Goal: Information Seeking & Learning: Get advice/opinions

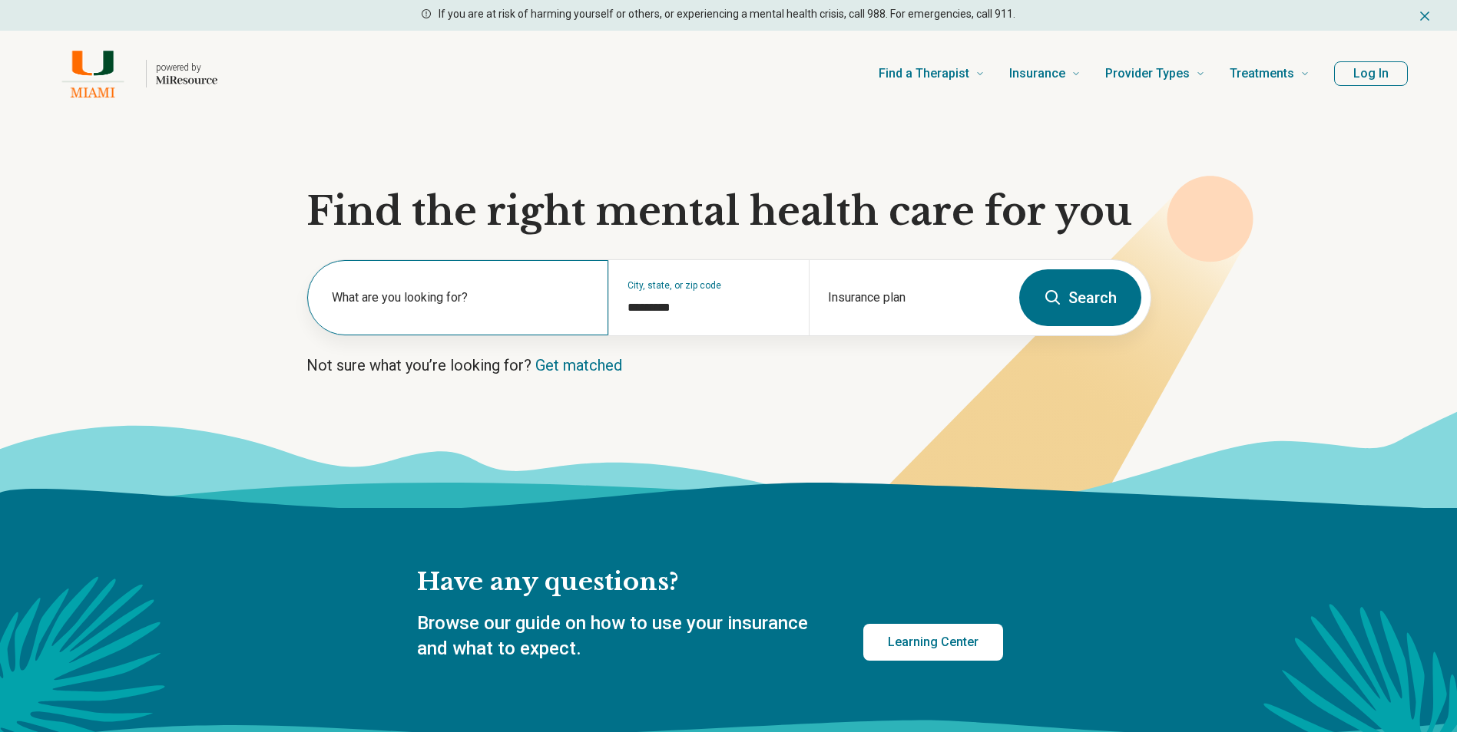
click at [458, 299] on label "What are you looking for?" at bounding box center [461, 298] width 258 height 18
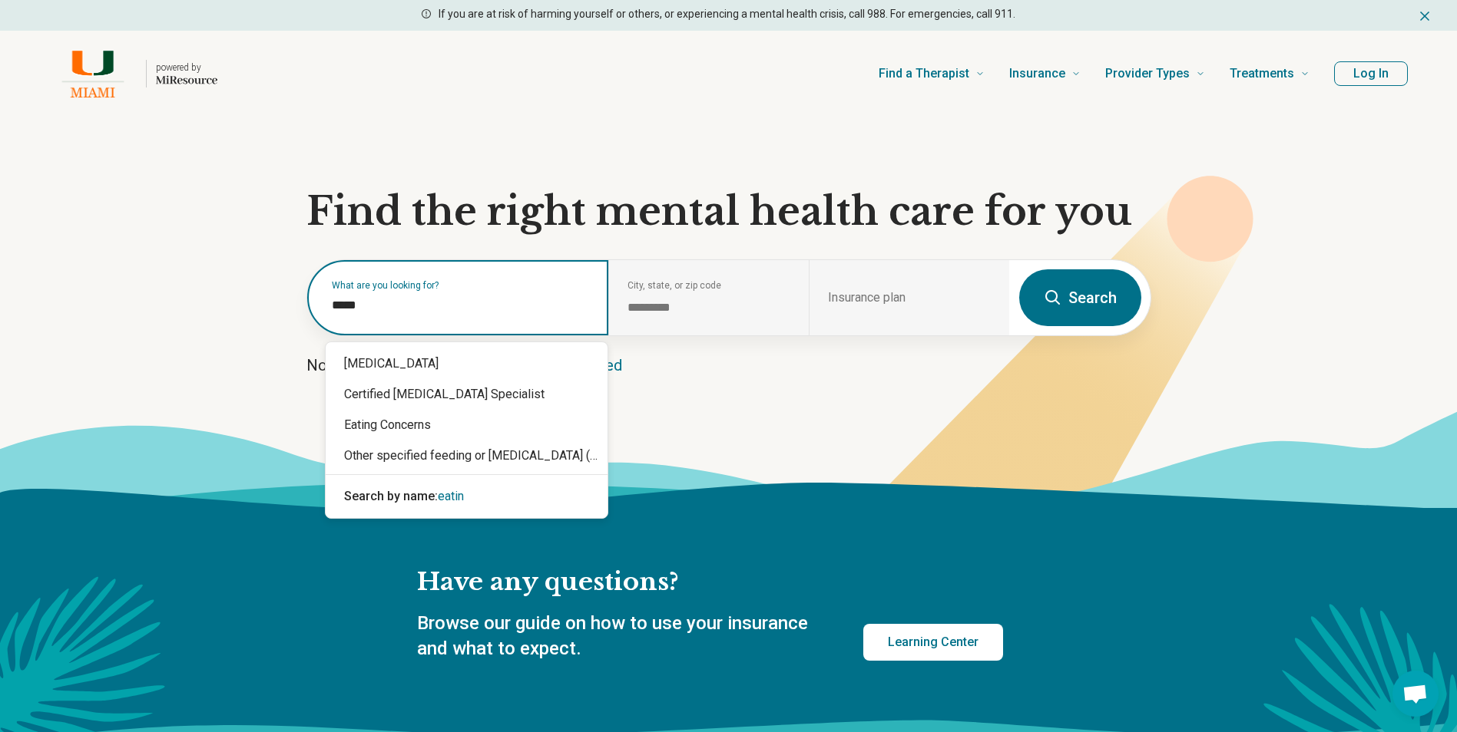
type input "******"
click at [433, 415] on div "Eating Concerns" at bounding box center [467, 425] width 282 height 31
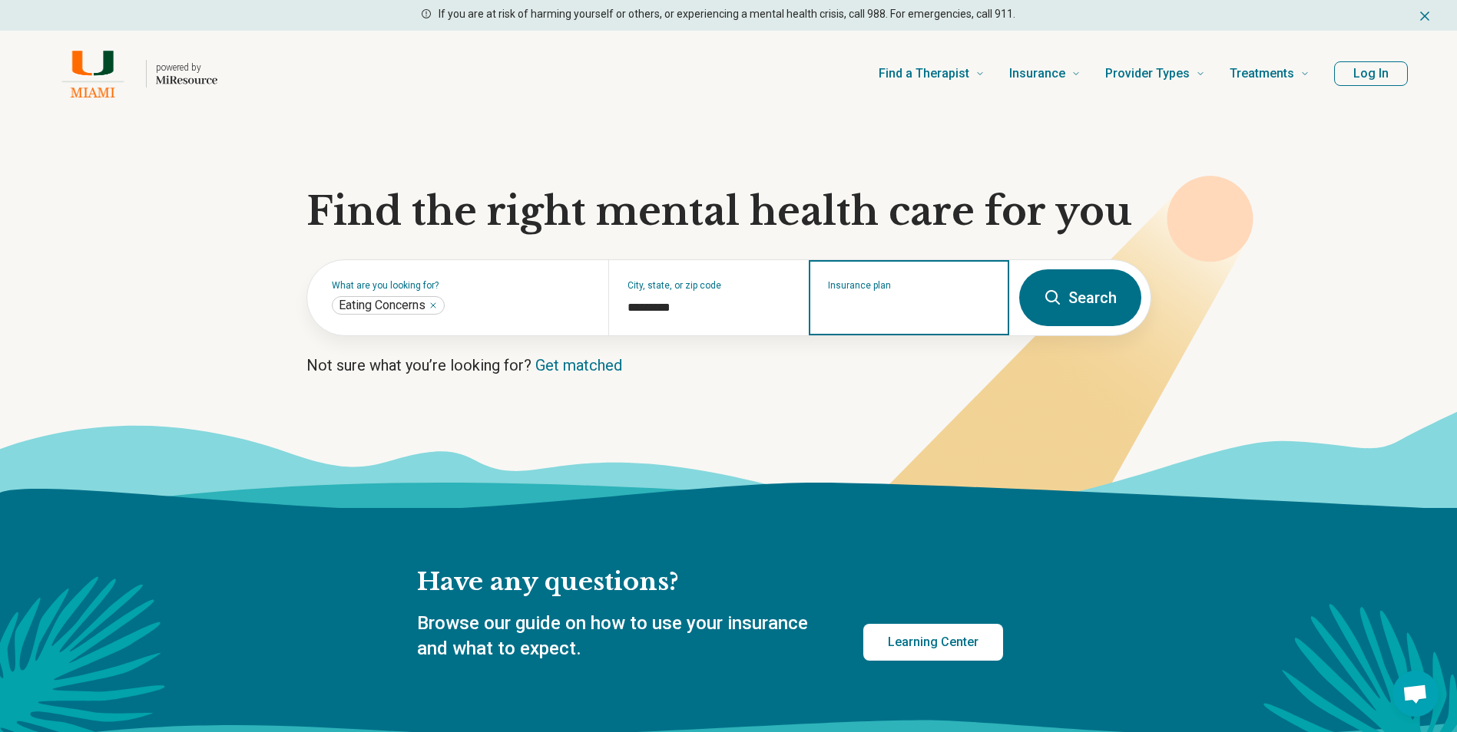
click at [924, 306] on input "Insurance plan" at bounding box center [909, 308] width 163 height 18
type input "********"
click at [947, 362] on div "Blue Cross Blue Shield" at bounding box center [893, 364] width 166 height 31
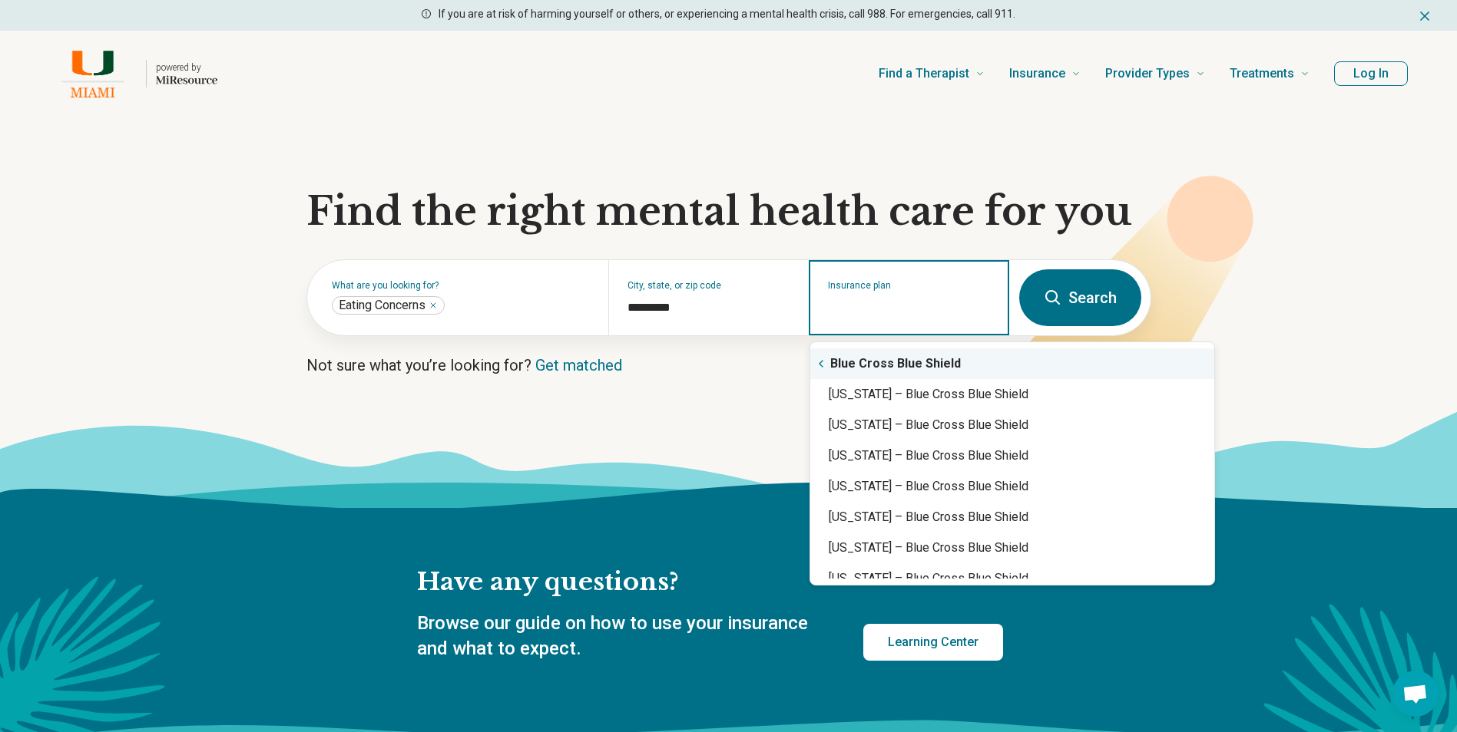
click at [992, 365] on div "Blue Cross Blue Shield" at bounding box center [1012, 364] width 404 height 31
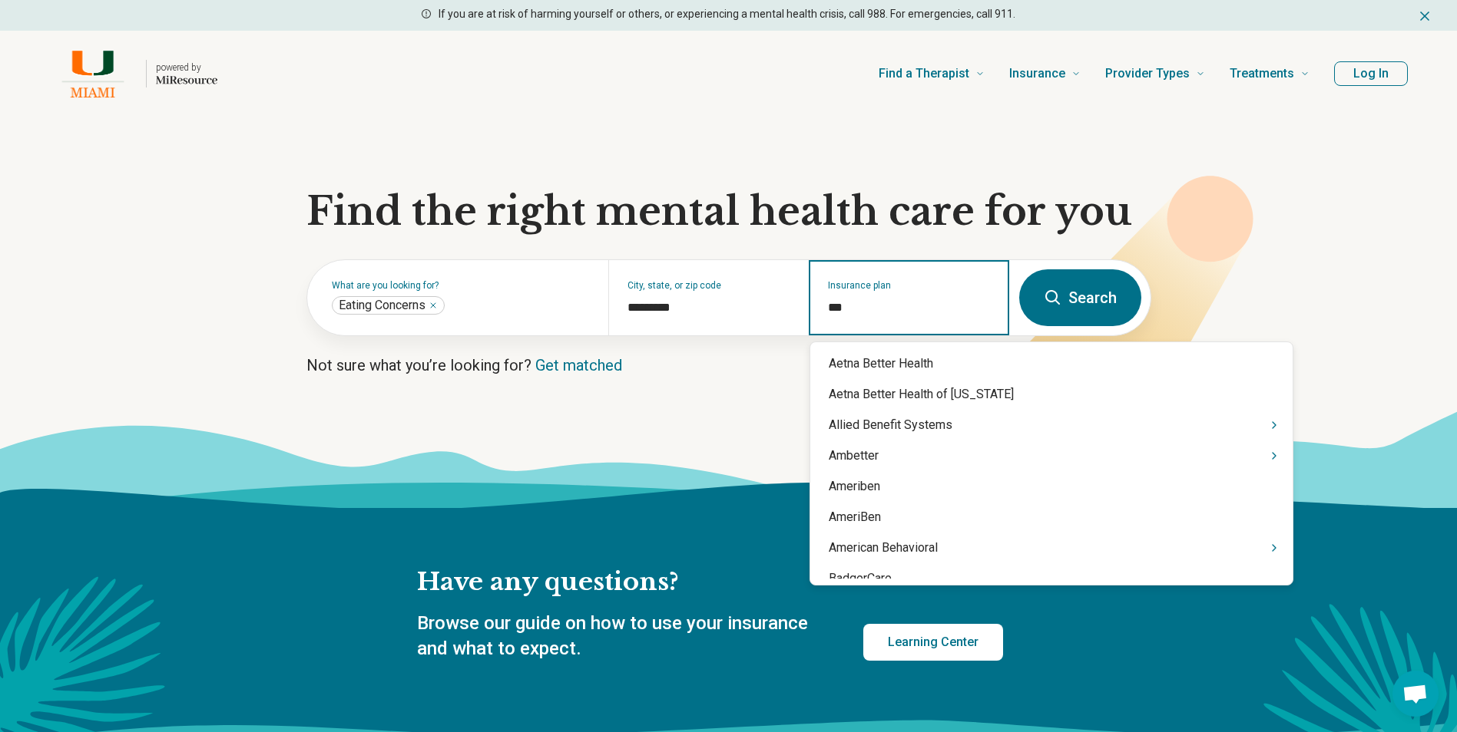
type input "****"
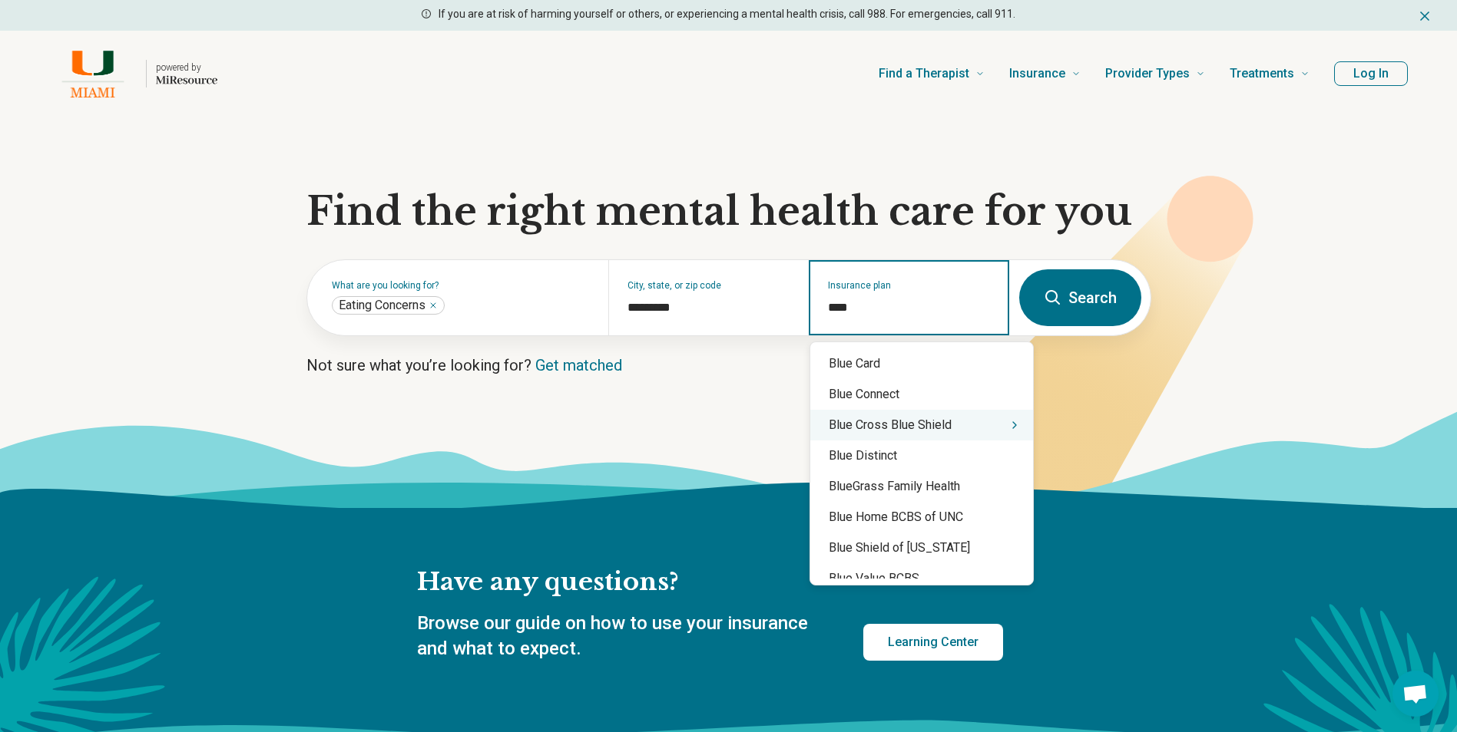
click at [919, 435] on div "Blue Cross Blue Shield" at bounding box center [921, 425] width 223 height 31
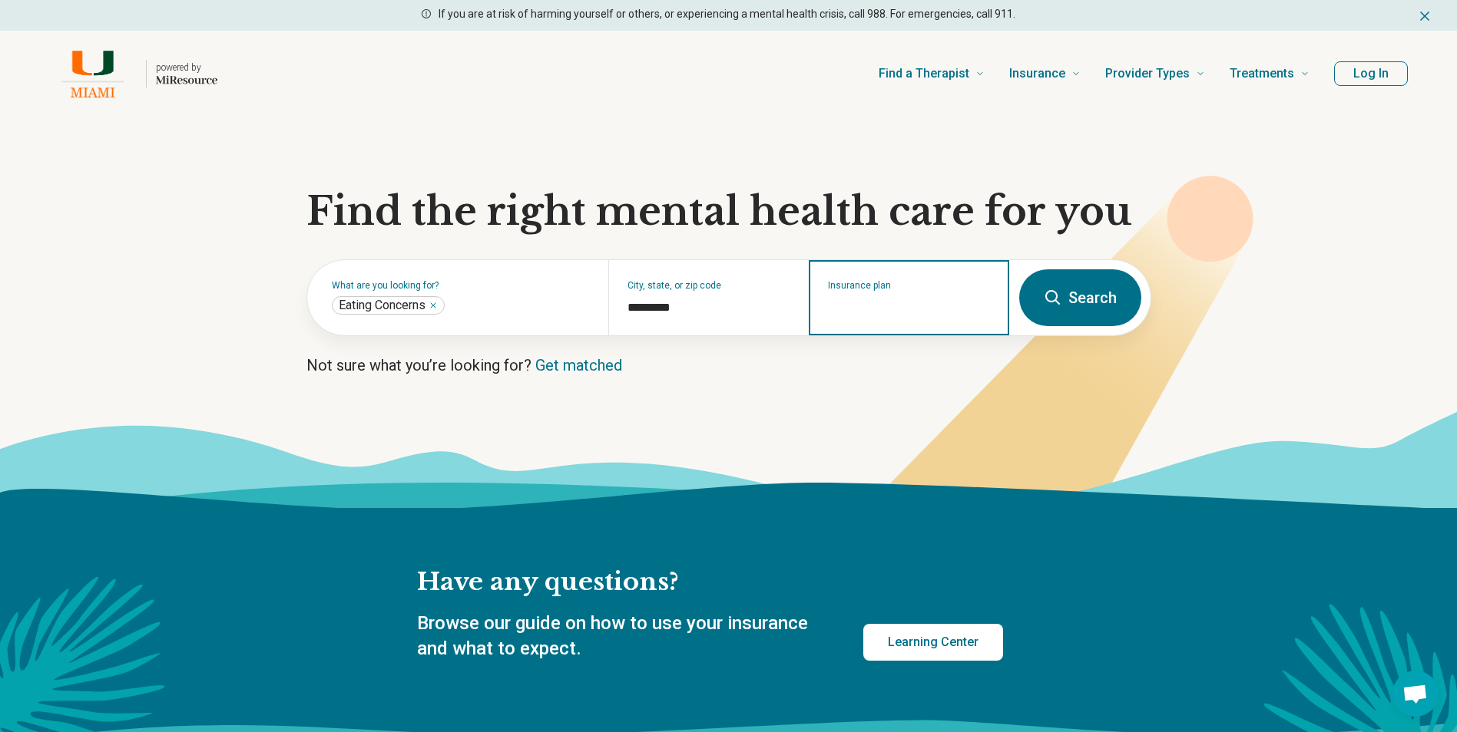
click at [874, 303] on input "Insurance plan" at bounding box center [909, 308] width 163 height 18
type input "********"
click at [952, 364] on icon "Suggestions" at bounding box center [957, 364] width 12 height 12
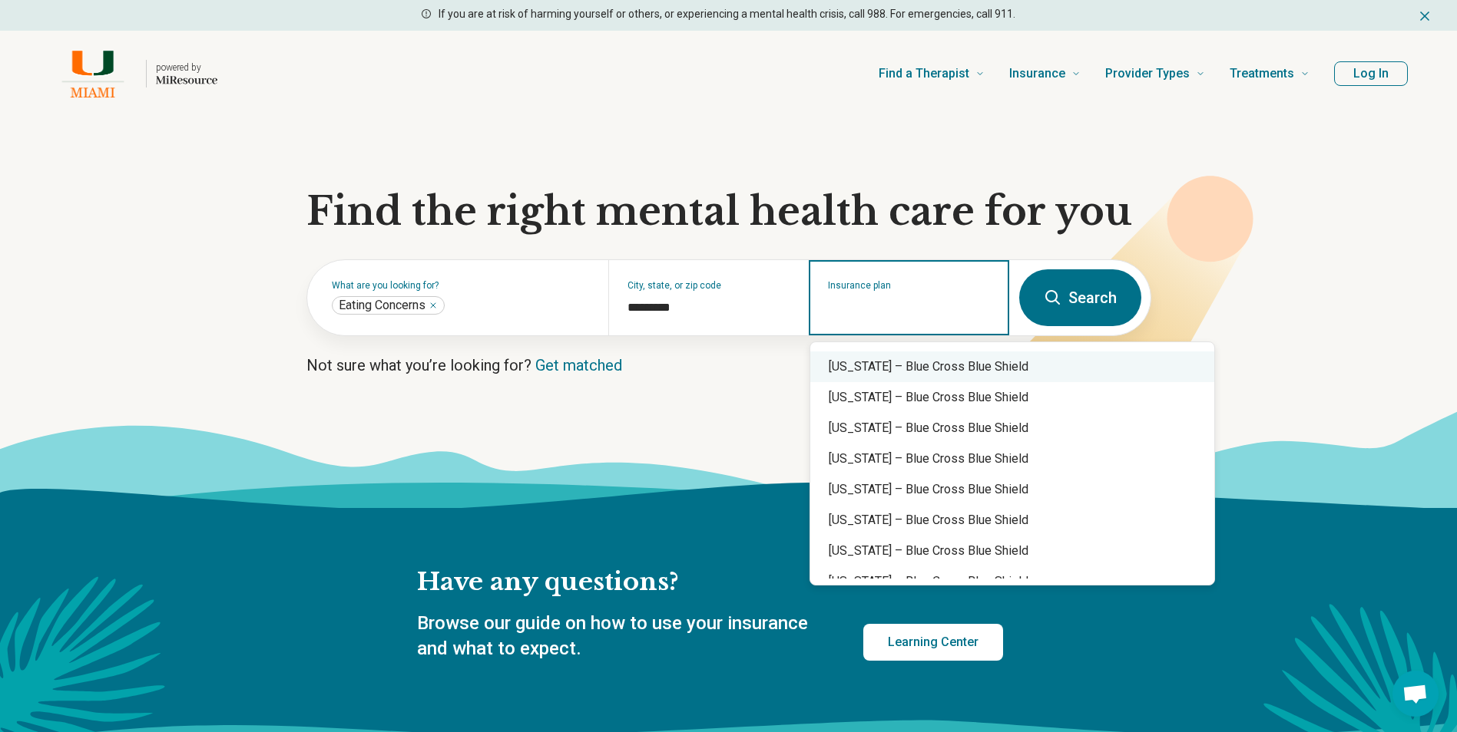
scroll to position [461, 0]
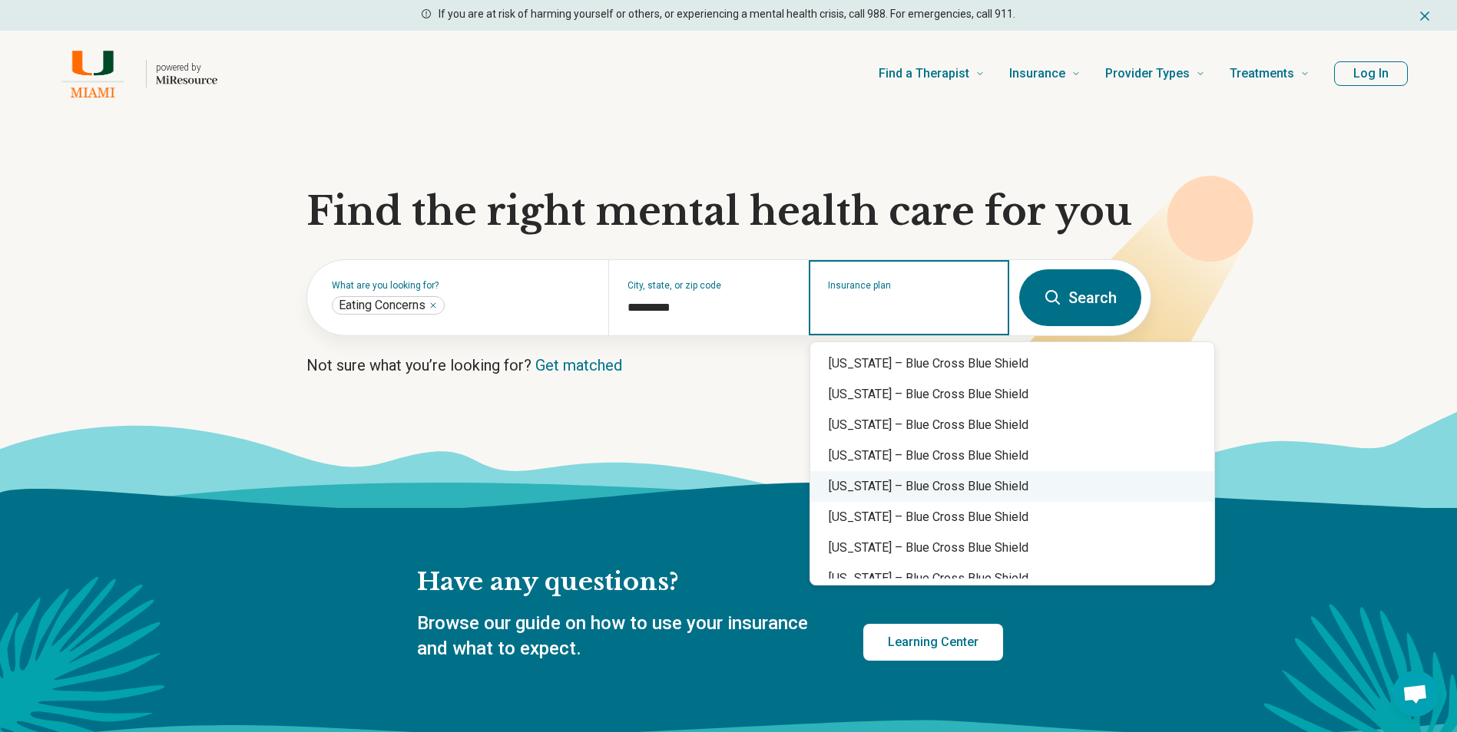
click at [1099, 493] on div "Massachusetts – Blue Cross Blue Shield" at bounding box center [1012, 486] width 404 height 31
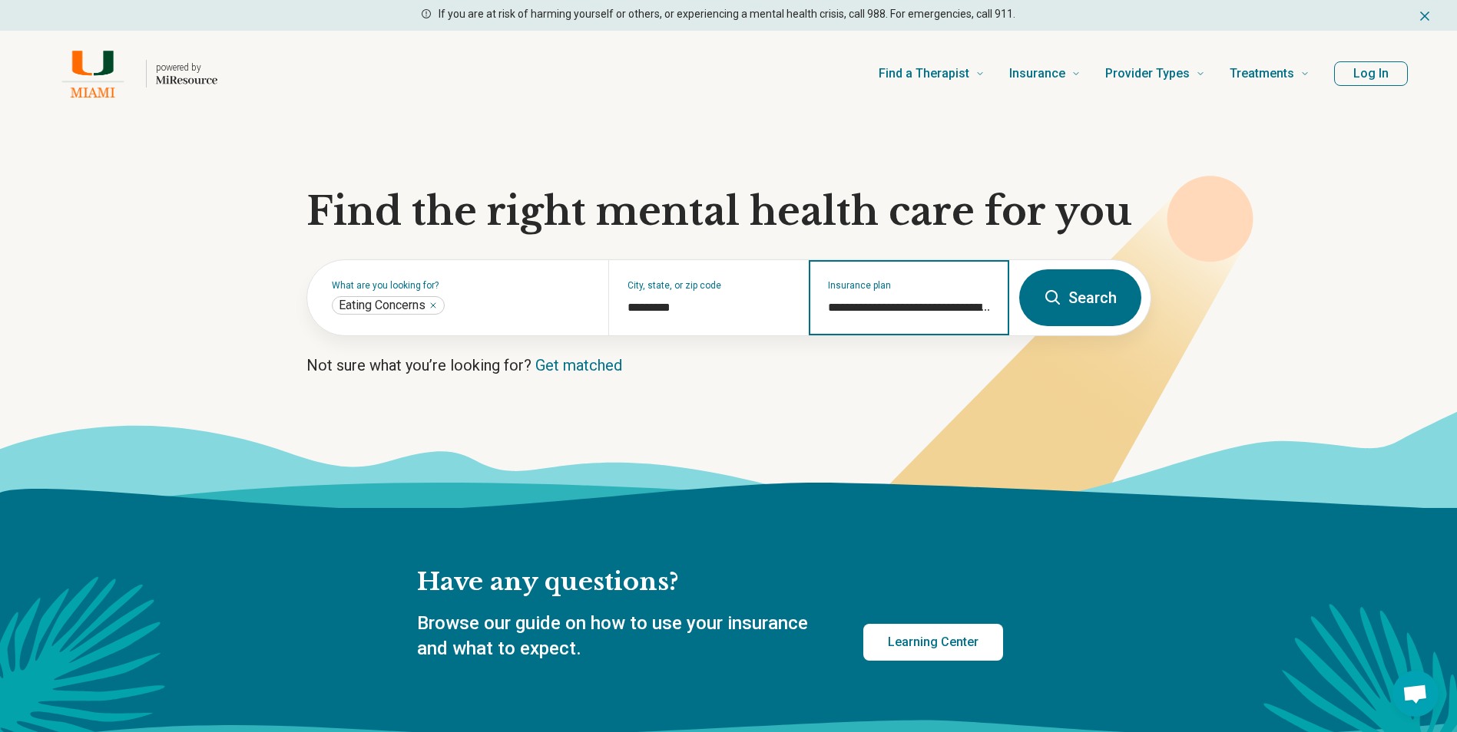
type input "**********"
click at [1092, 297] on button "Search" at bounding box center [1080, 298] width 122 height 57
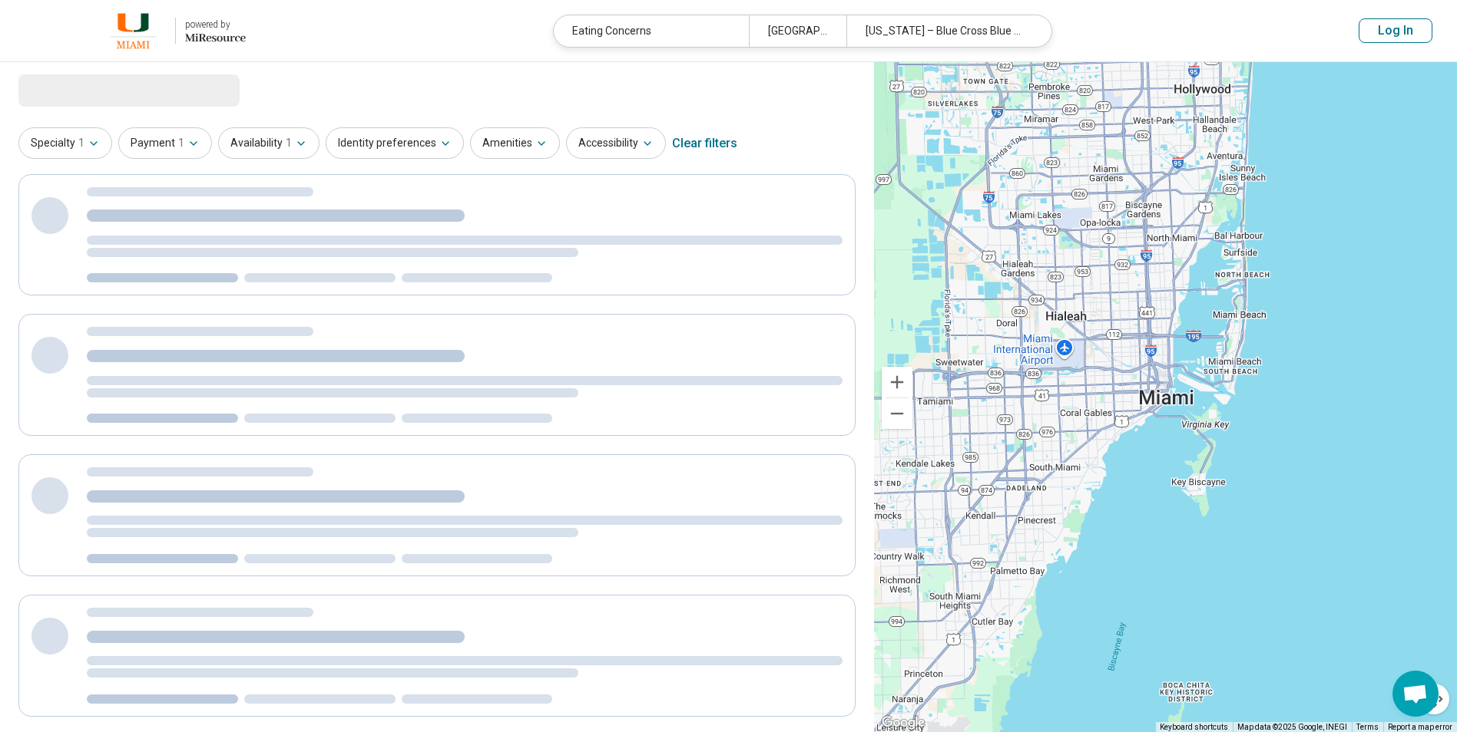
select select "***"
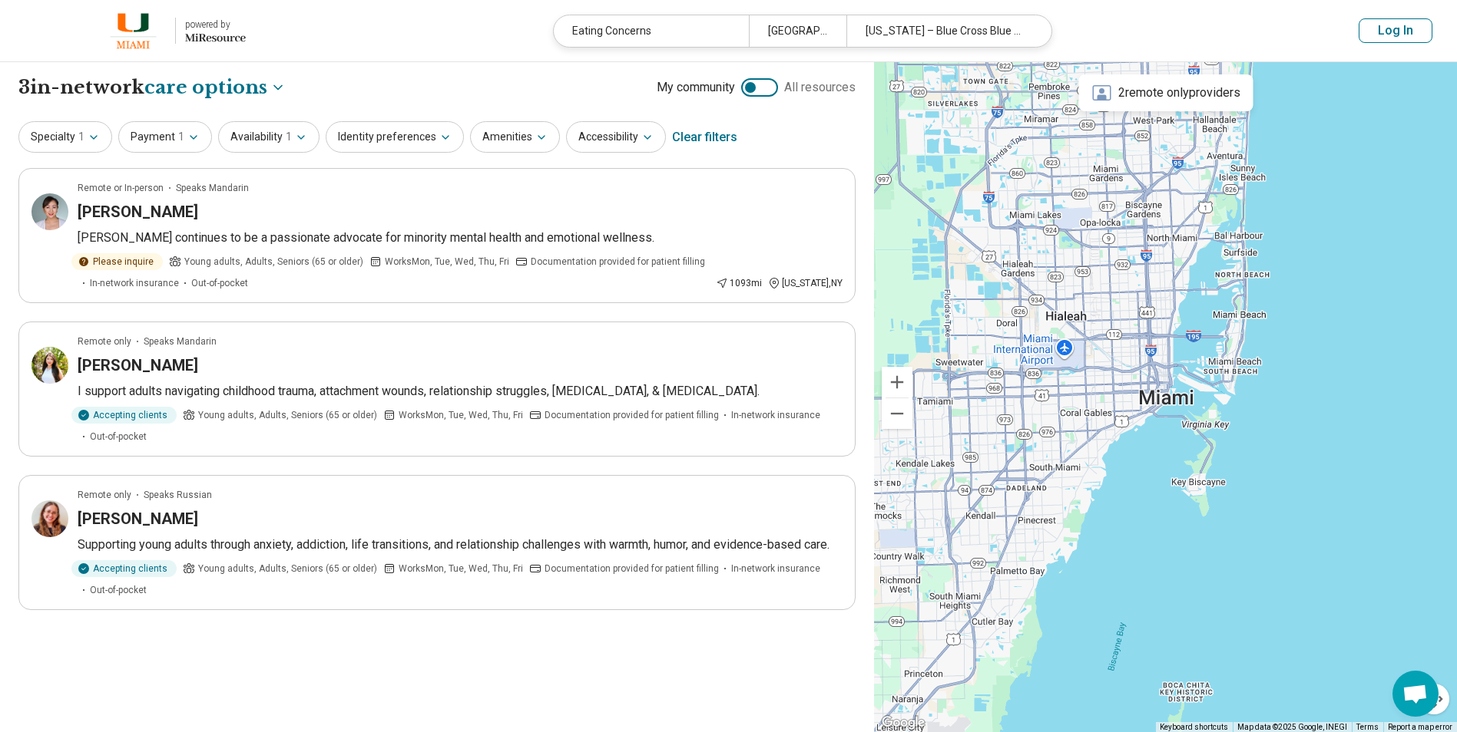
click at [101, 152] on div "Specialty 1" at bounding box center [65, 136] width 94 height 31
click at [719, 141] on div "Clear filters" at bounding box center [704, 137] width 65 height 37
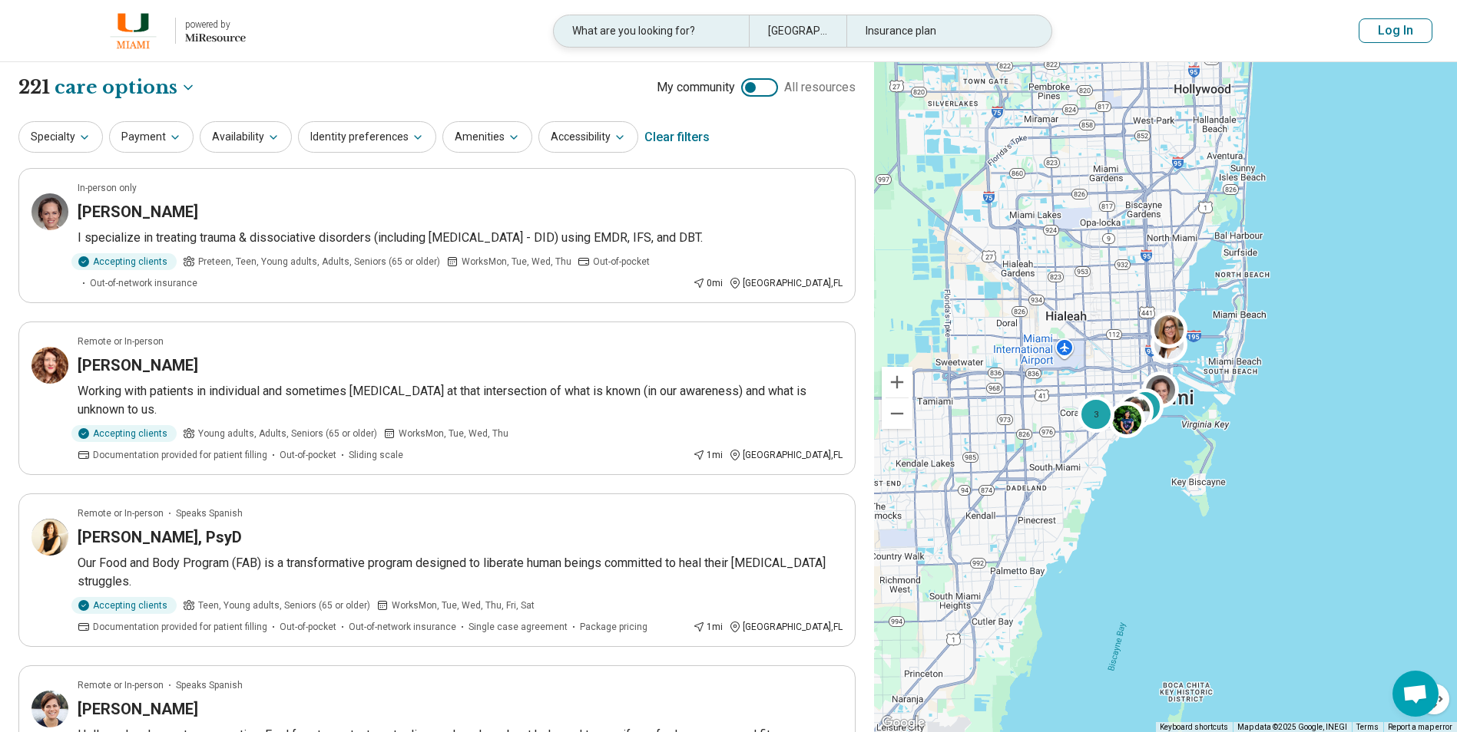
click at [696, 29] on div "What are you looking for?" at bounding box center [651, 30] width 195 height 31
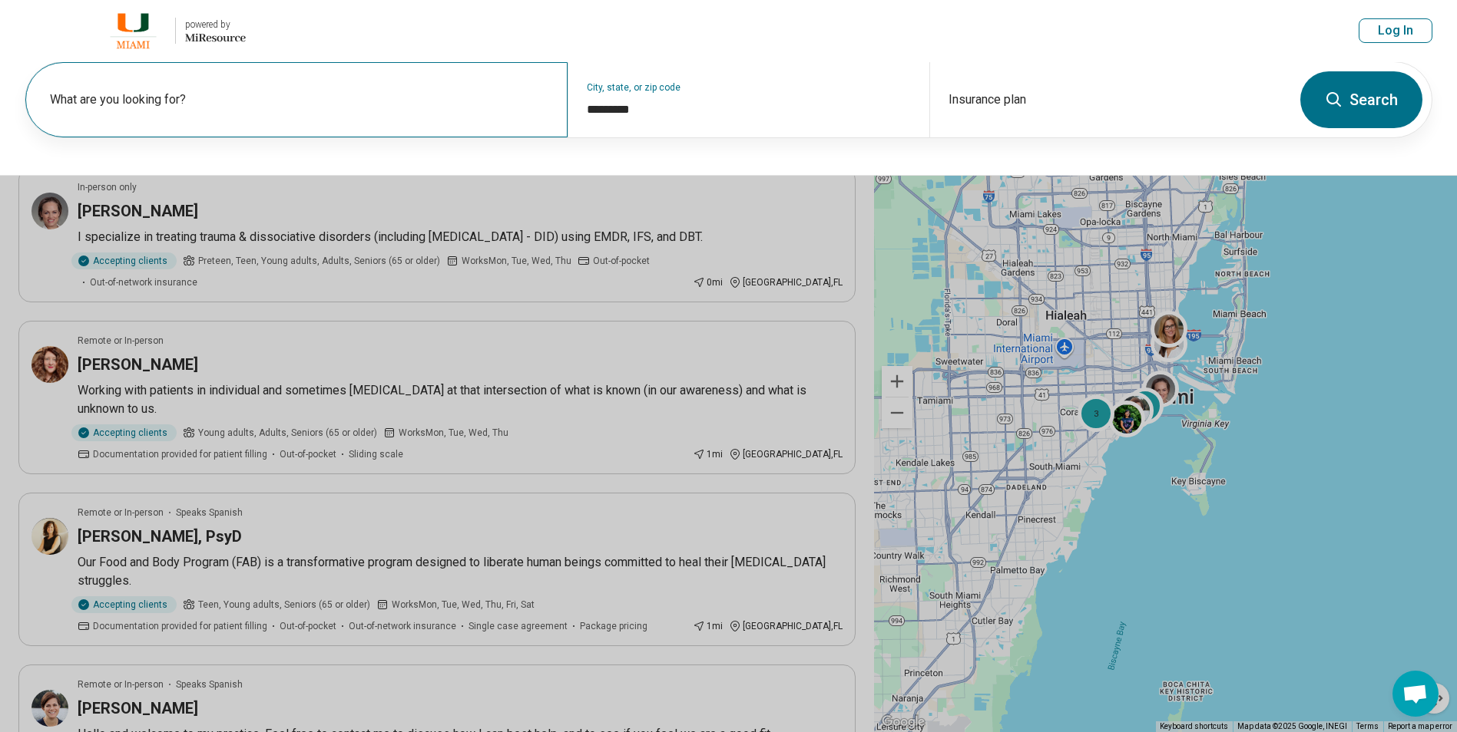
click at [305, 123] on div "What are you looking for?" at bounding box center [296, 99] width 542 height 75
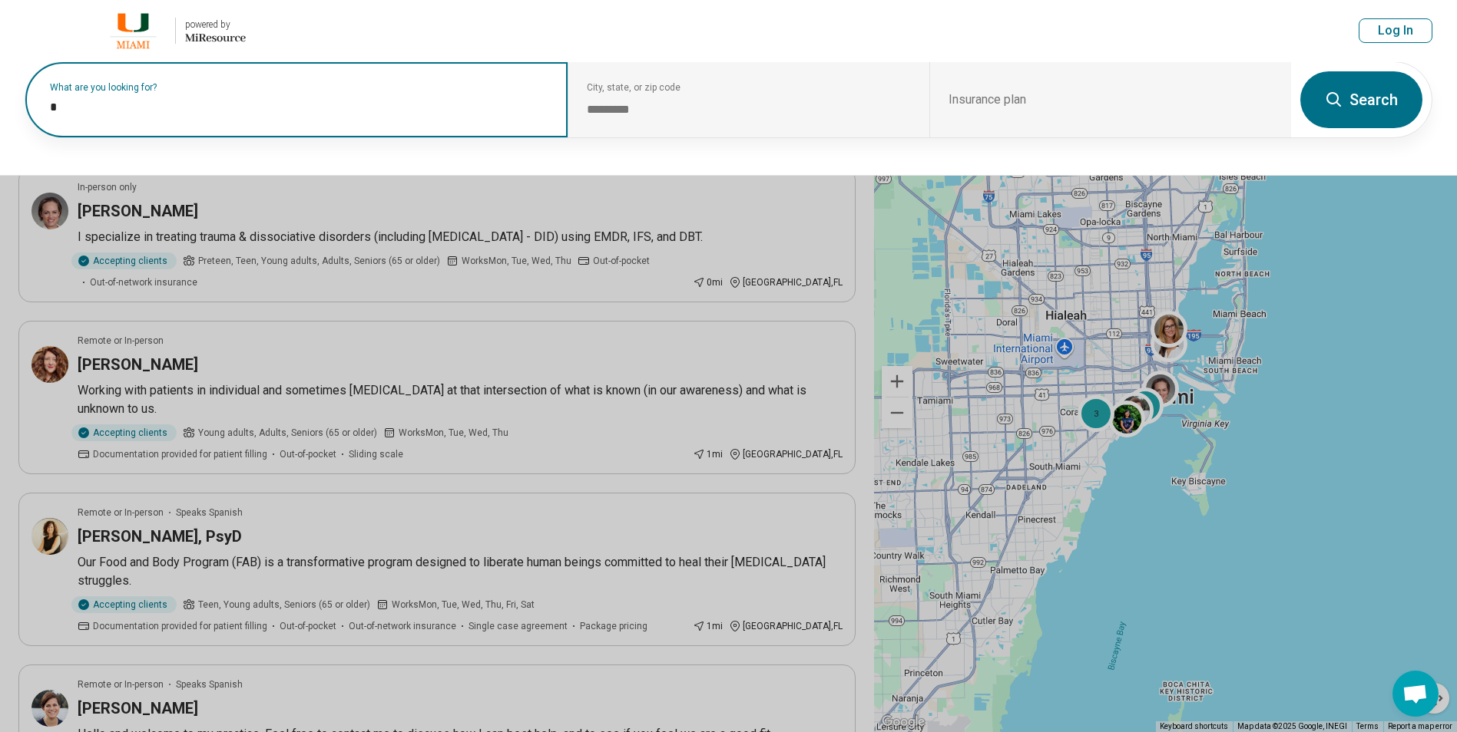
type input "**"
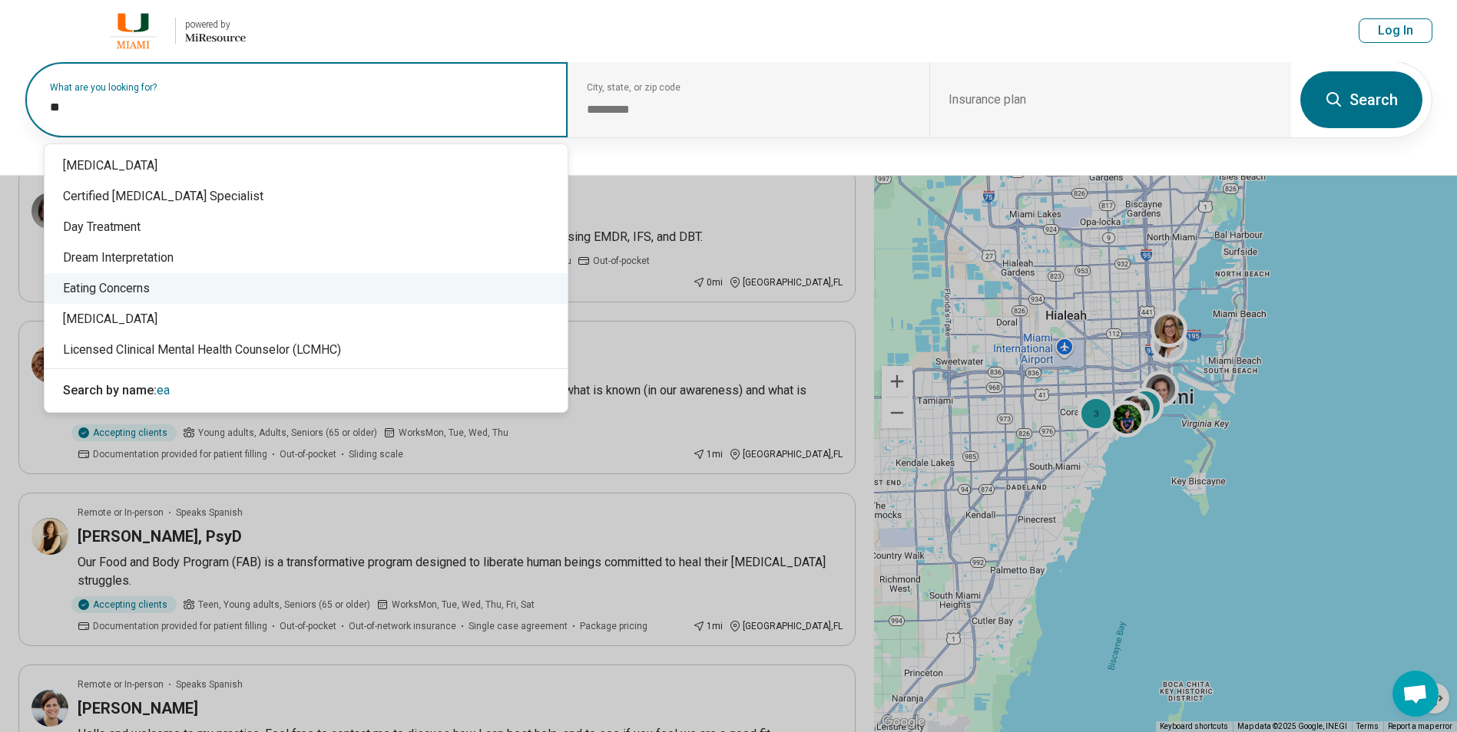
click at [267, 286] on div "Eating Concerns" at bounding box center [306, 288] width 523 height 31
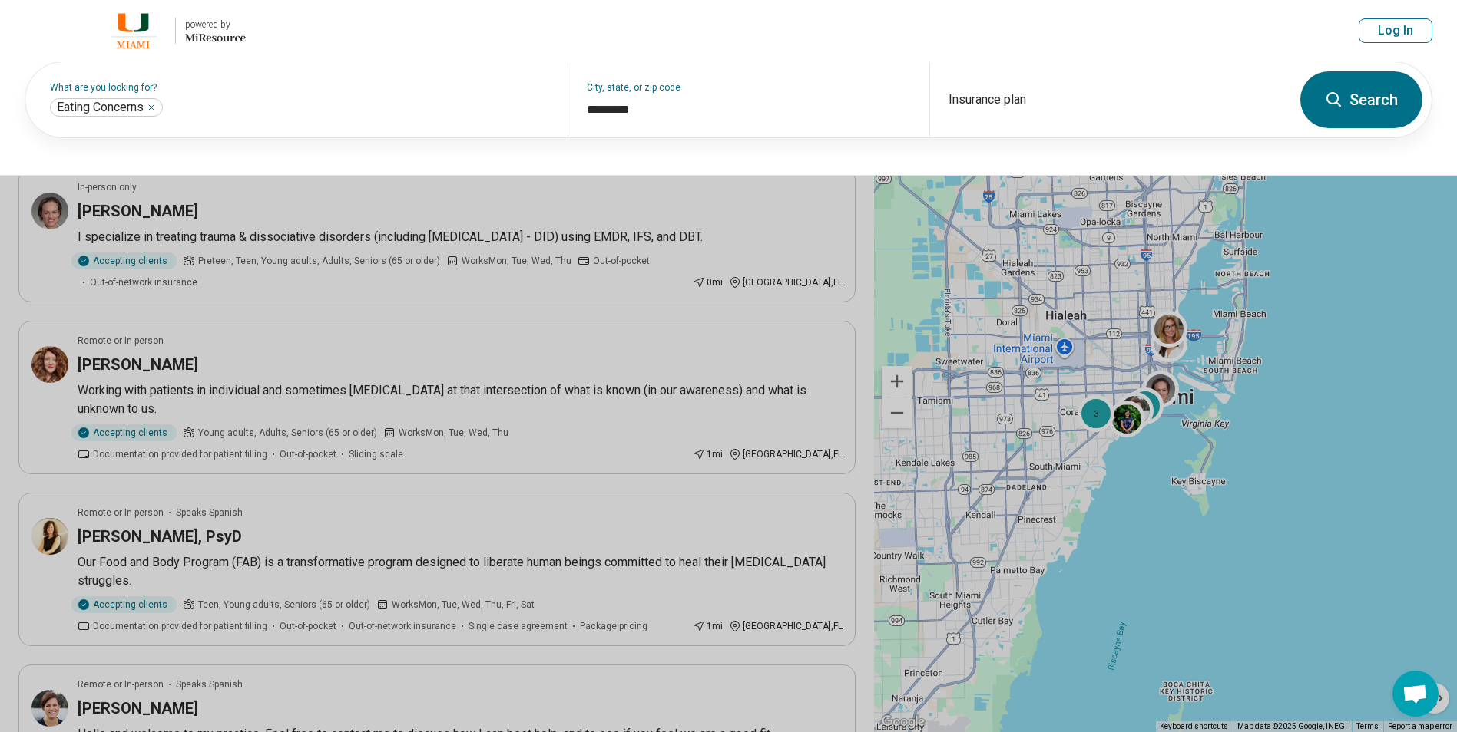
click at [1358, 98] on button "Search" at bounding box center [1361, 99] width 122 height 57
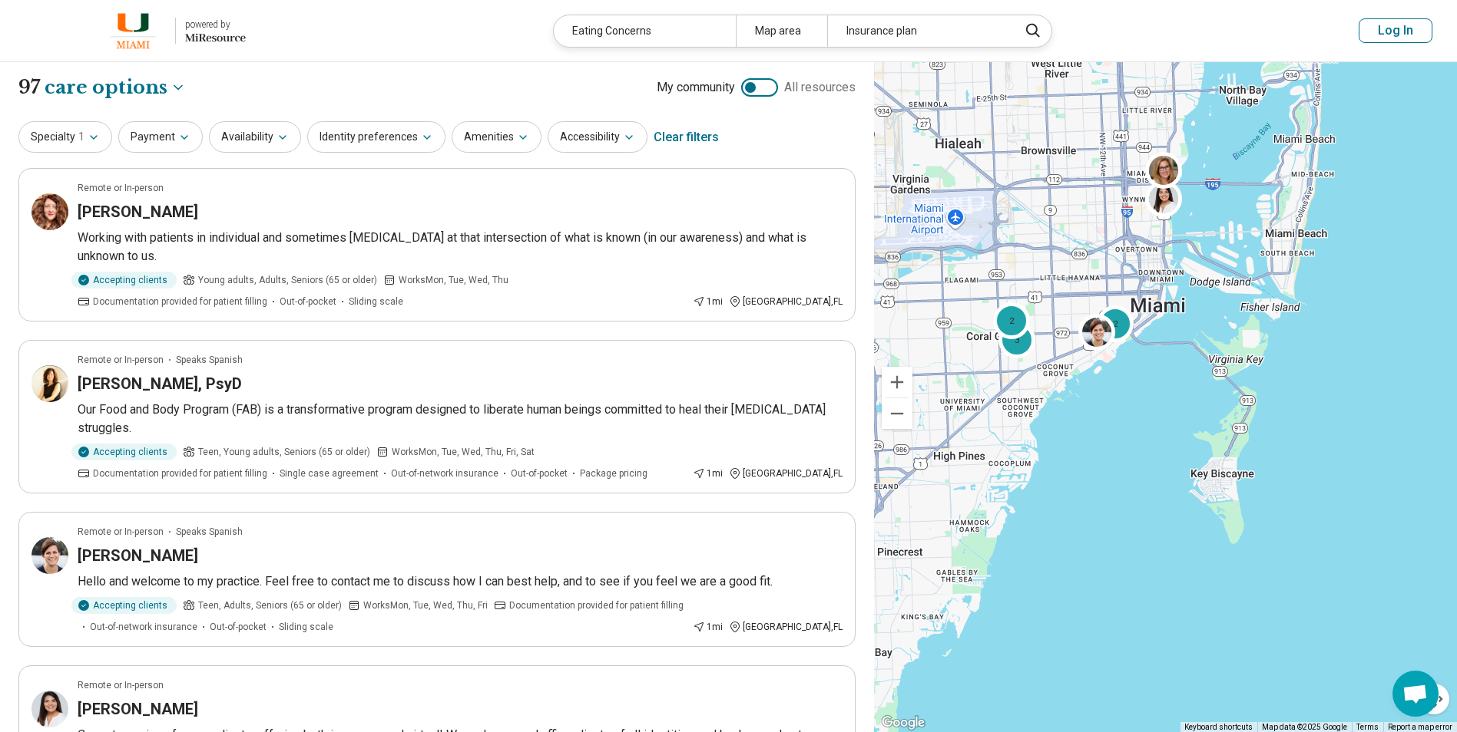
drag, startPoint x: 978, startPoint y: 304, endPoint x: 1100, endPoint y: 263, distance: 128.9
click at [1100, 263] on div "2 3 2" at bounding box center [1165, 397] width 583 height 671
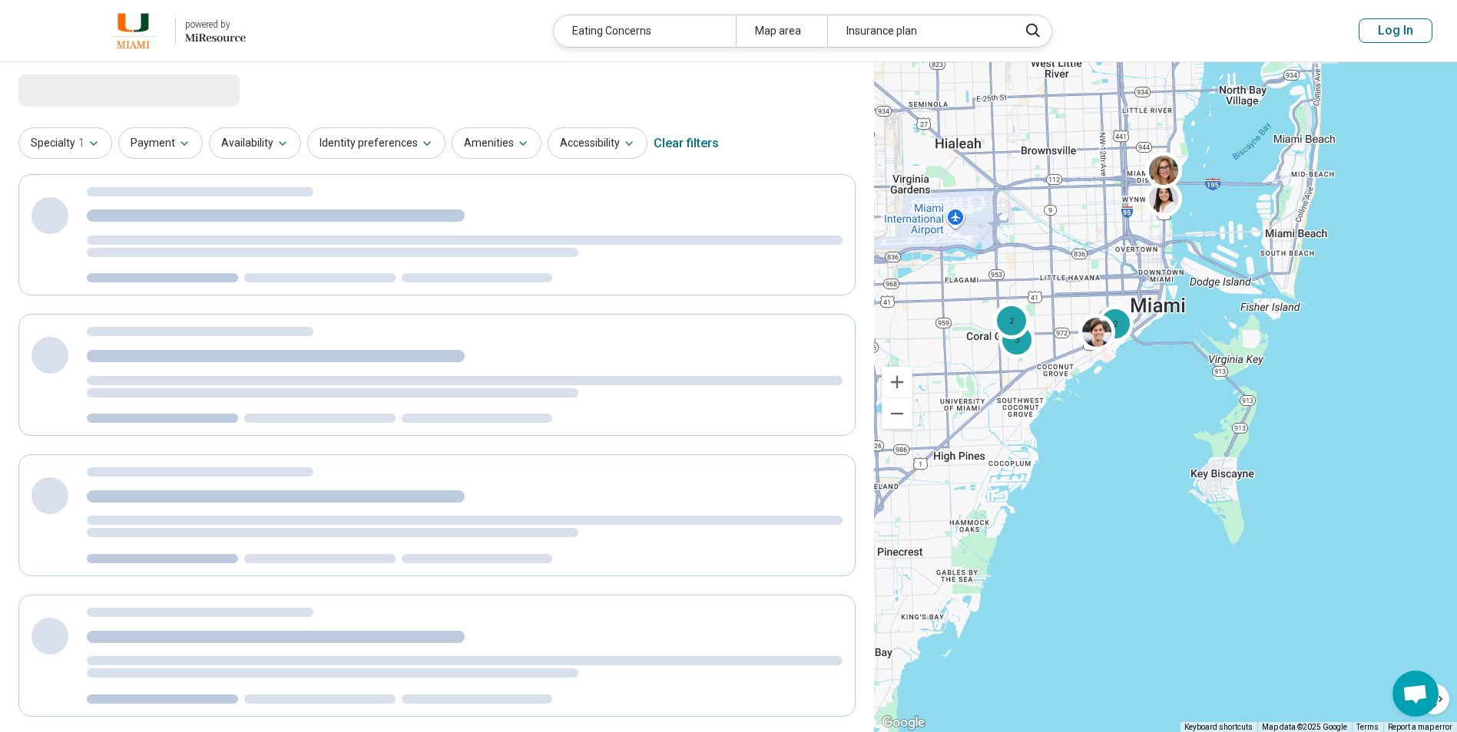
click at [1100, 263] on div "2 3 2" at bounding box center [1165, 397] width 583 height 671
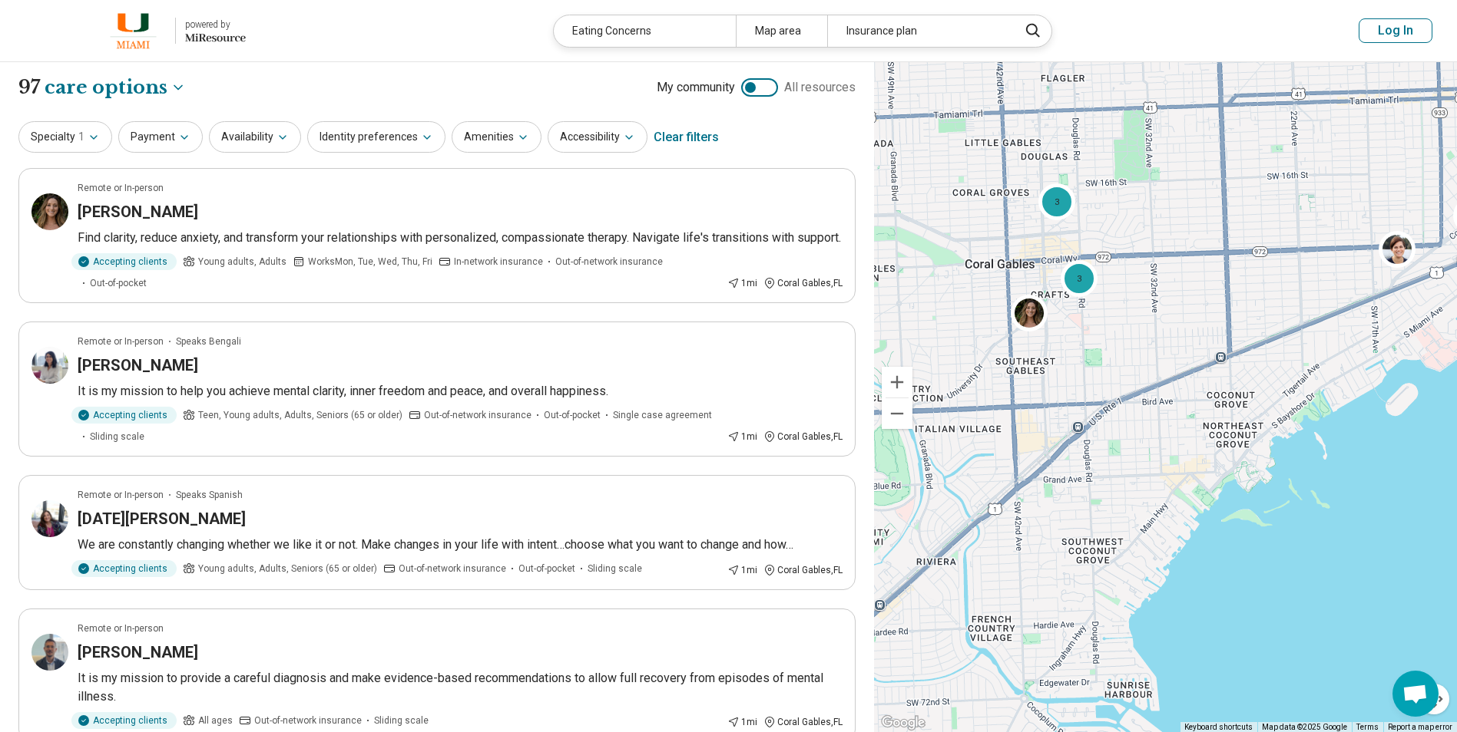
drag, startPoint x: 1118, startPoint y: 276, endPoint x: 1098, endPoint y: 381, distance: 106.3
click at [1098, 381] on div "3 3" at bounding box center [1165, 397] width 583 height 671
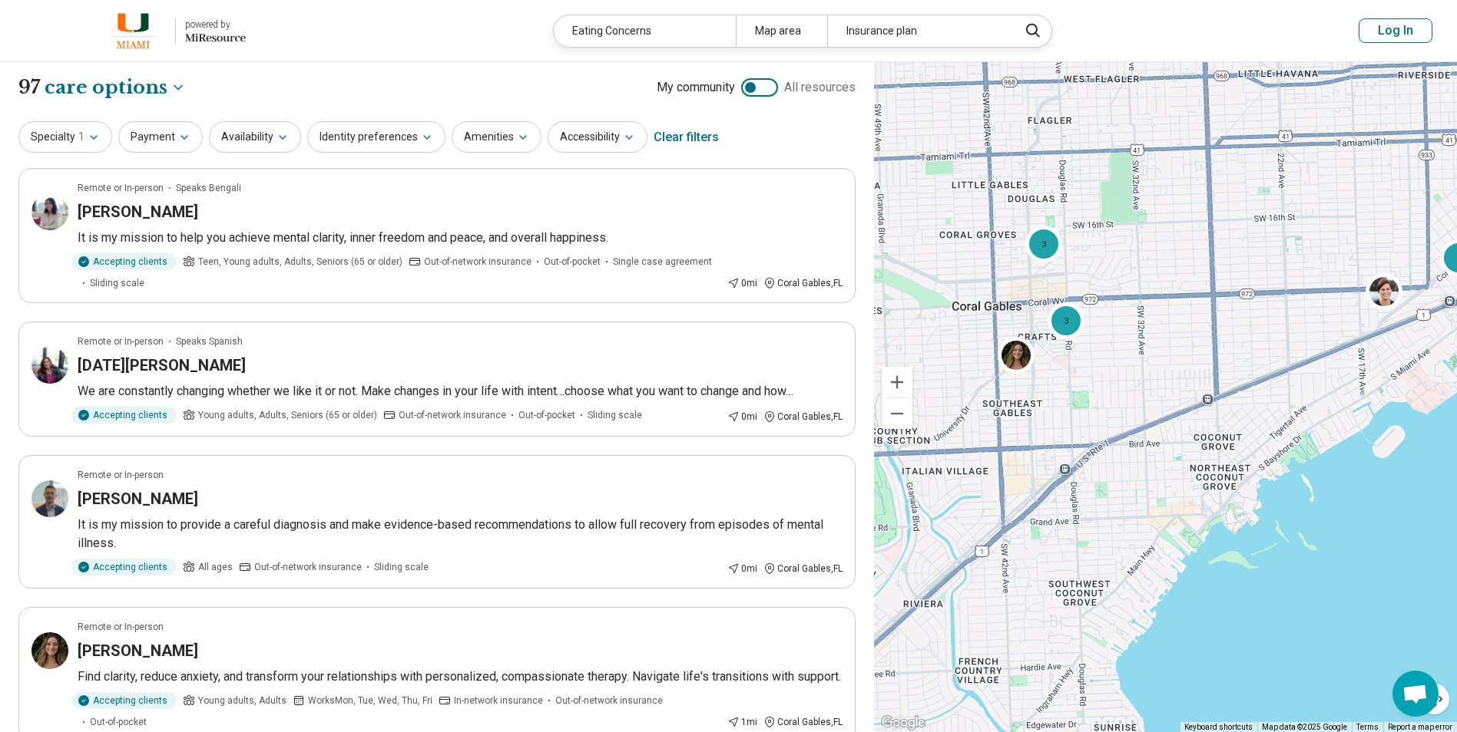
click at [1236, 287] on div "3 3 2" at bounding box center [1165, 397] width 583 height 671
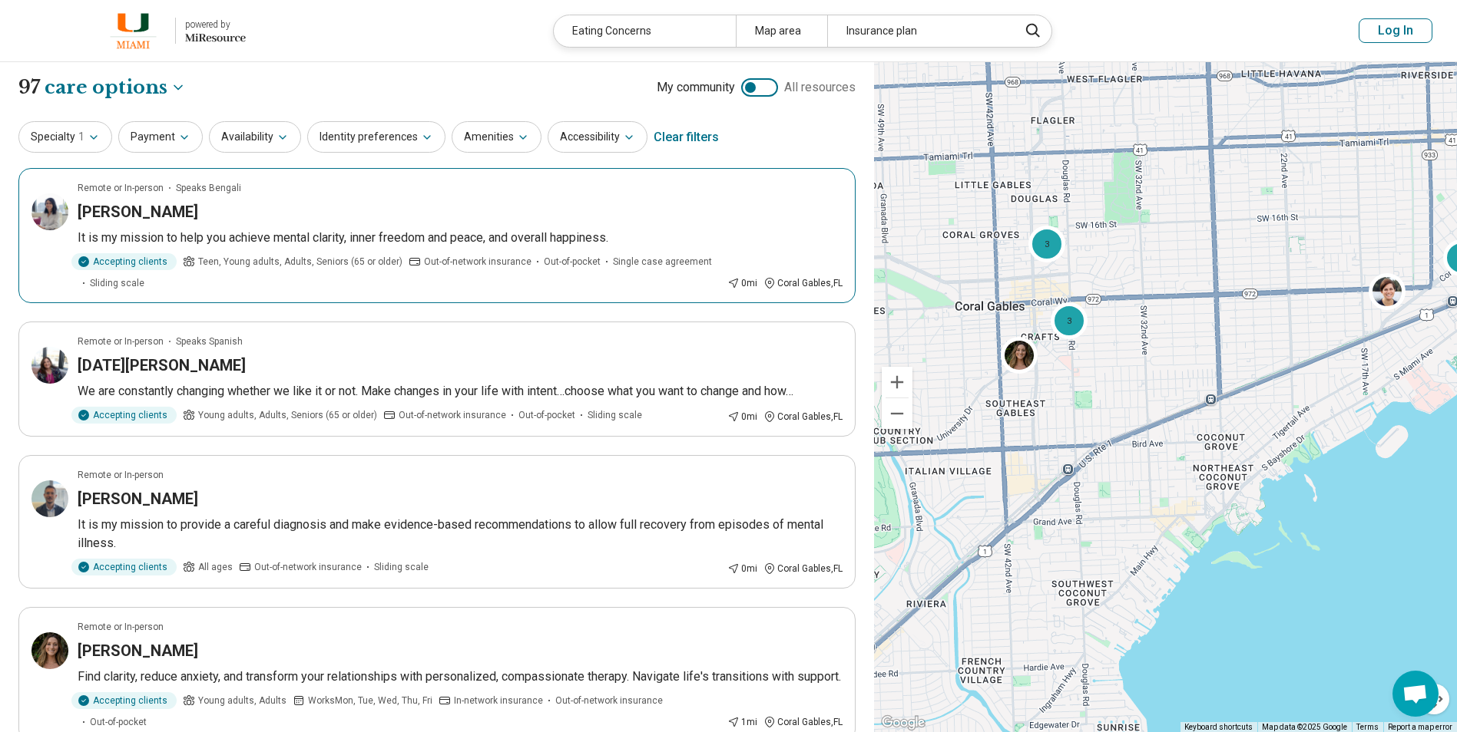
click at [512, 236] on p "It is my mission to help you achieve mental clarity, inner freedom and peace, a…" at bounding box center [460, 238] width 765 height 18
click at [442, 347] on div "Remote or In-person Speaks Spanish" at bounding box center [460, 342] width 765 height 14
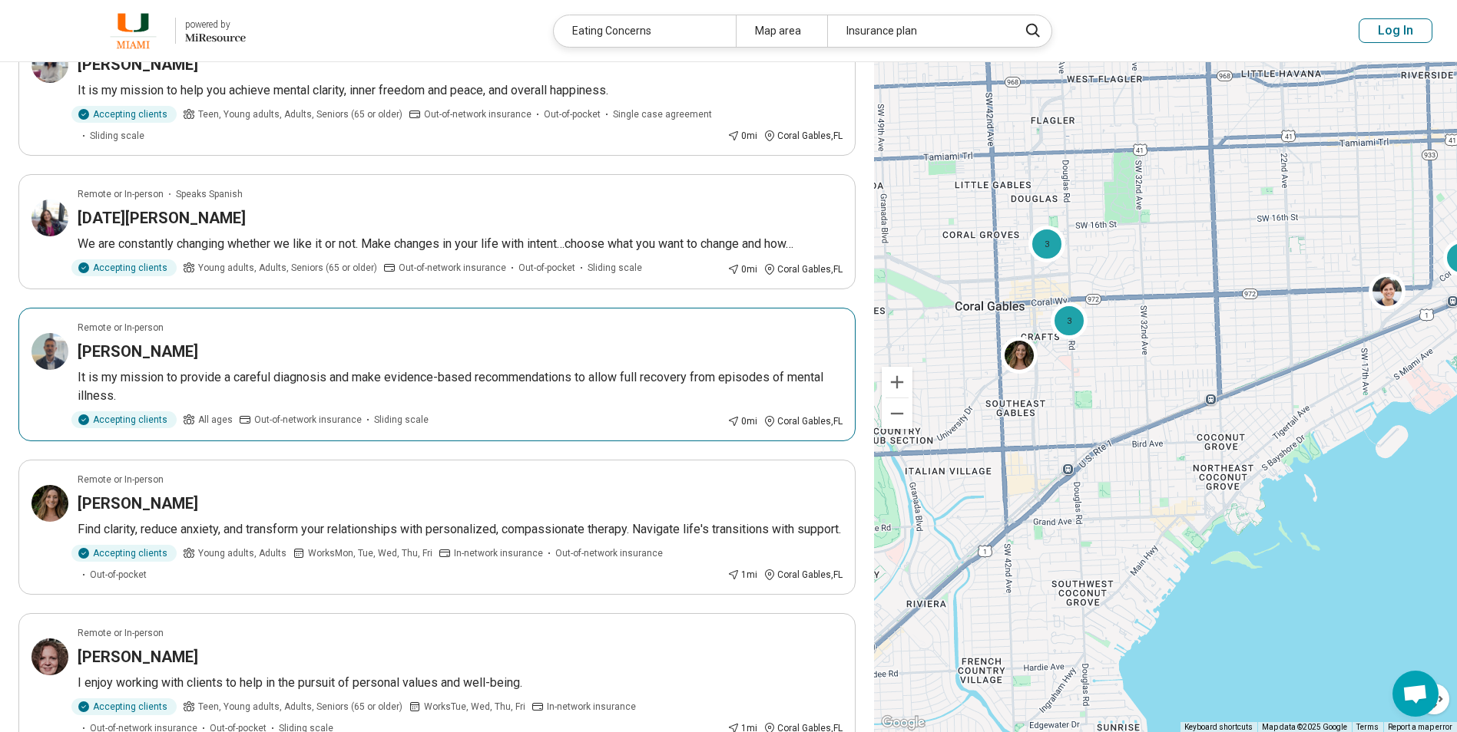
scroll to position [154, 0]
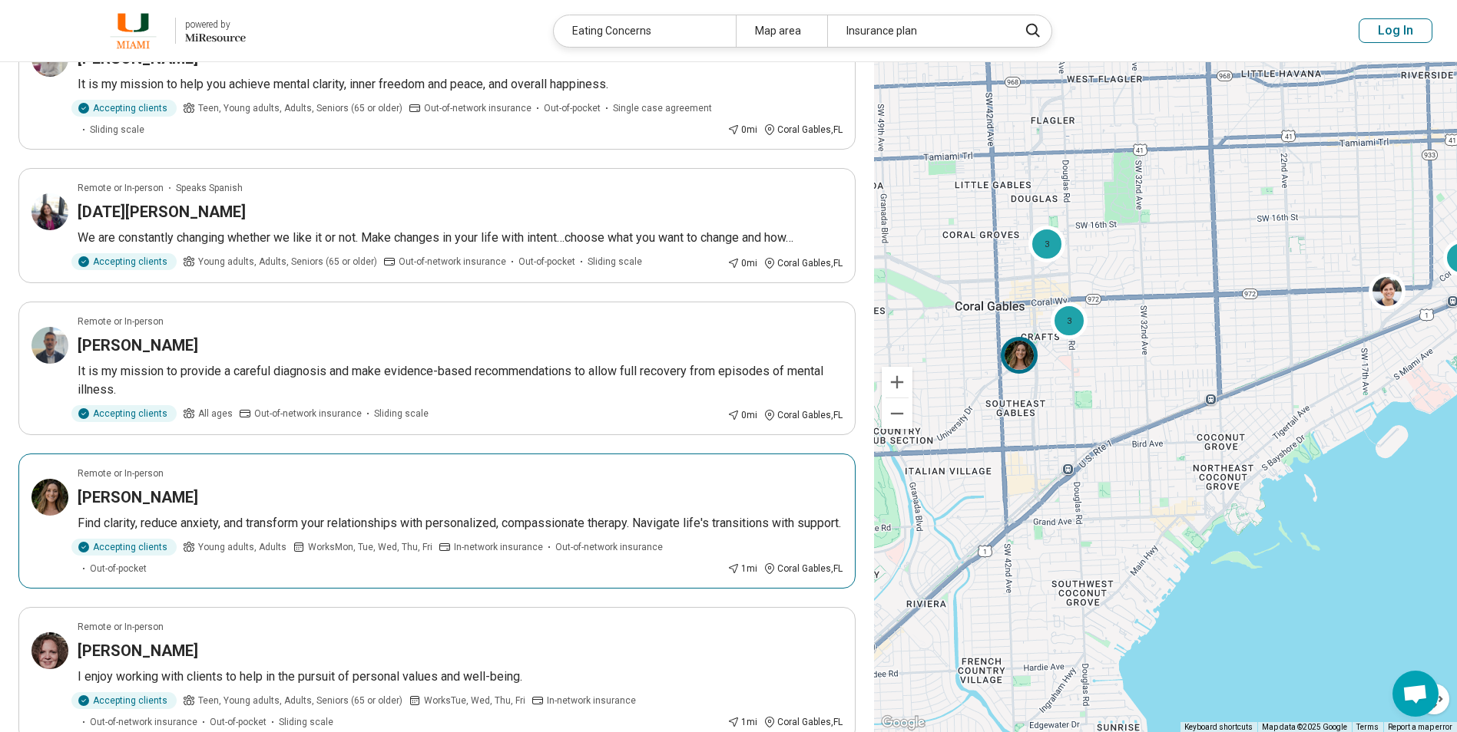
drag, startPoint x: 399, startPoint y: 502, endPoint x: 127, endPoint y: 499, distance: 271.8
drag, startPoint x: 127, startPoint y: 499, endPoint x: 94, endPoint y: 500, distance: 33.8
click at [94, 500] on h3 "Alexandra Vavoulis" at bounding box center [138, 497] width 121 height 21
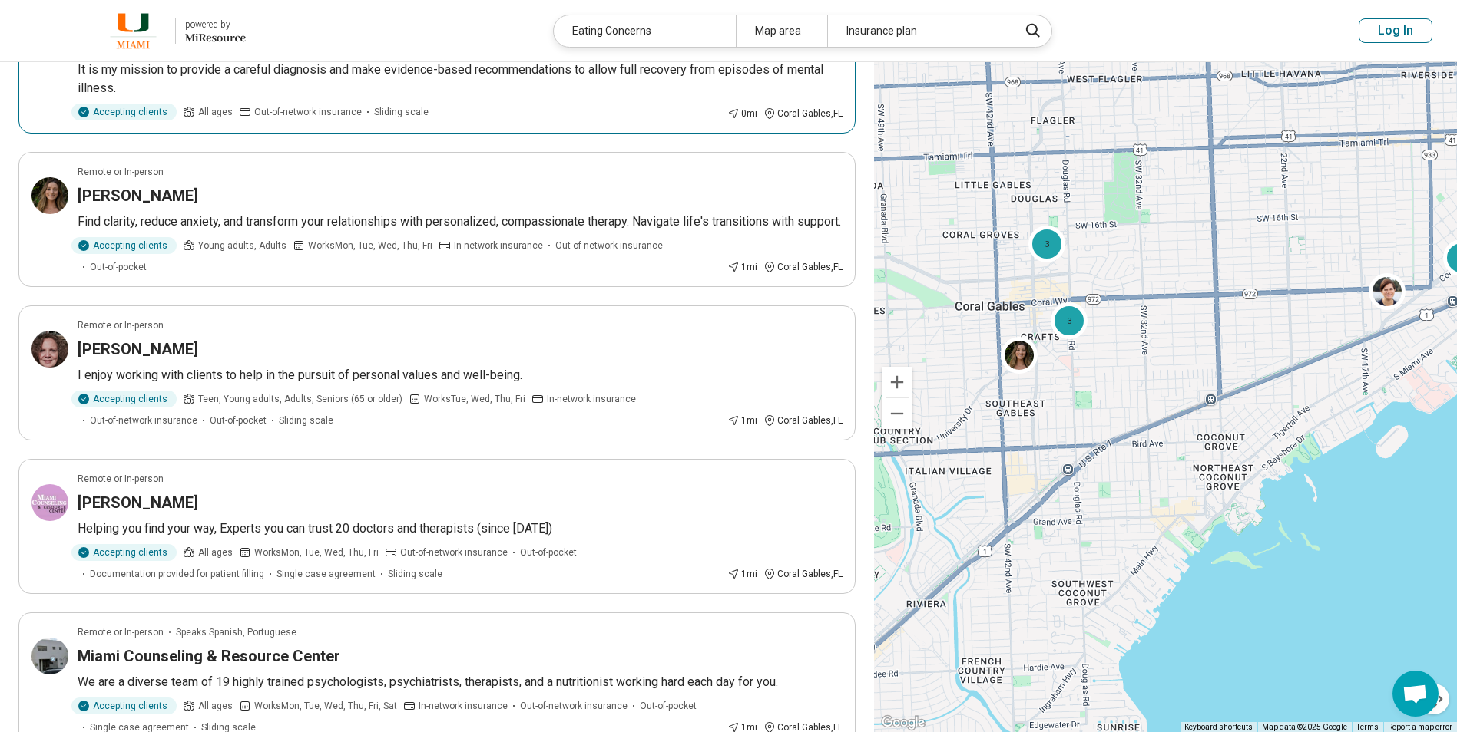
scroll to position [461, 0]
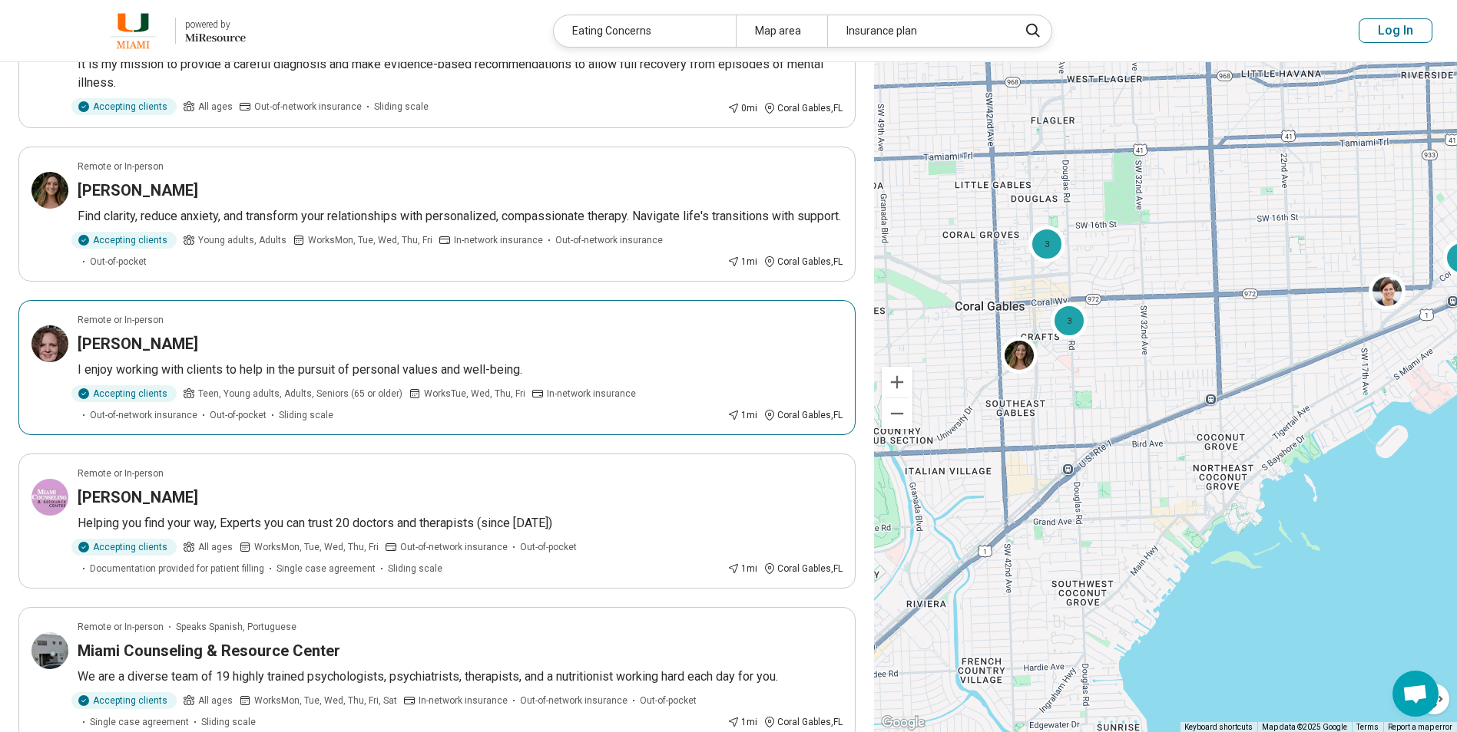
click at [279, 365] on p "I enjoy working with clients to help in the pursuit of personal values and well…" at bounding box center [460, 370] width 765 height 18
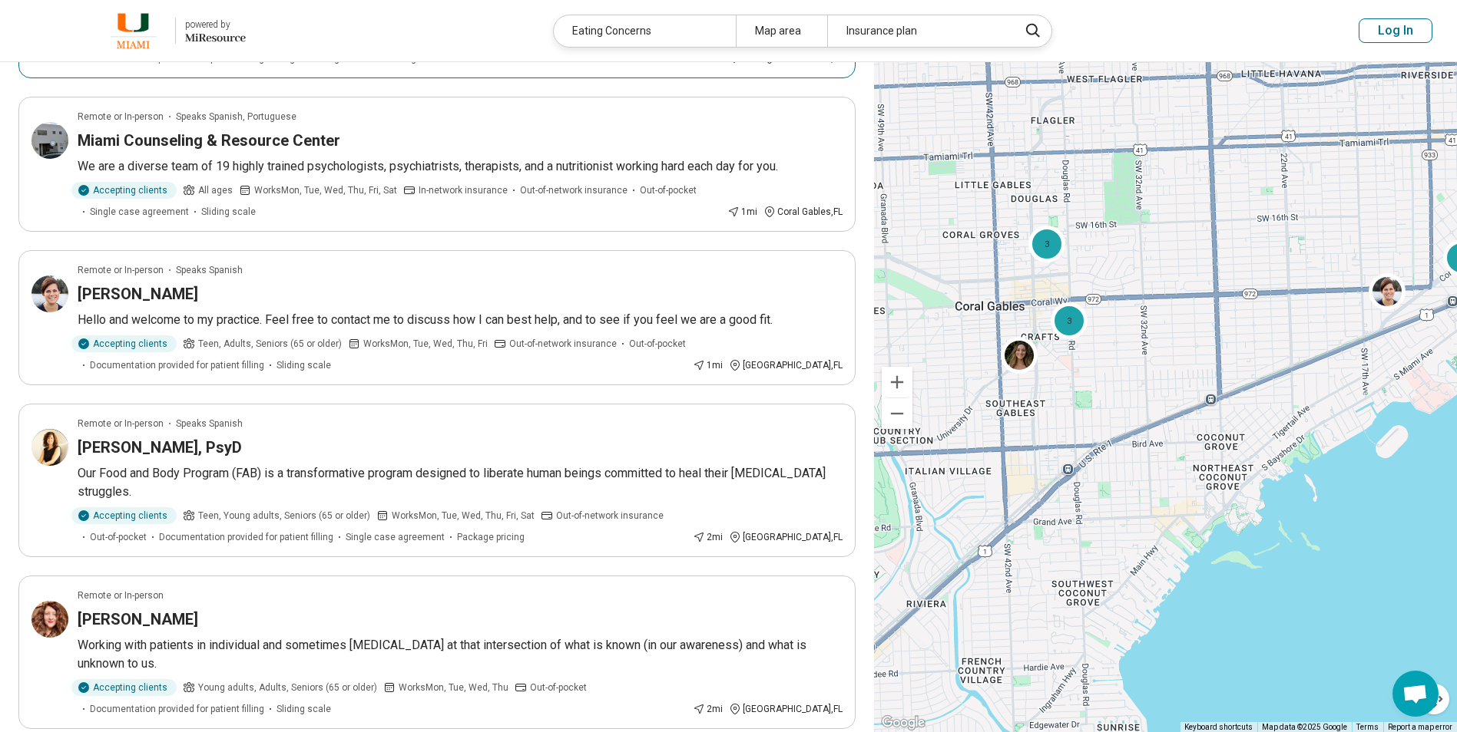
scroll to position [998, 0]
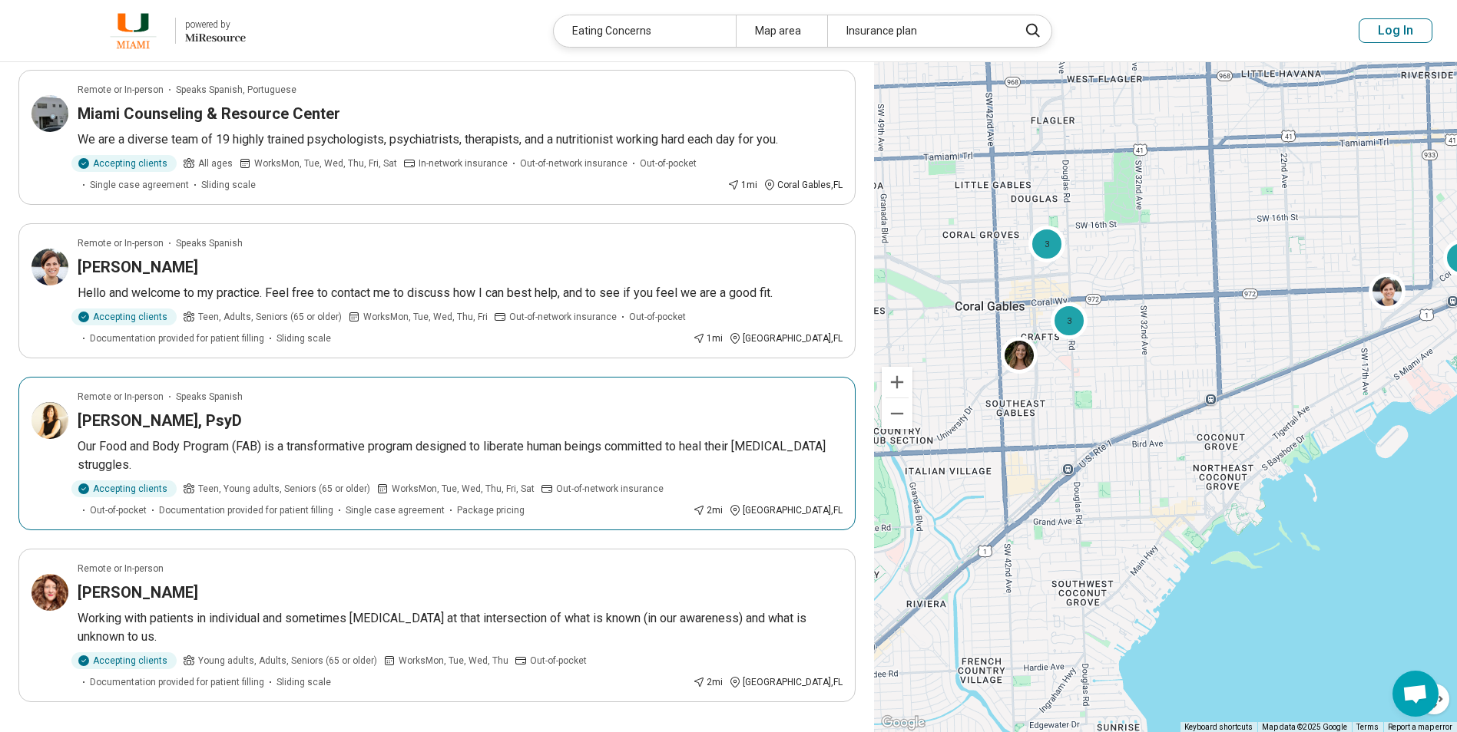
click at [190, 422] on h3 "Jennifer Nardozzi, PsyD" at bounding box center [160, 420] width 164 height 21
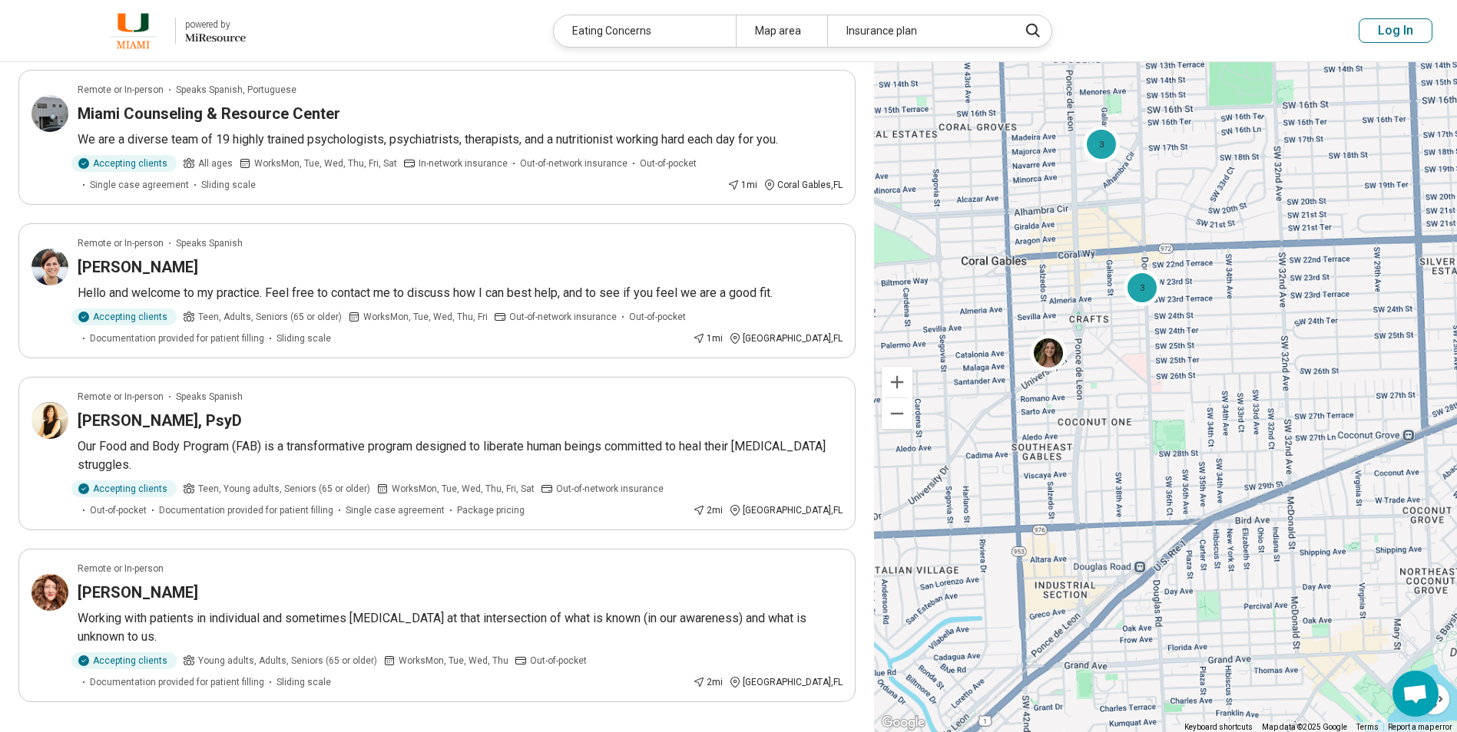
scroll to position [524, 0]
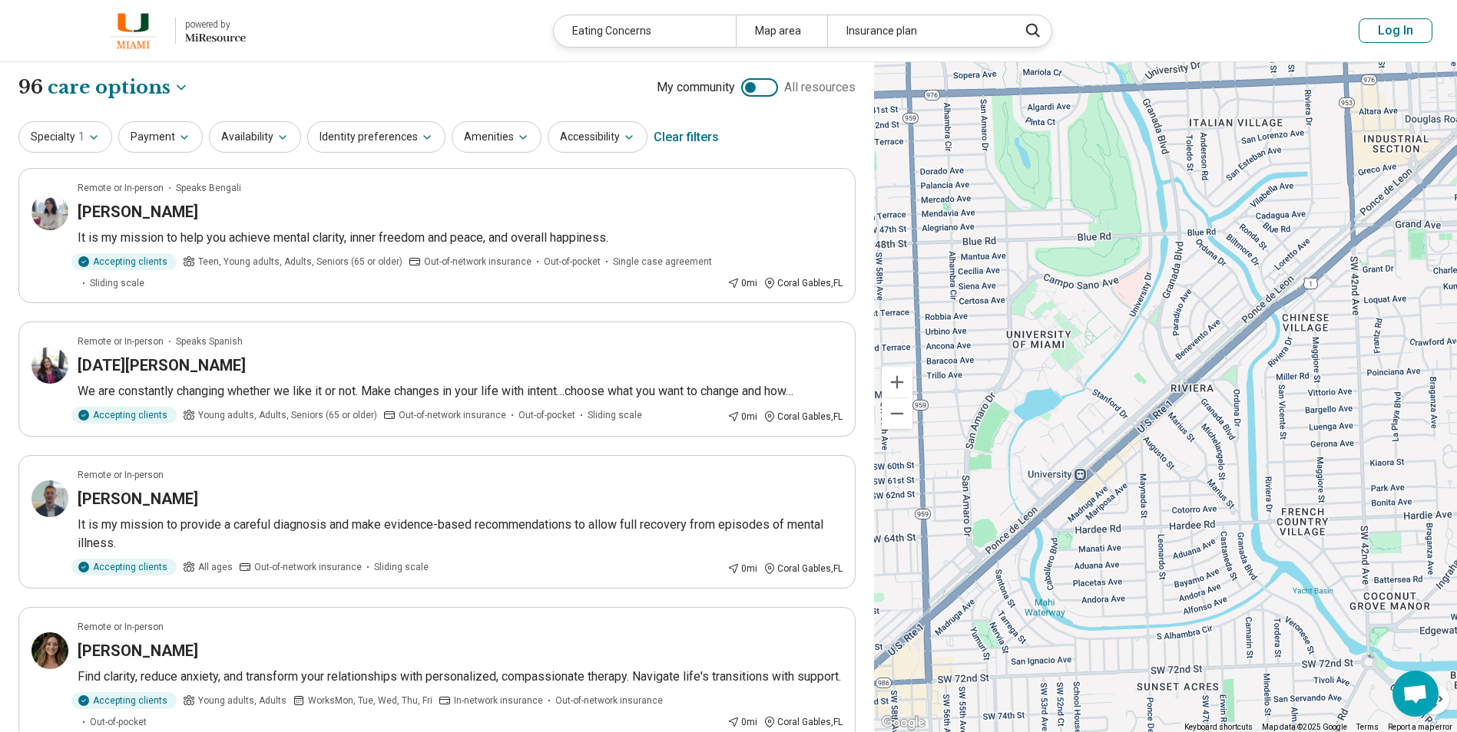
drag, startPoint x: 1133, startPoint y: 510, endPoint x: 1461, endPoint y: 45, distance: 569.6
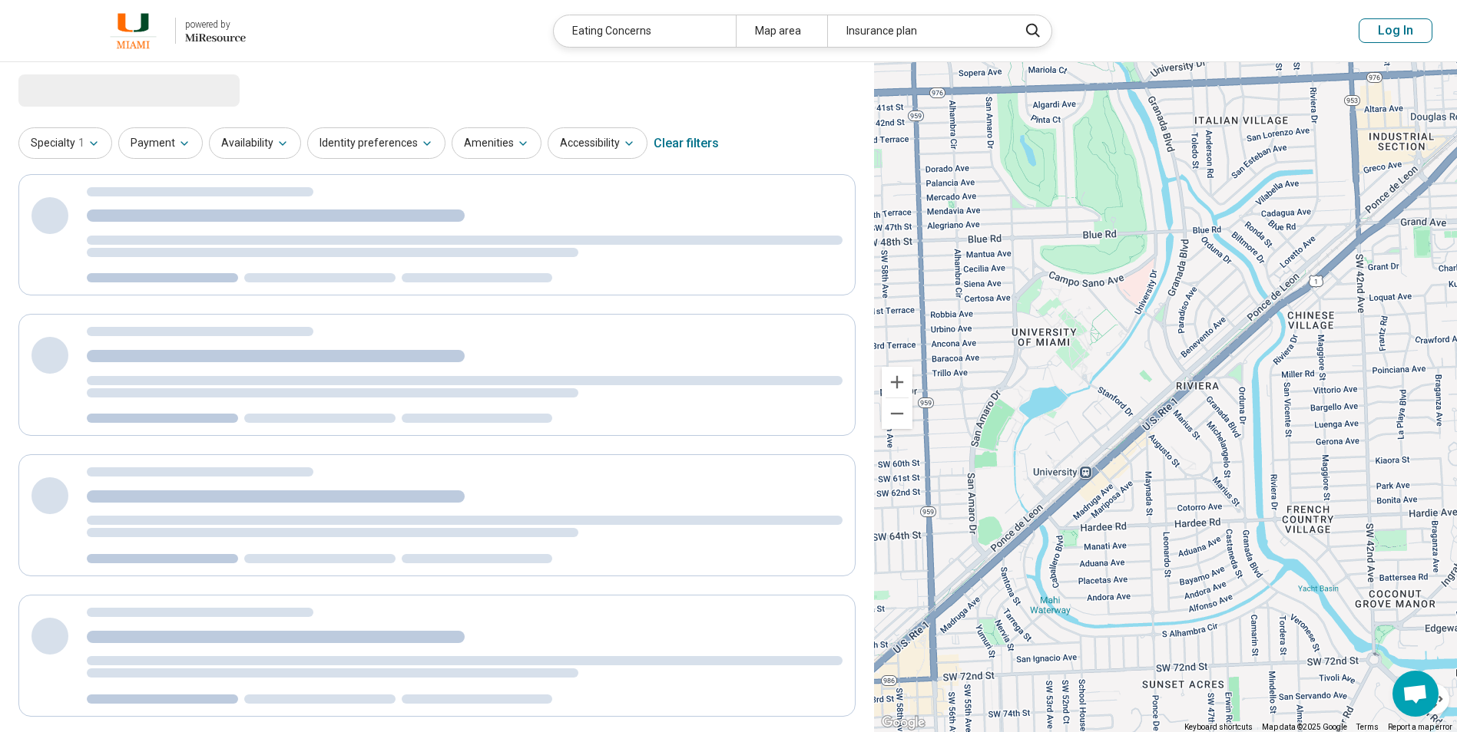
select select "***"
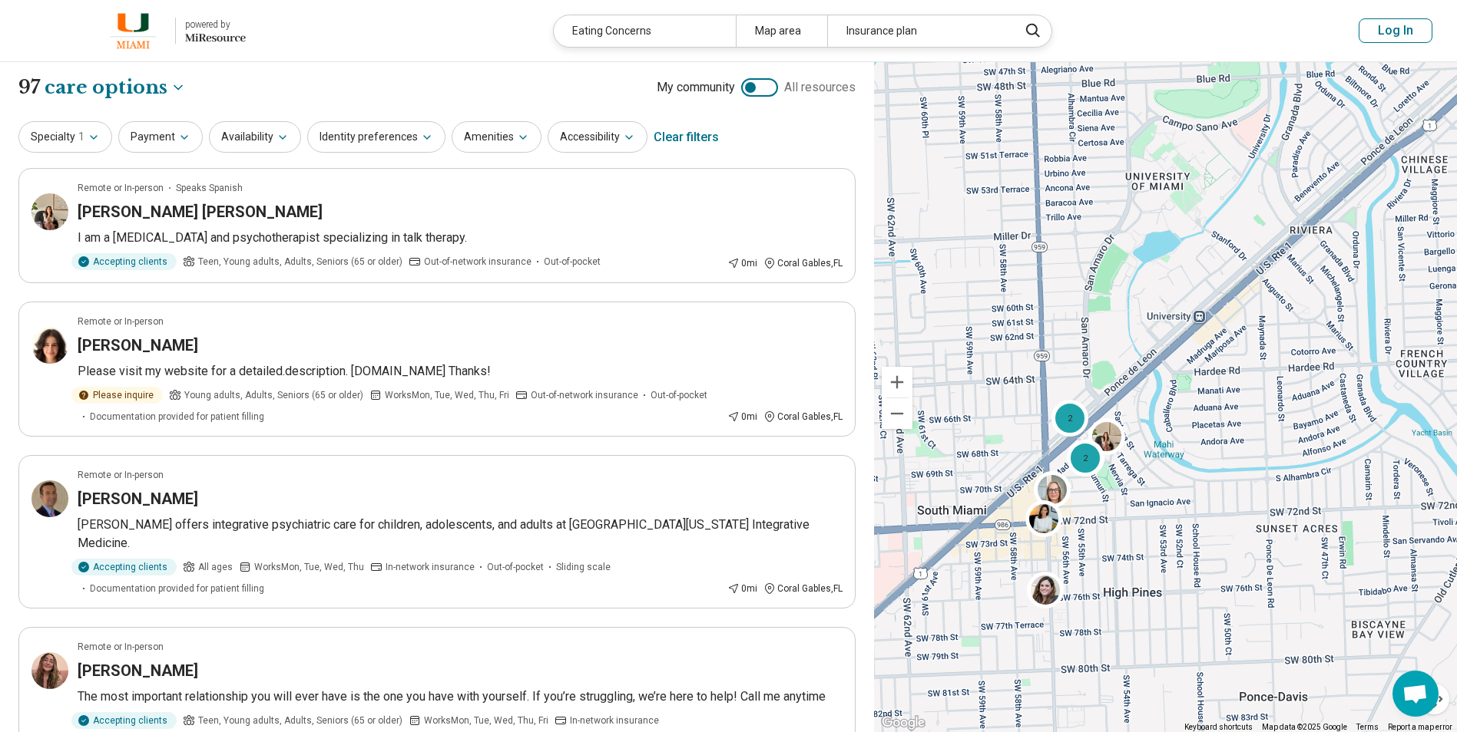
drag, startPoint x: 1014, startPoint y: 479, endPoint x: 1128, endPoint y: 322, distance: 193.5
click at [1128, 322] on div "2 2 2" at bounding box center [1165, 397] width 583 height 671
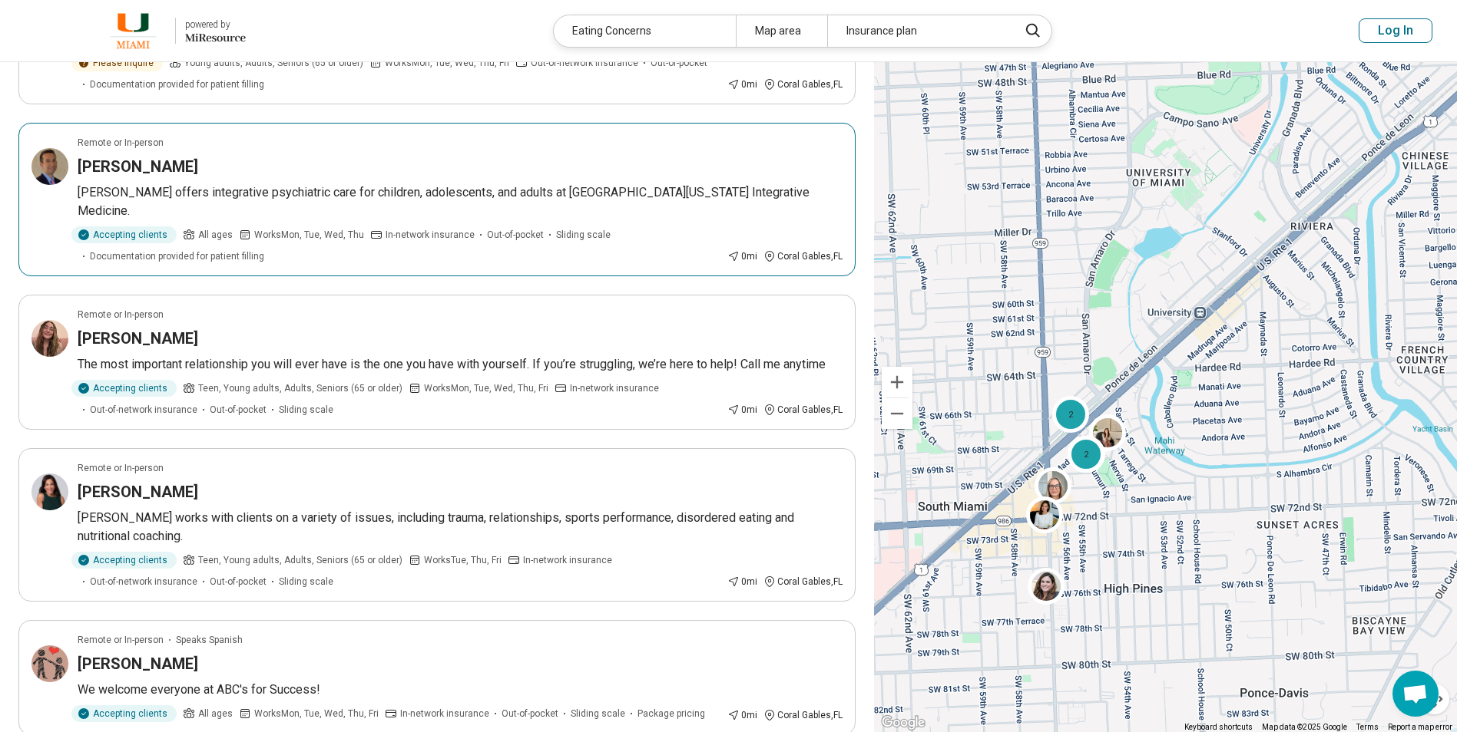
scroll to position [384, 0]
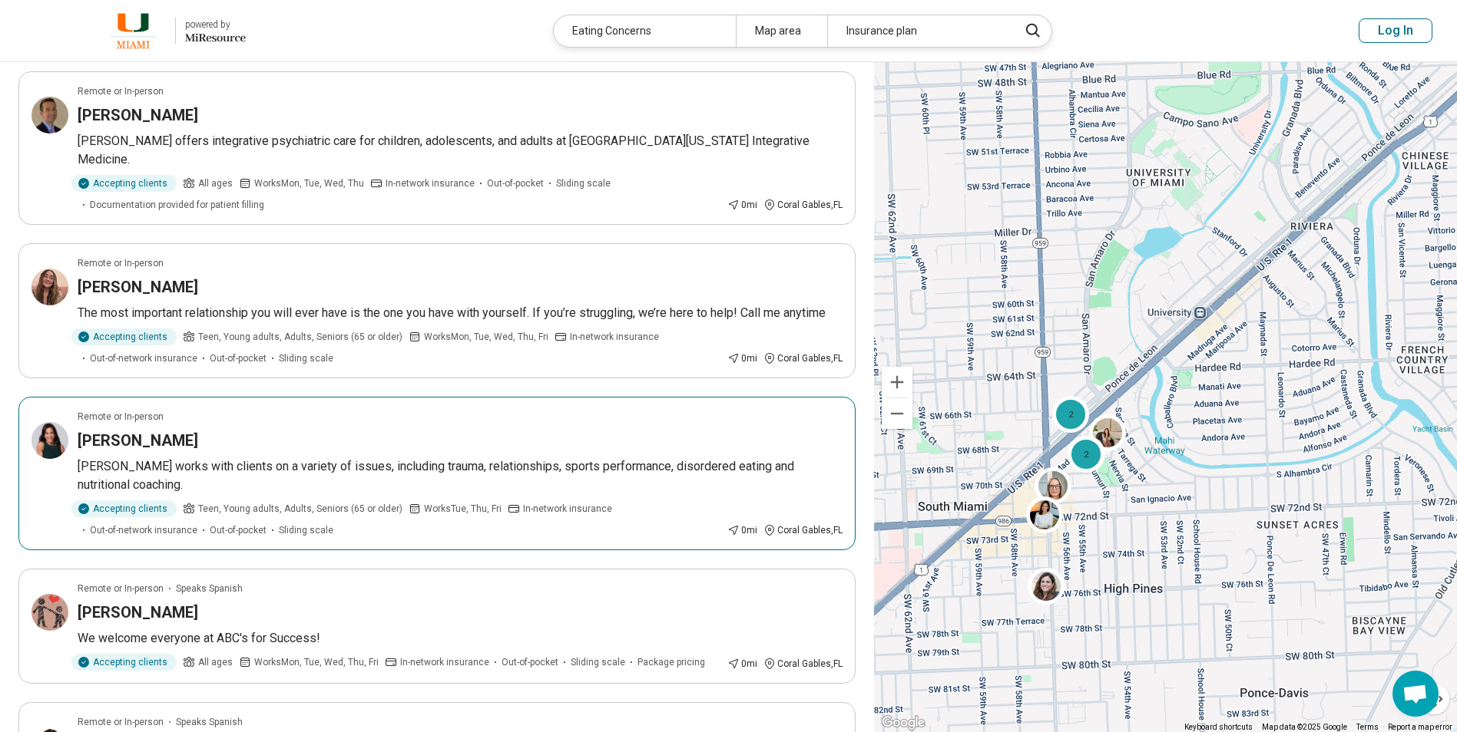
click at [107, 430] on h3 "Lisa Dorfman" at bounding box center [138, 440] width 121 height 21
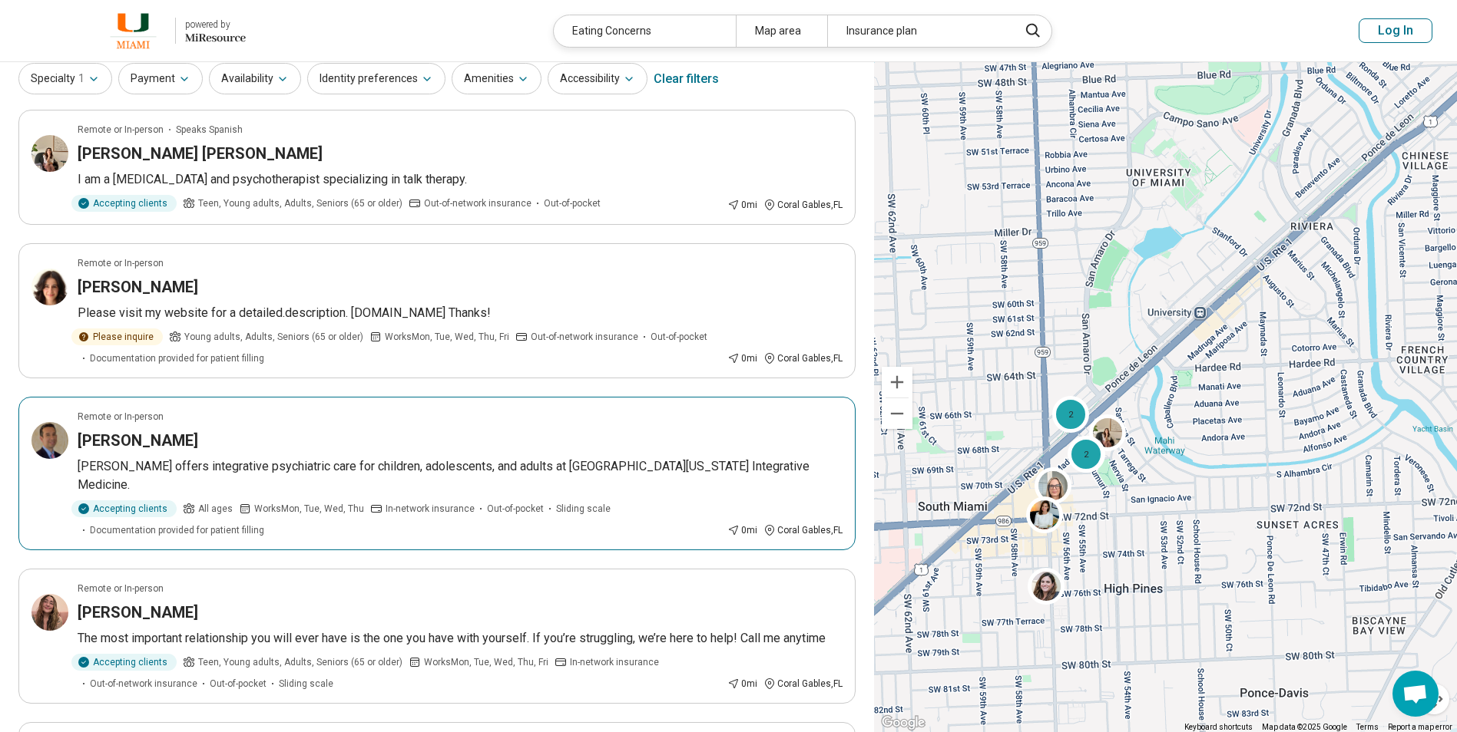
scroll to position [0, 0]
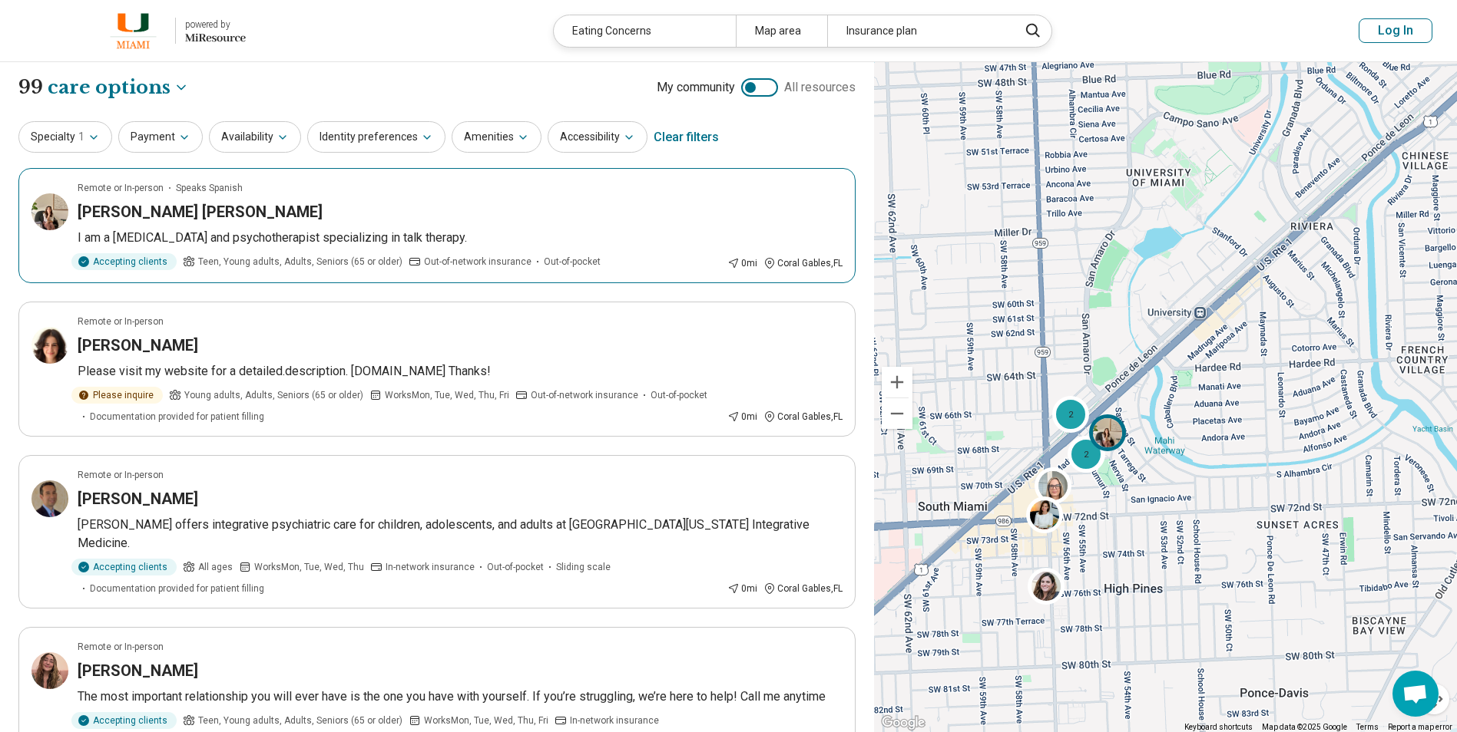
click at [1110, 441] on img at bounding box center [1107, 433] width 37 height 37
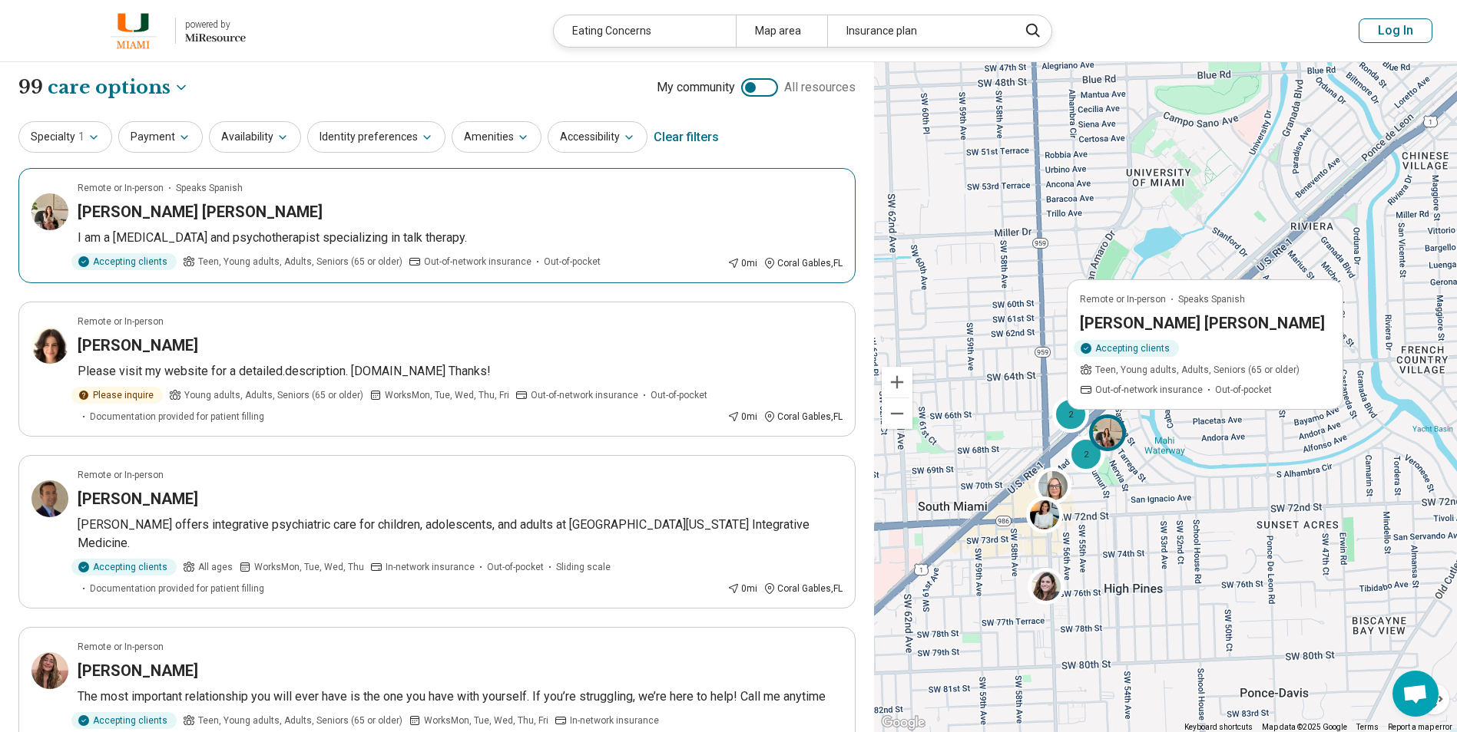
click at [270, 225] on article "Remote or In-person Speaks Spanish Patricia Rodriguez Gilmore I am a psychoanal…" at bounding box center [436, 225] width 837 height 115
click at [1065, 421] on div "2" at bounding box center [1070, 414] width 37 height 37
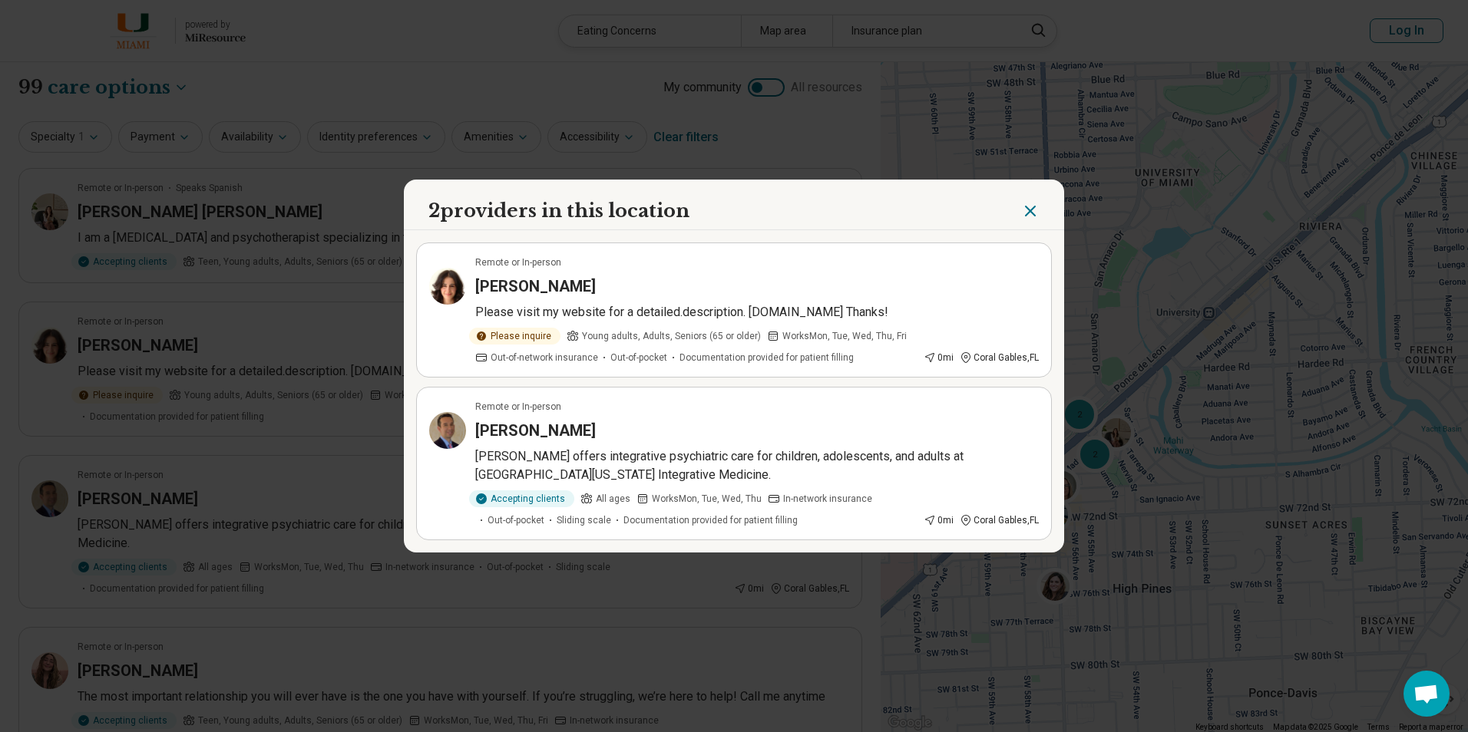
click at [1030, 210] on icon "Close" at bounding box center [1030, 211] width 18 height 18
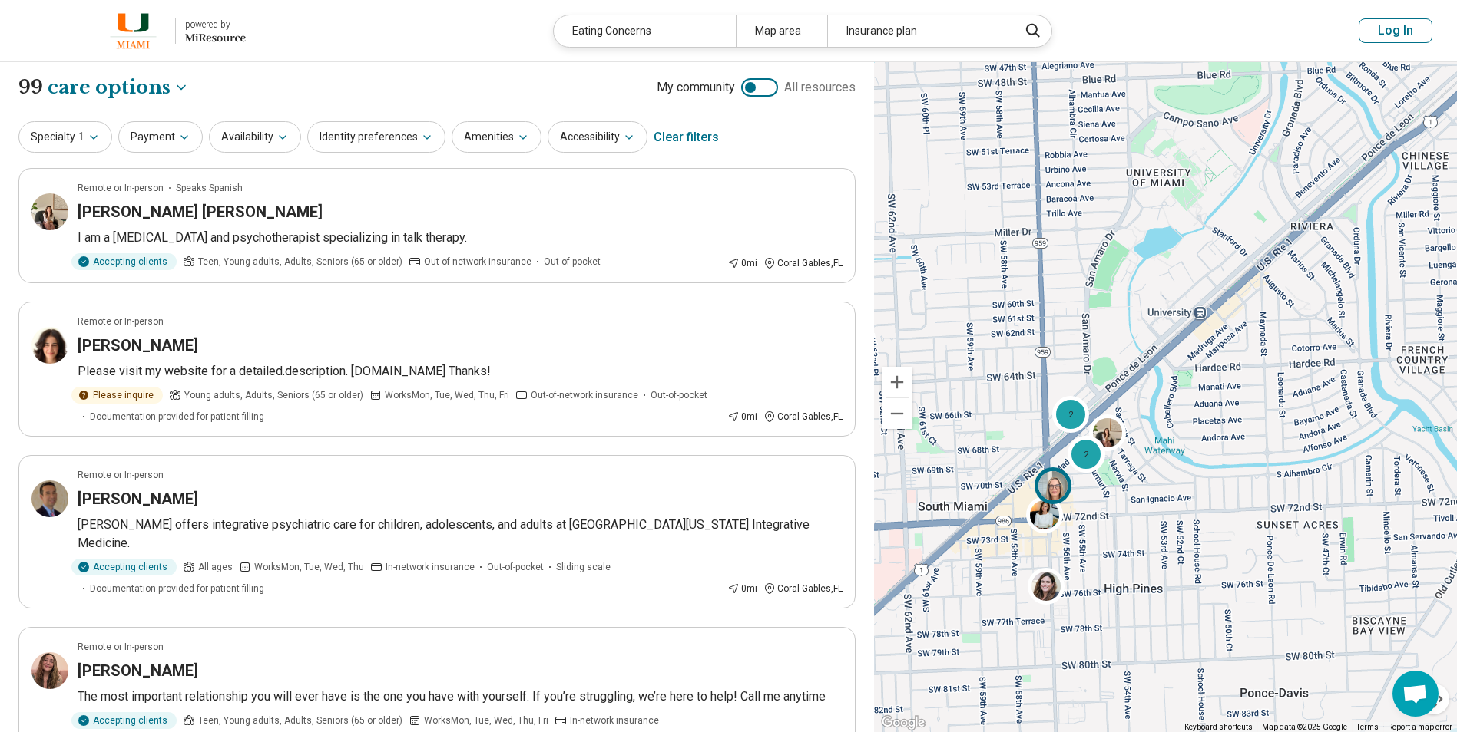
click at [1063, 488] on img at bounding box center [1051, 486] width 37 height 37
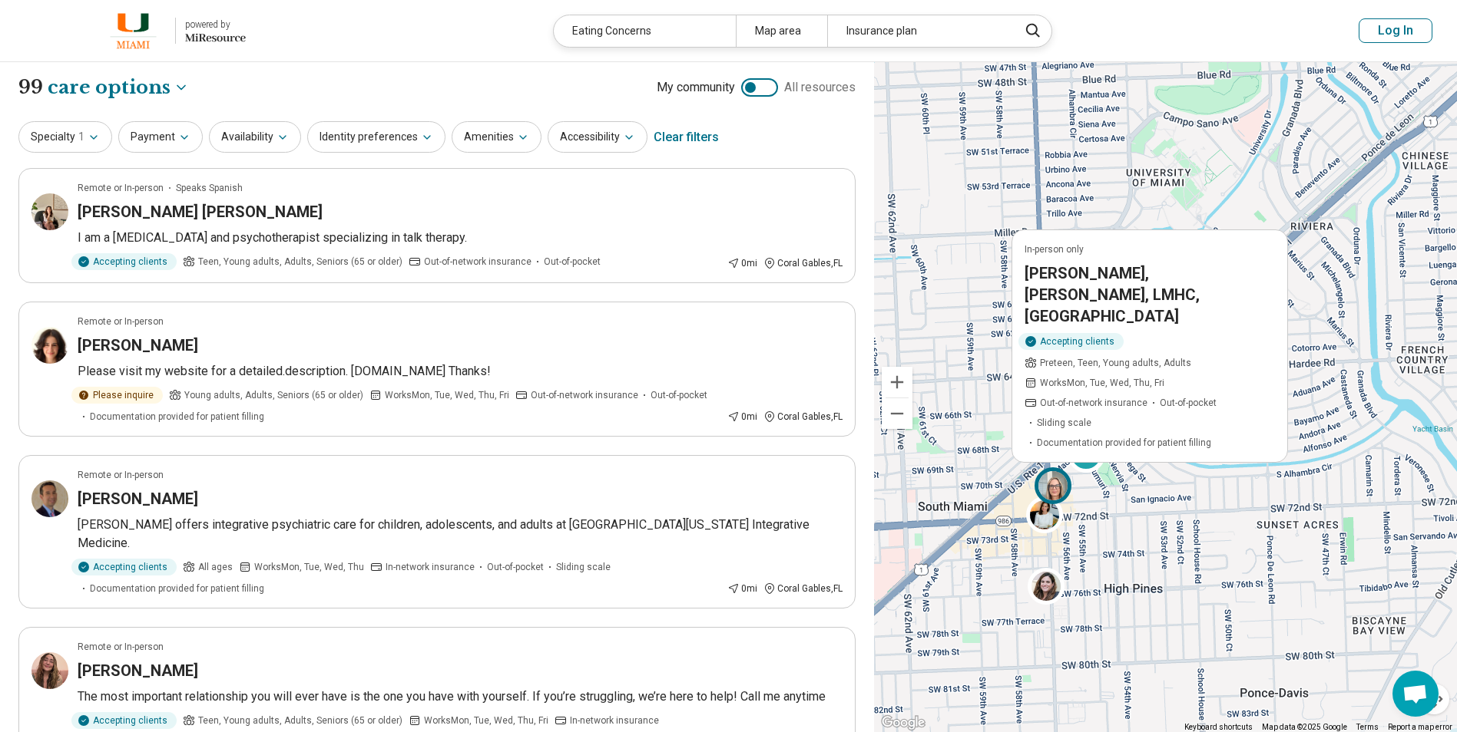
click at [1190, 314] on h3 "Jennifer Pankow-Martinez, EdS, LMHC, PA" at bounding box center [1149, 295] width 250 height 64
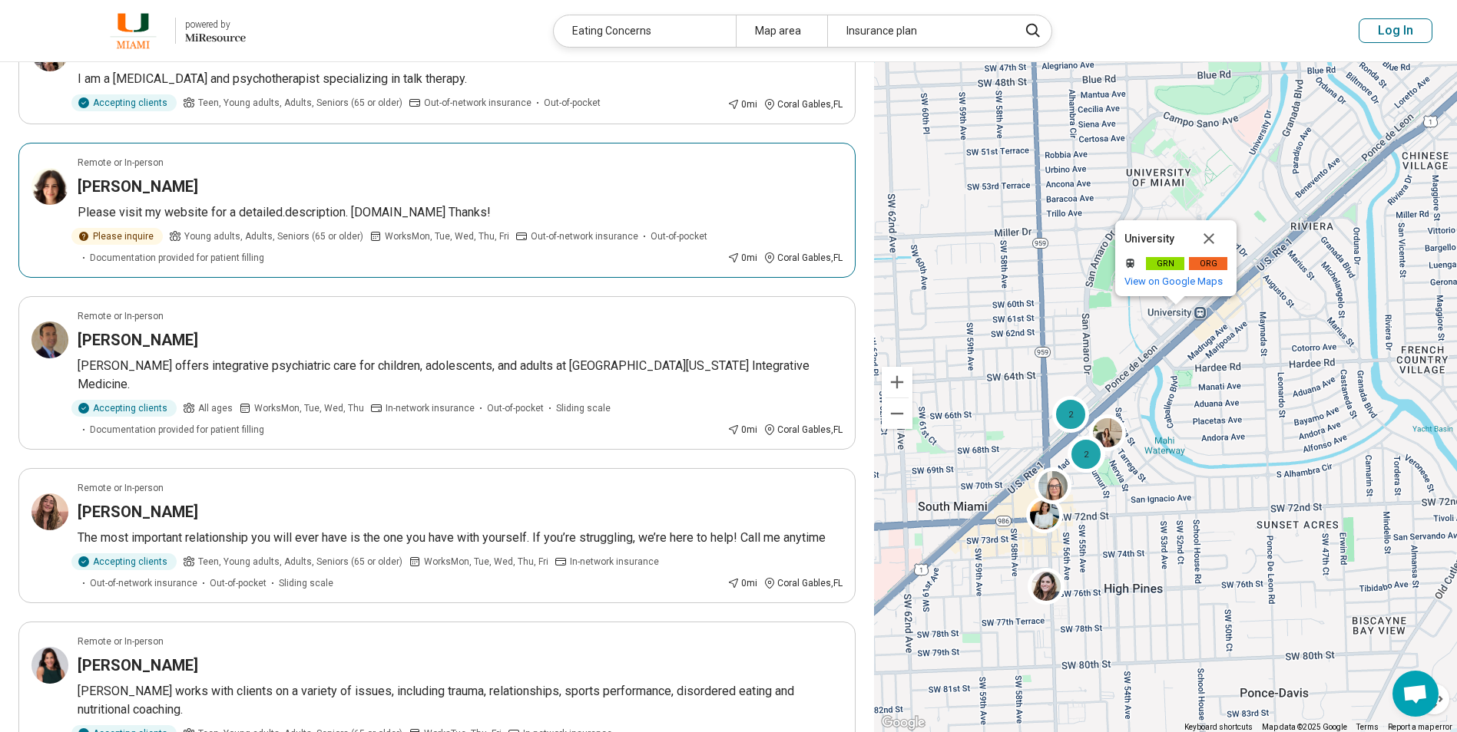
scroll to position [230, 0]
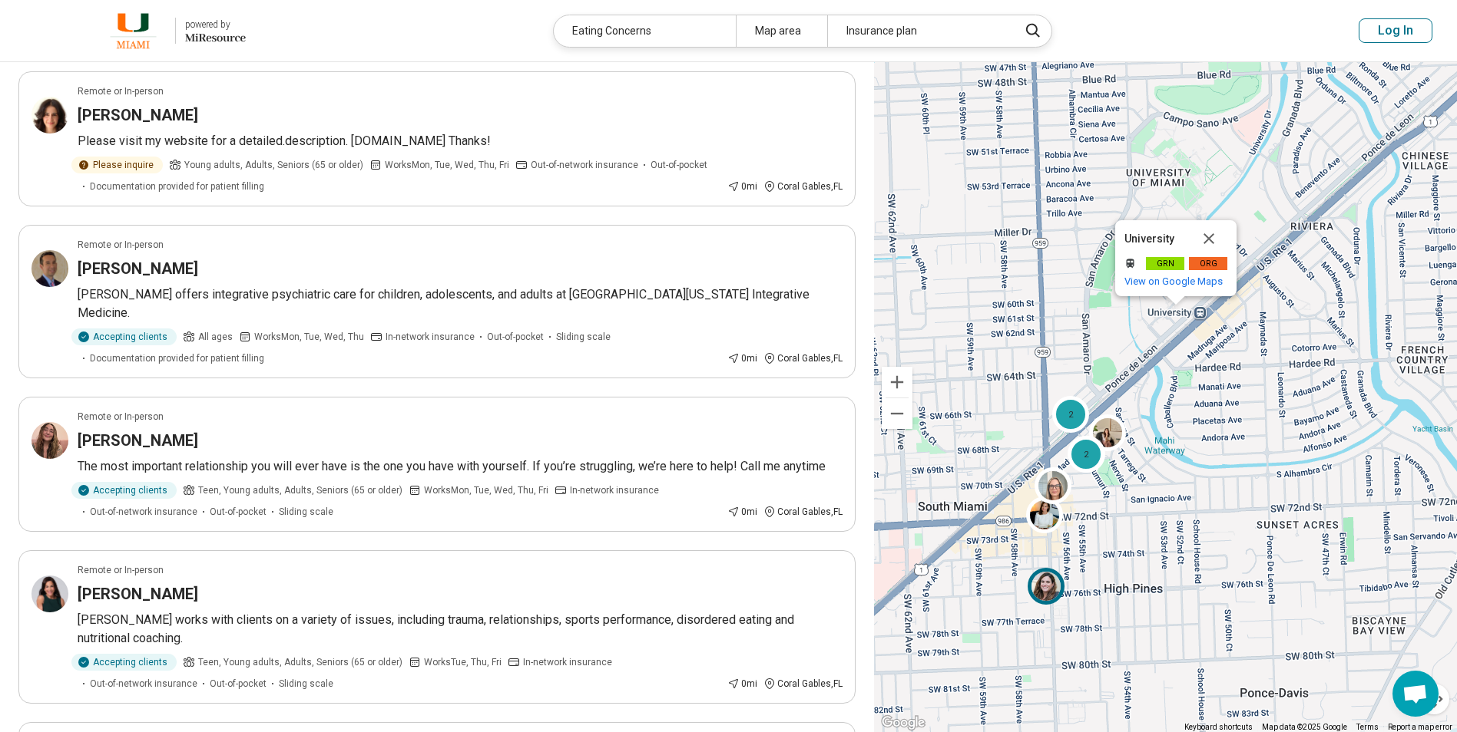
click at [1057, 594] on img at bounding box center [1045, 586] width 37 height 37
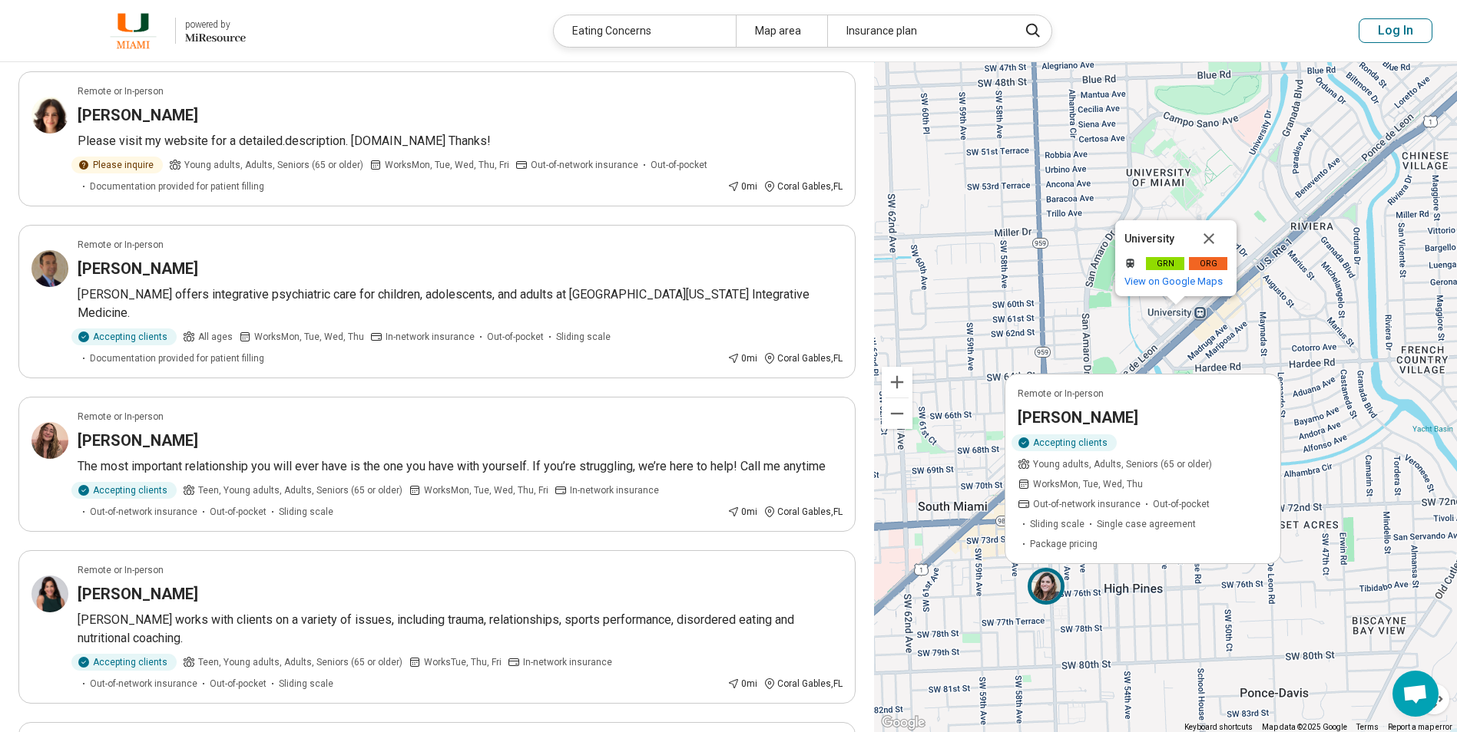
click at [1094, 332] on div "2 2 2 Remote or In-person Lisa Jimenez Accepting clients Young adults, Adults, …" at bounding box center [1165, 397] width 583 height 671
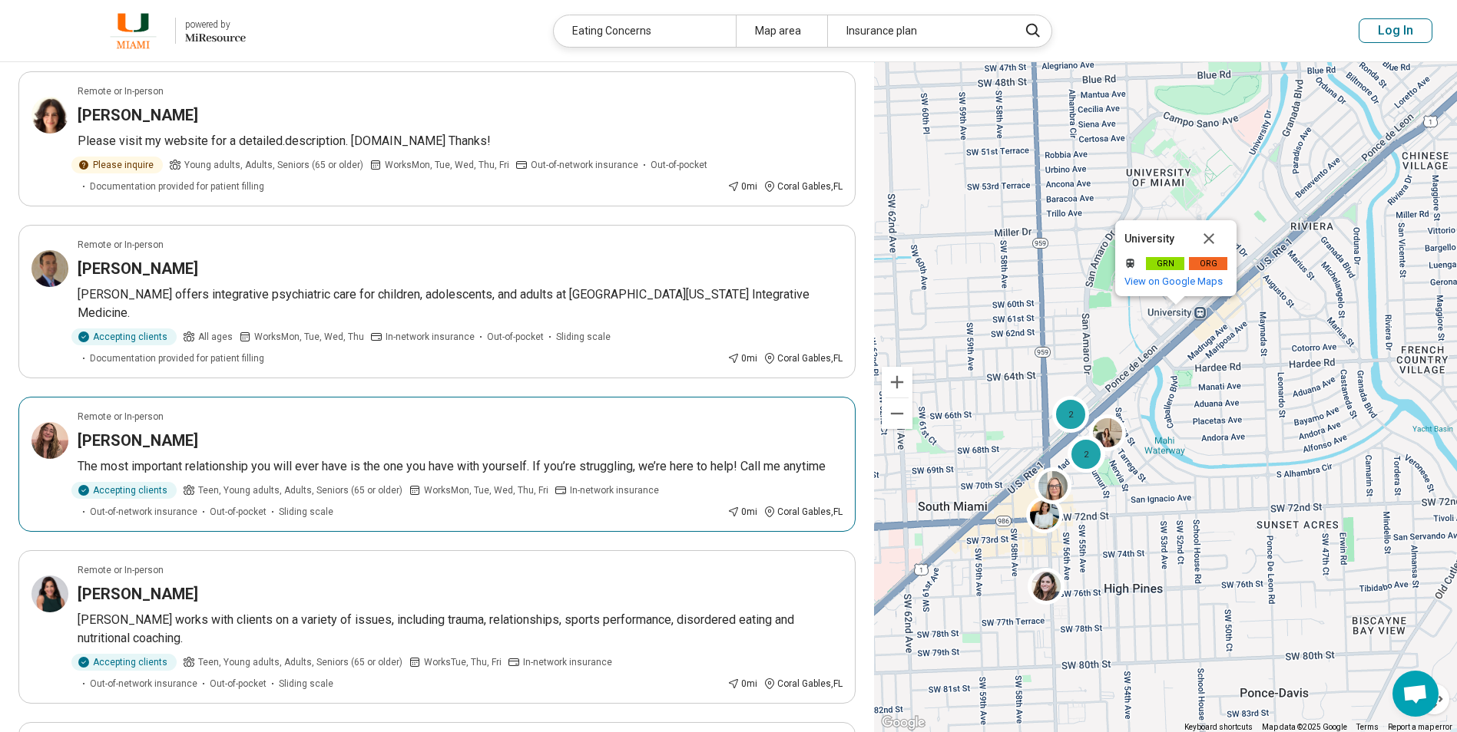
click at [415, 397] on article "Remote or In-person Monik Lopez The most important relationship you will ever h…" at bounding box center [436, 464] width 837 height 135
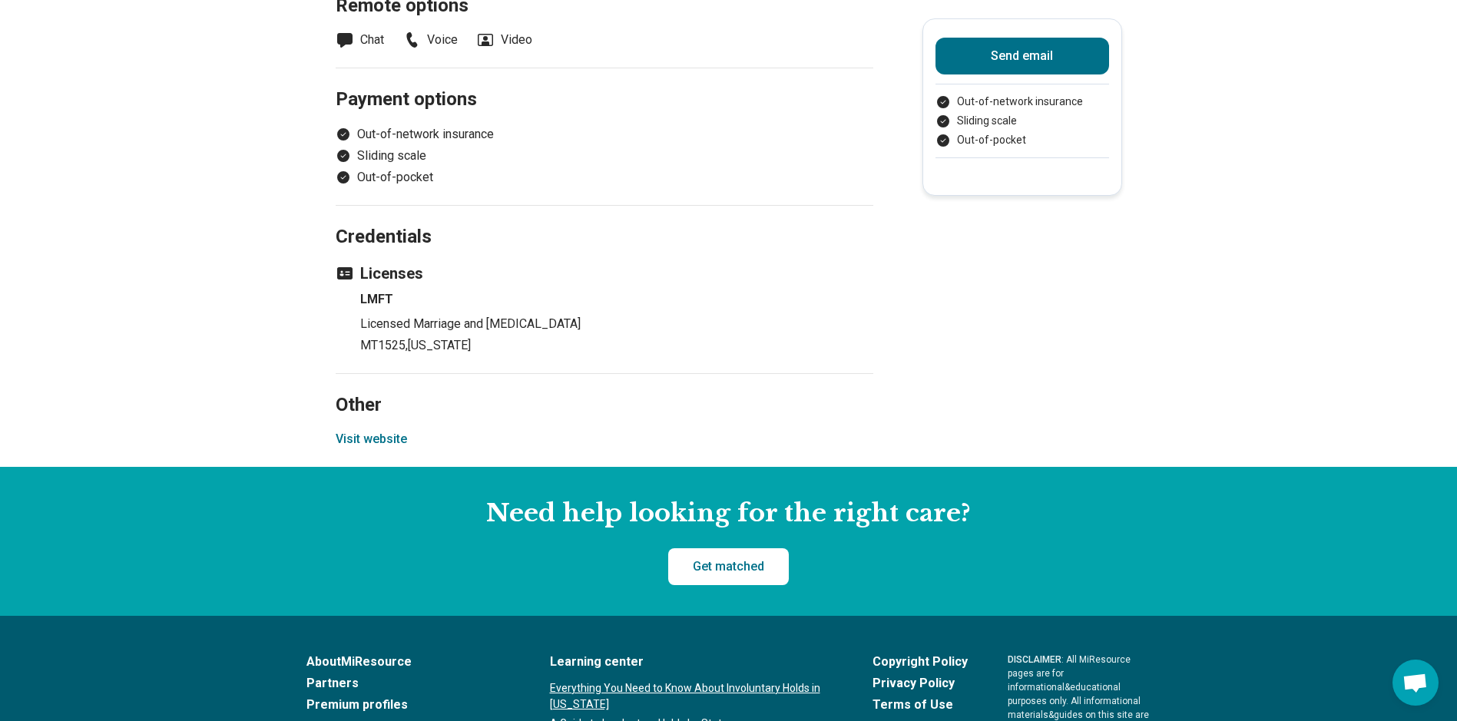
scroll to position [998, 0]
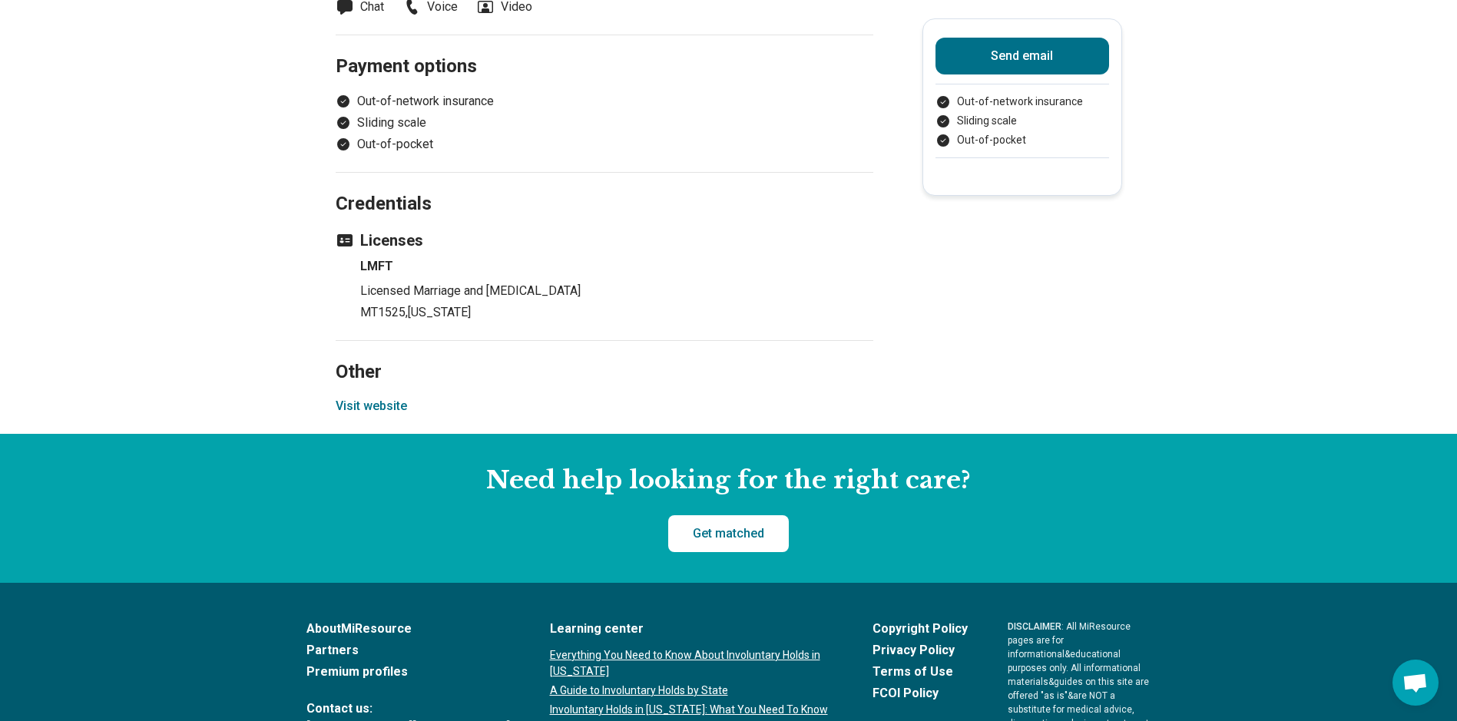
drag, startPoint x: 395, startPoint y: 410, endPoint x: 363, endPoint y: 400, distance: 33.8
drag, startPoint x: 363, startPoint y: 400, endPoint x: 353, endPoint y: 413, distance: 16.4
drag, startPoint x: 353, startPoint y: 413, endPoint x: 357, endPoint y: 404, distance: 10.0
drag, startPoint x: 357, startPoint y: 404, endPoint x: 349, endPoint y: 408, distance: 9.0
click at [349, 408] on button "Visit website" at bounding box center [371, 406] width 71 height 18
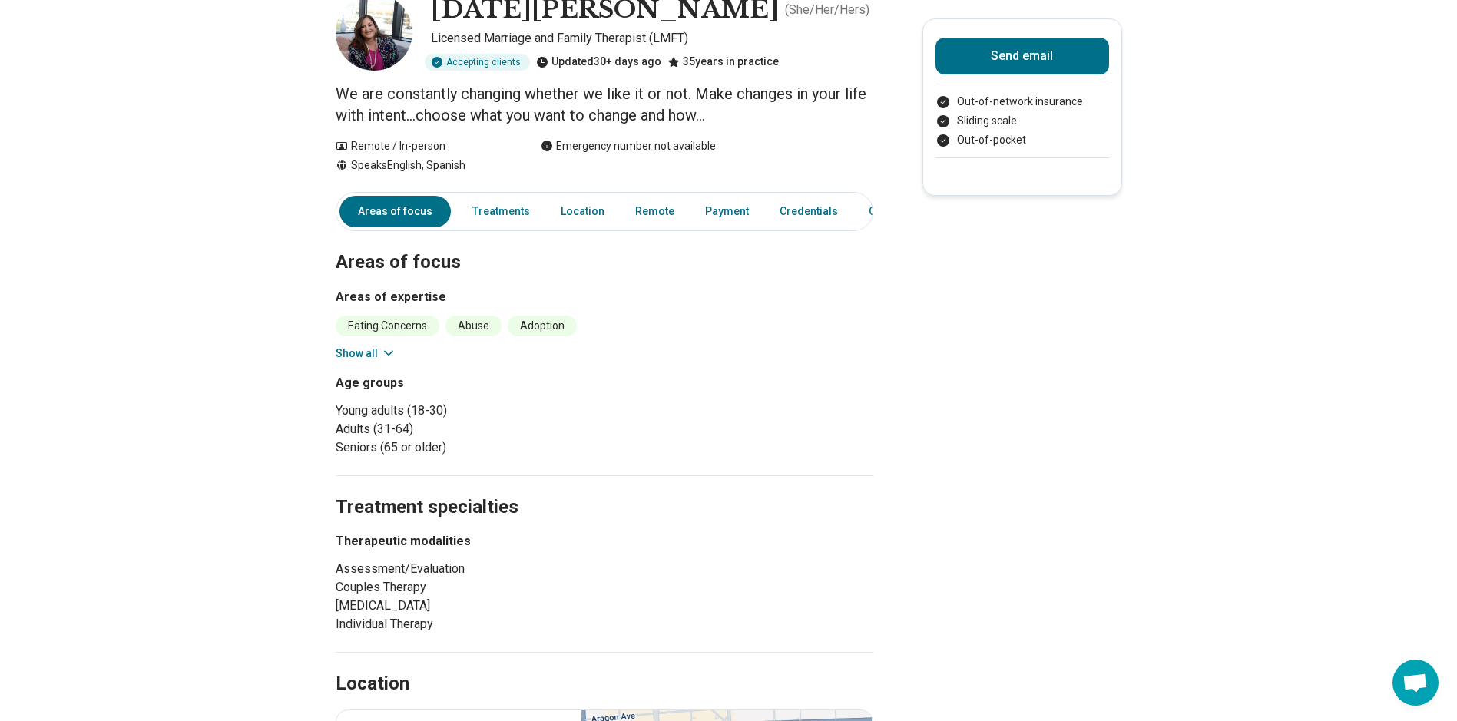
scroll to position [0, 0]
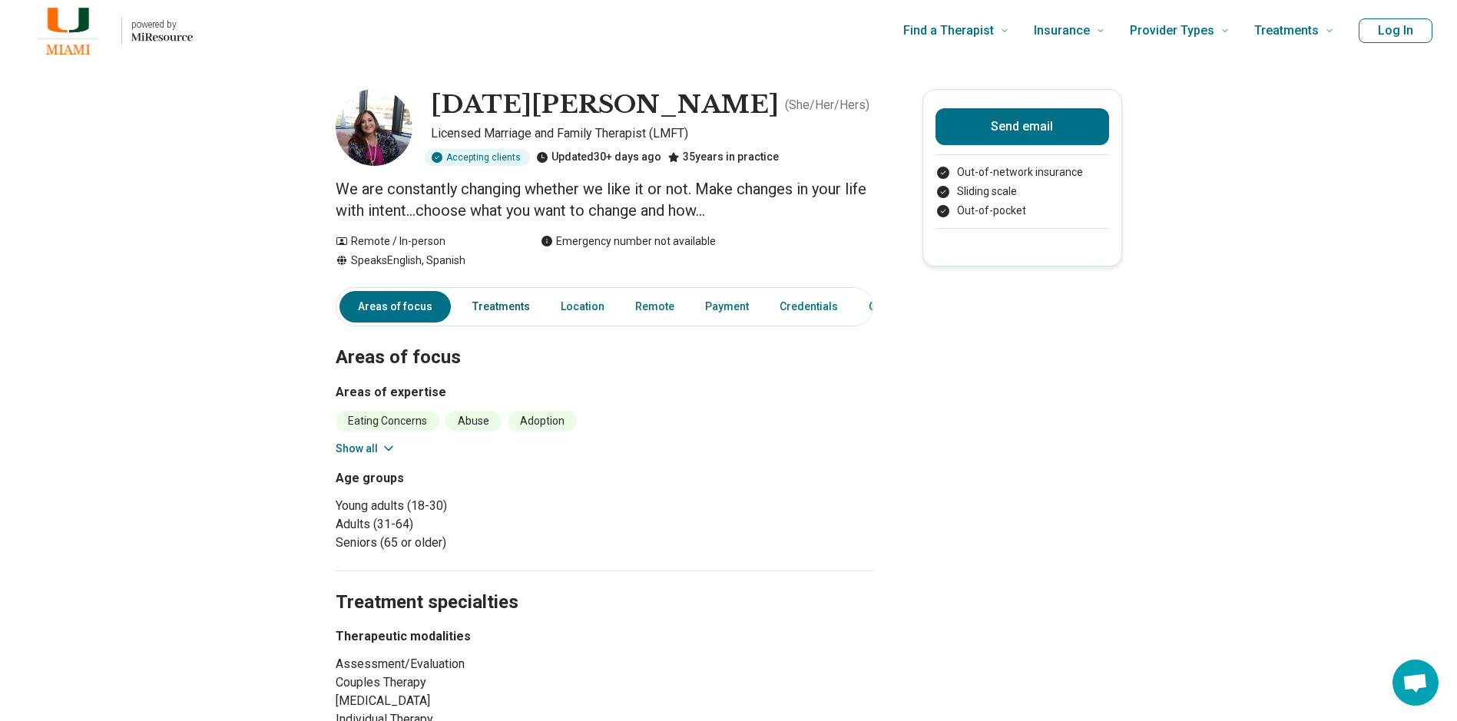
click at [491, 313] on link "Treatments" at bounding box center [501, 306] width 76 height 31
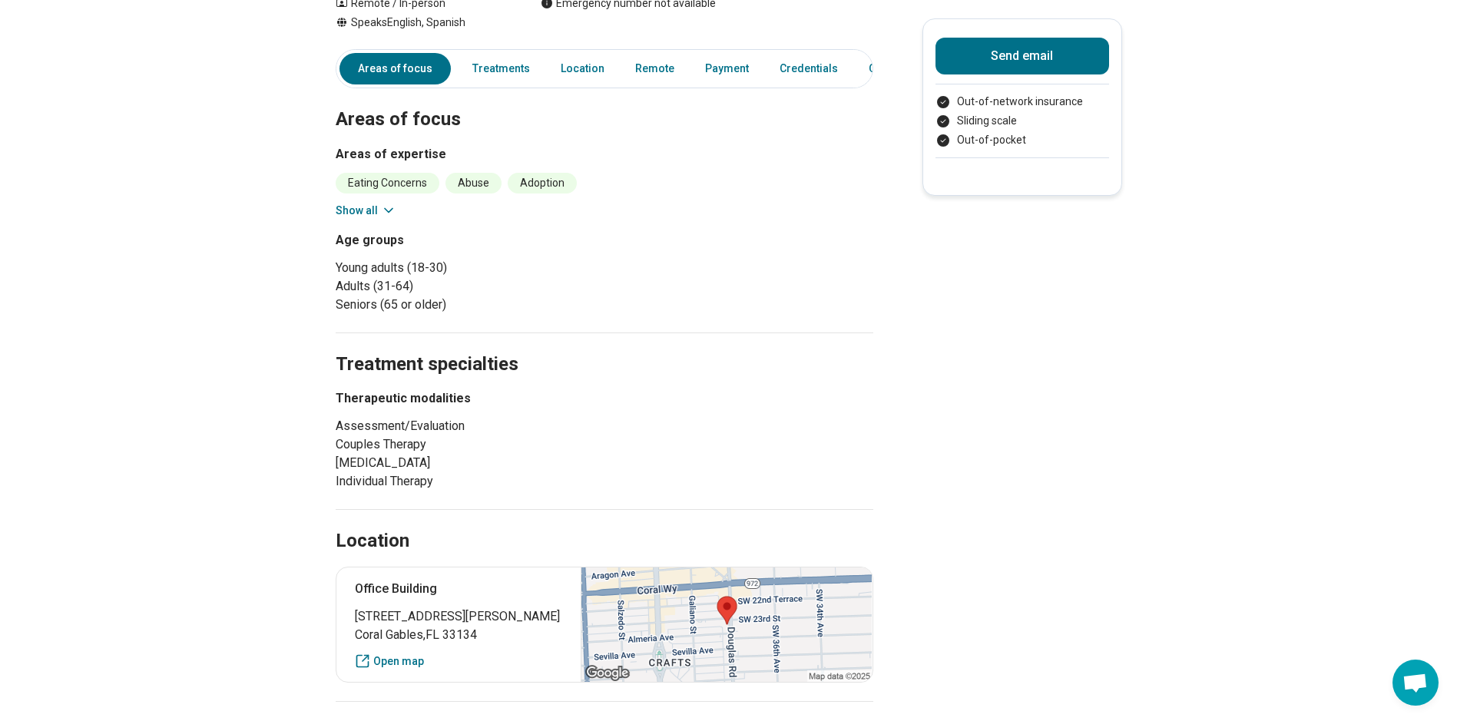
scroll to position [92, 0]
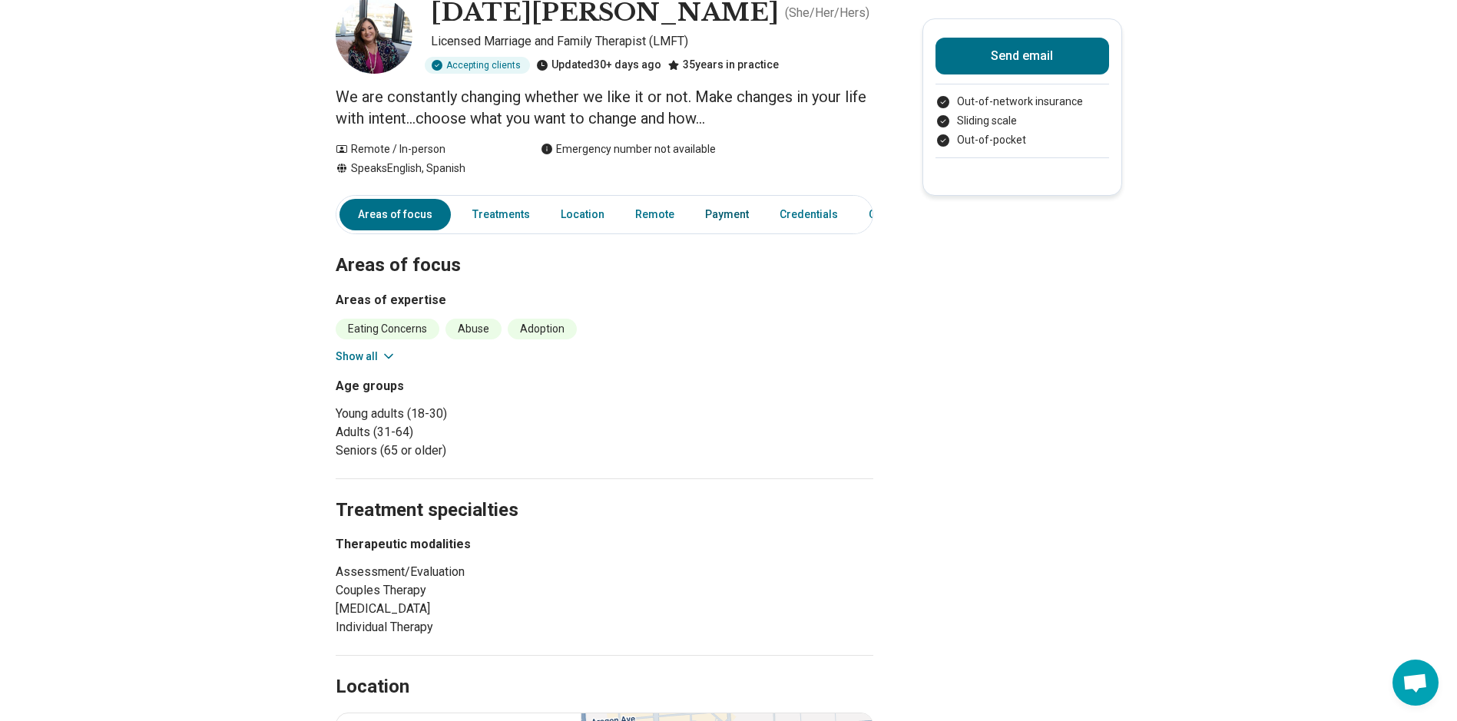
click at [719, 210] on link "Payment" at bounding box center [727, 214] width 62 height 31
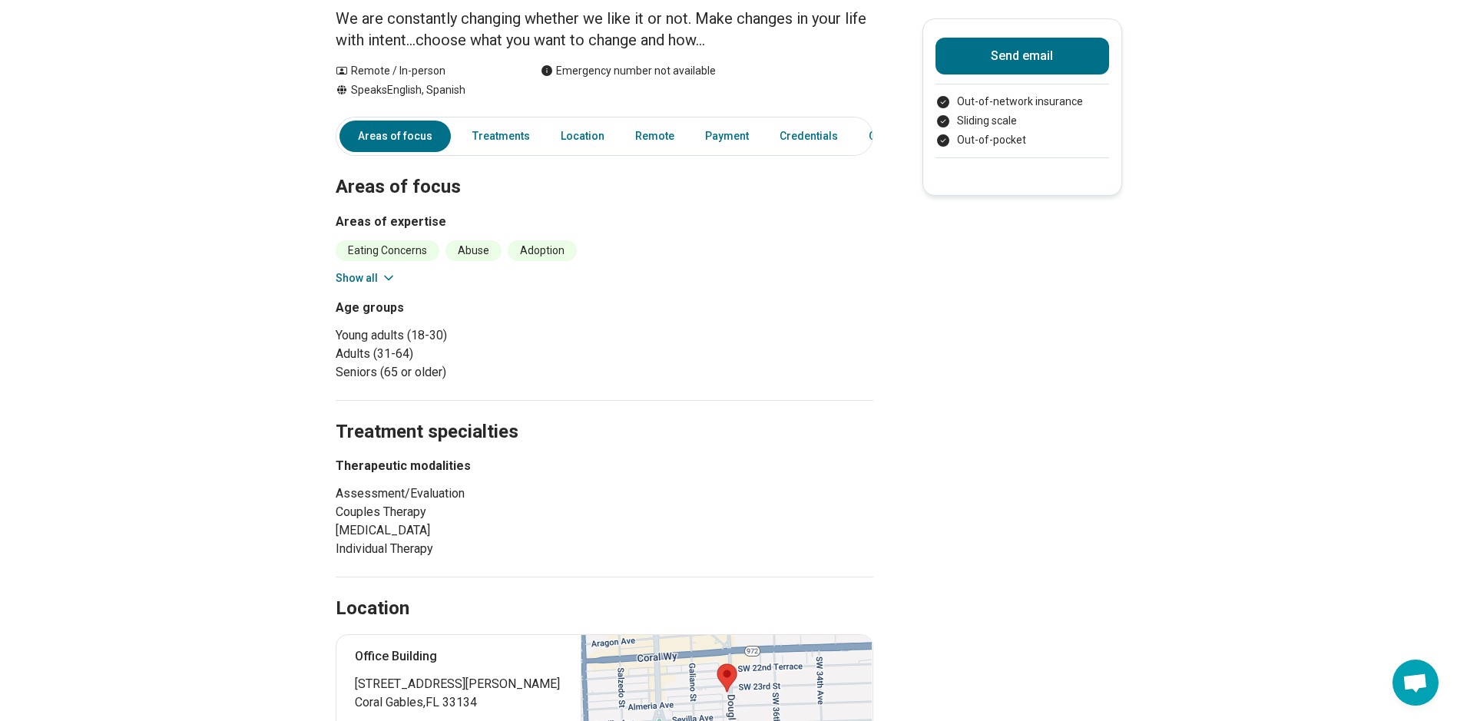
scroll to position [0, 0]
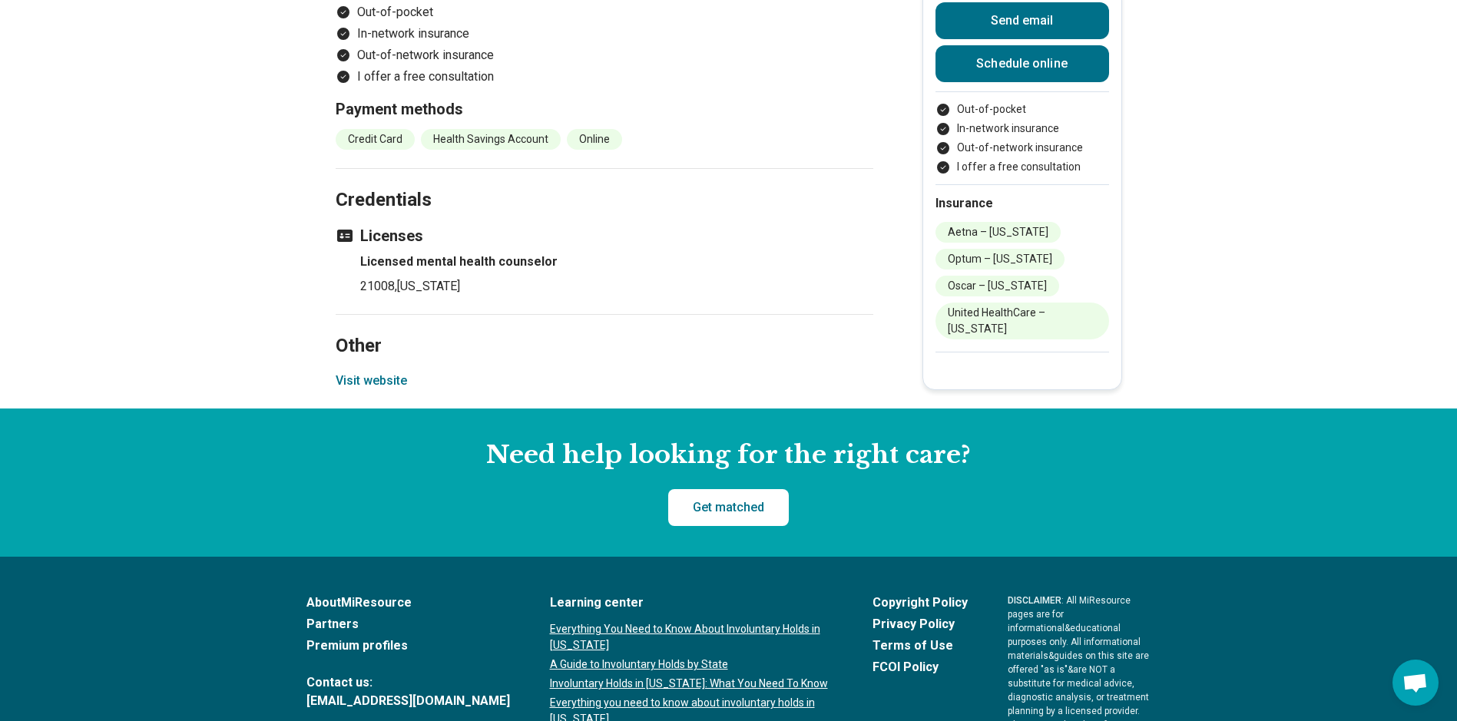
scroll to position [1535, 0]
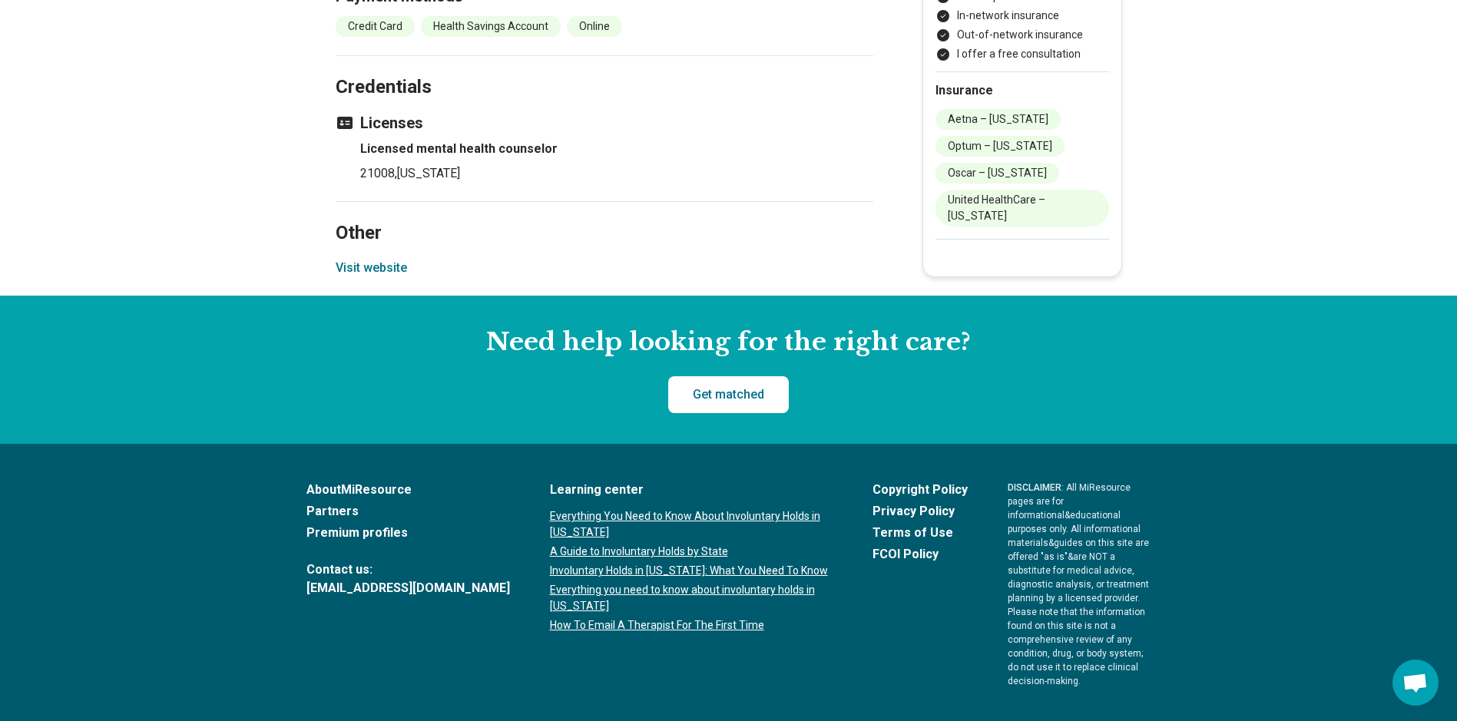
click at [378, 259] on button "Visit website" at bounding box center [371, 268] width 71 height 18
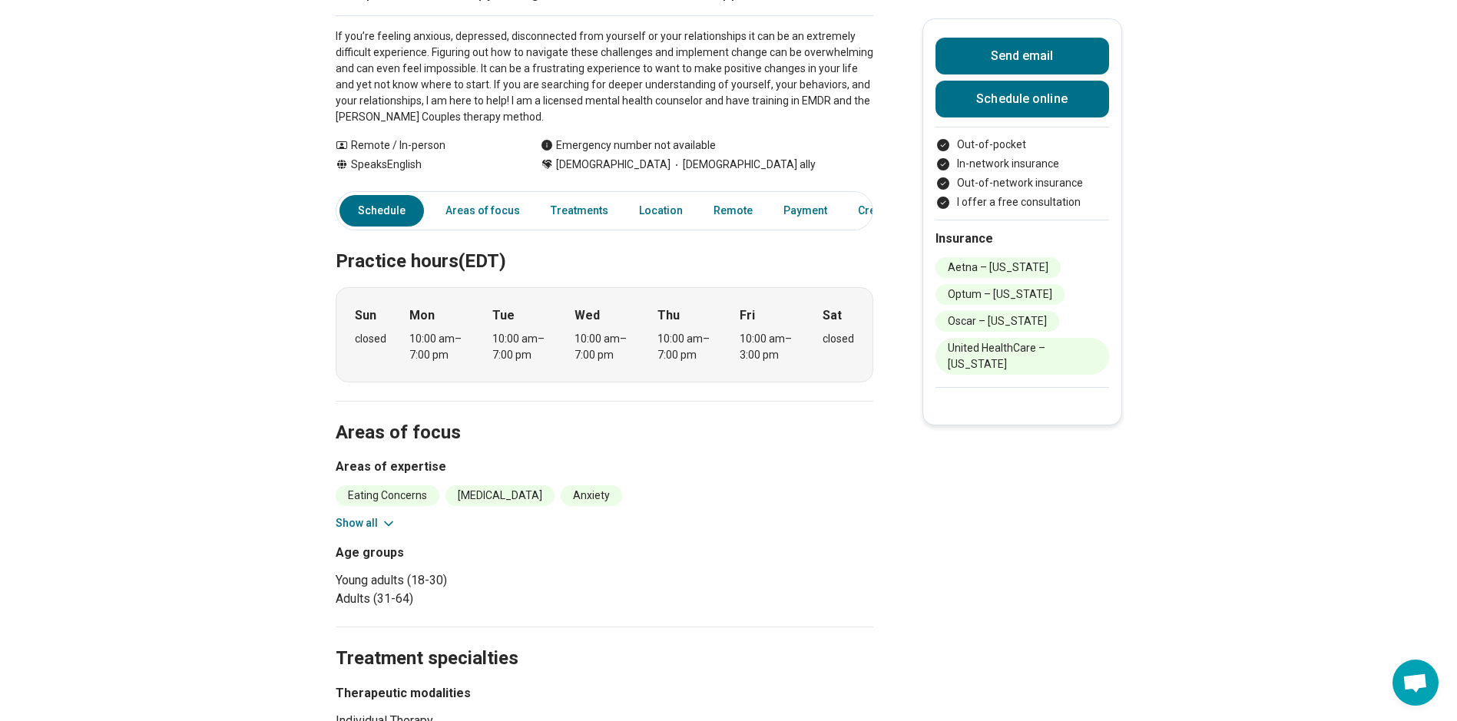
scroll to position [0, 0]
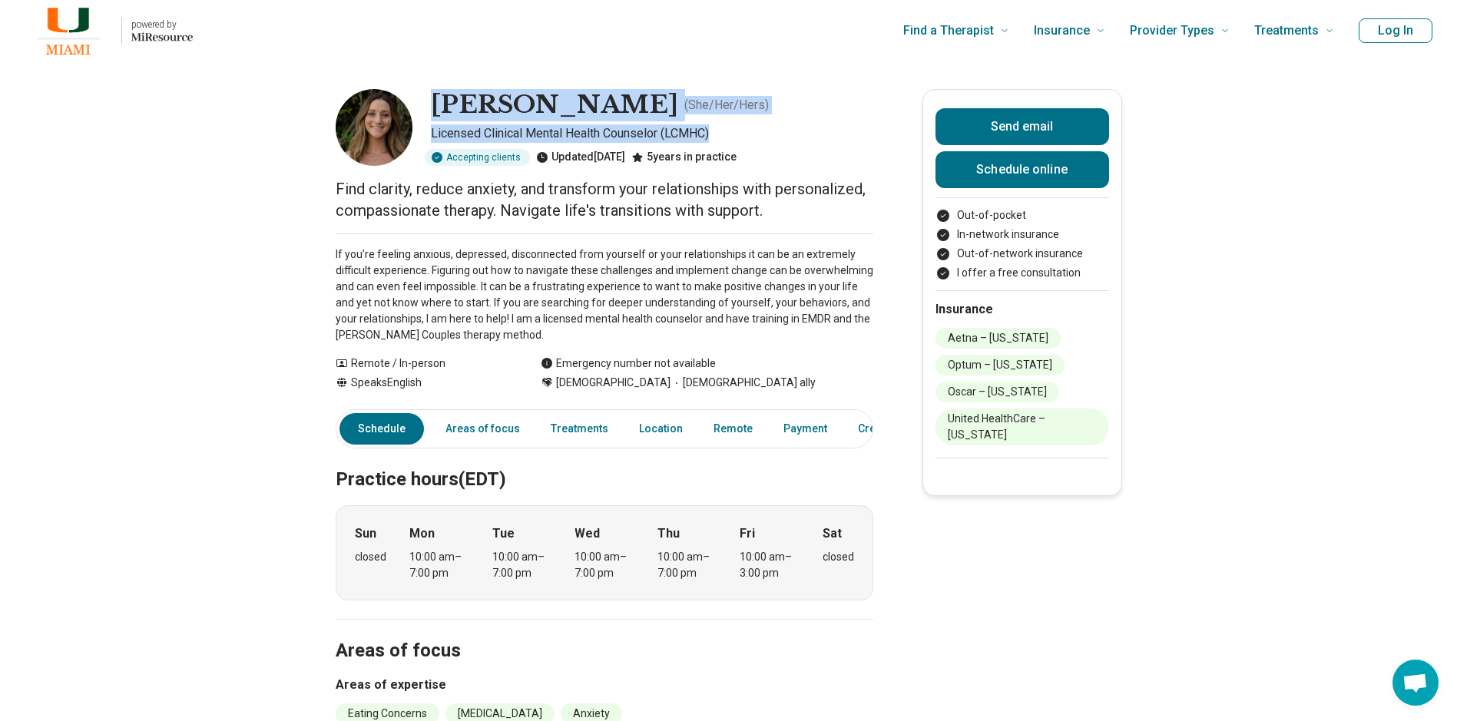
drag, startPoint x: 441, startPoint y: 103, endPoint x: 719, endPoint y: 138, distance: 280.2
click at [719, 138] on div "Alexandra Vavoulis ( She/Her/Hers ) Licensed Clinical Mental Health Counselor (…" at bounding box center [604, 127] width 537 height 77
drag, startPoint x: 719, startPoint y: 138, endPoint x: 669, endPoint y: 104, distance: 61.3
copy div "Alexandra Vavoulis ( She/Her/Hers ) Licensed Clinical Mental Health Counselor (…"
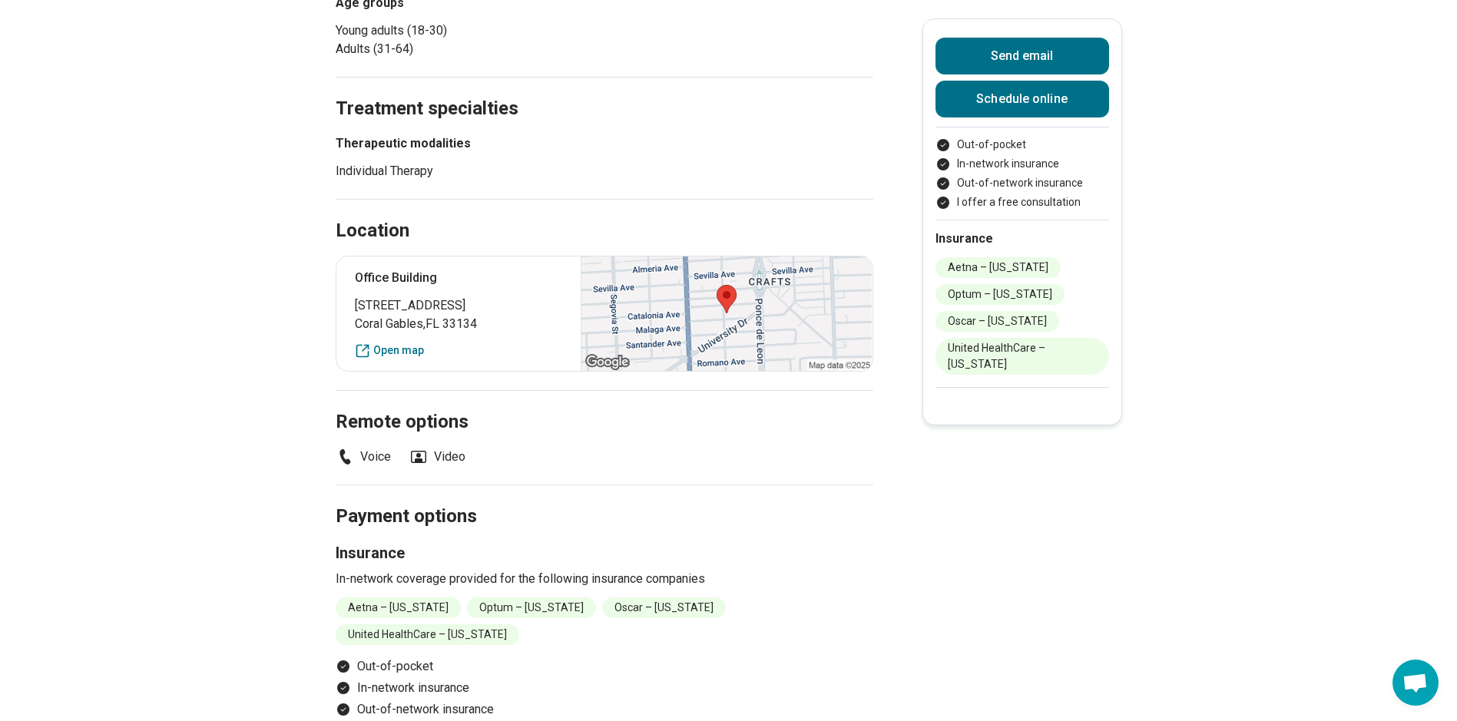
scroll to position [691, 0]
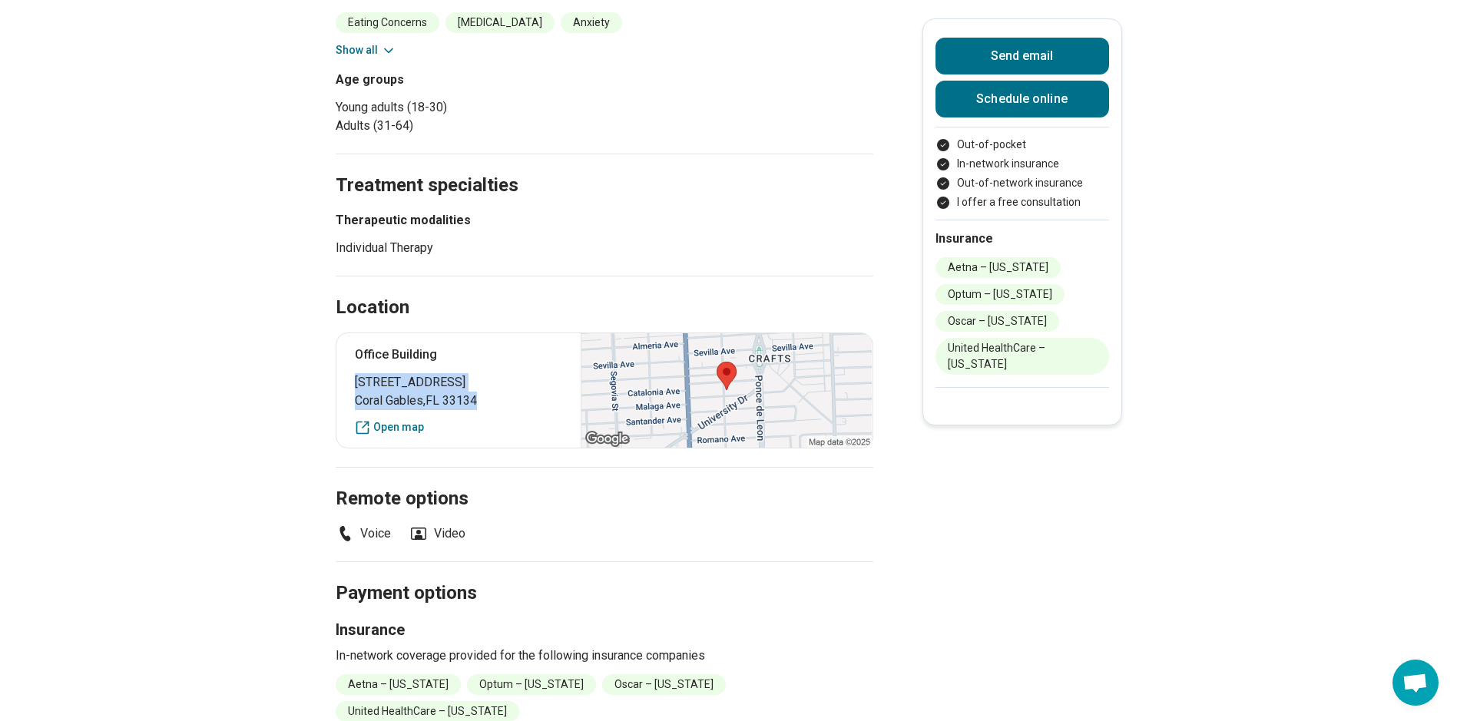
drag, startPoint x: 517, startPoint y: 408, endPoint x: 361, endPoint y: 389, distance: 157.0
click at [361, 389] on p "3081 Salzedo Street Coral Gables , FL 33134" at bounding box center [459, 391] width 208 height 37
copy p "3081 Salzedo Street Coral Gables , FL 33134"
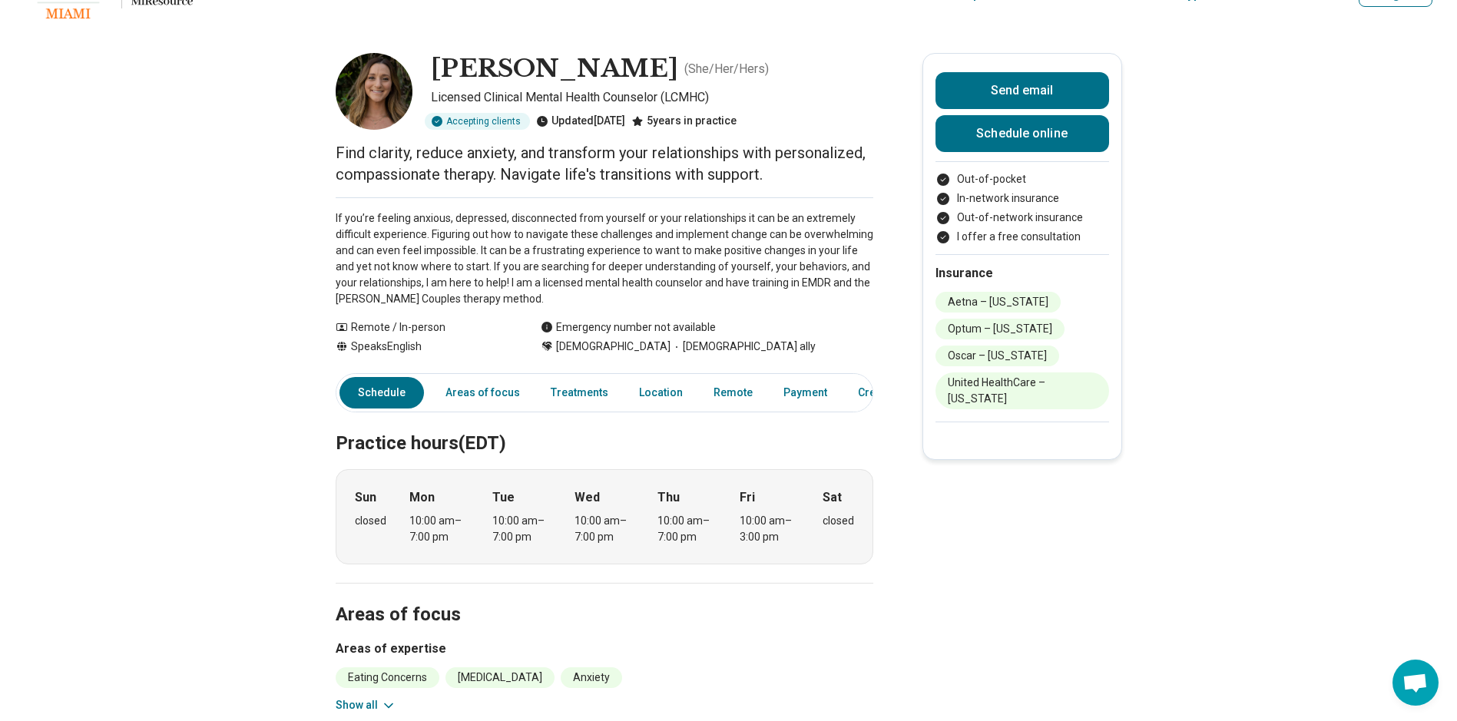
scroll to position [0, 0]
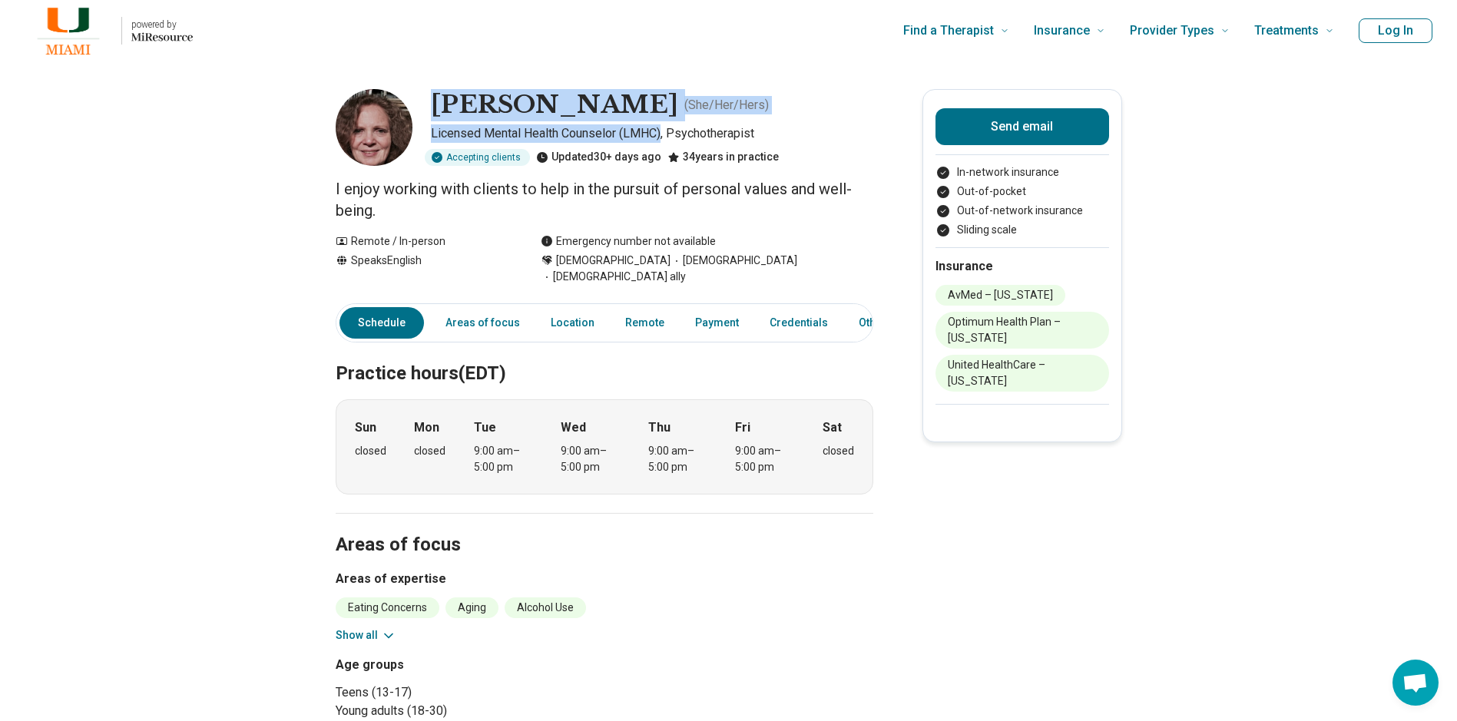
drag, startPoint x: 445, startPoint y: 103, endPoint x: 668, endPoint y: 136, distance: 225.1
click at [668, 136] on div "[PERSON_NAME] ( She/Her/Hers ) Licensed Mental Health Counselor (LMHC), Psychot…" at bounding box center [604, 127] width 537 height 77
drag, startPoint x: 668, startPoint y: 136, endPoint x: 537, endPoint y: 97, distance: 136.3
copy div "Nancy Fink ( She/Her/Hers ) Licensed Mental Health Counselor (LMHC)"
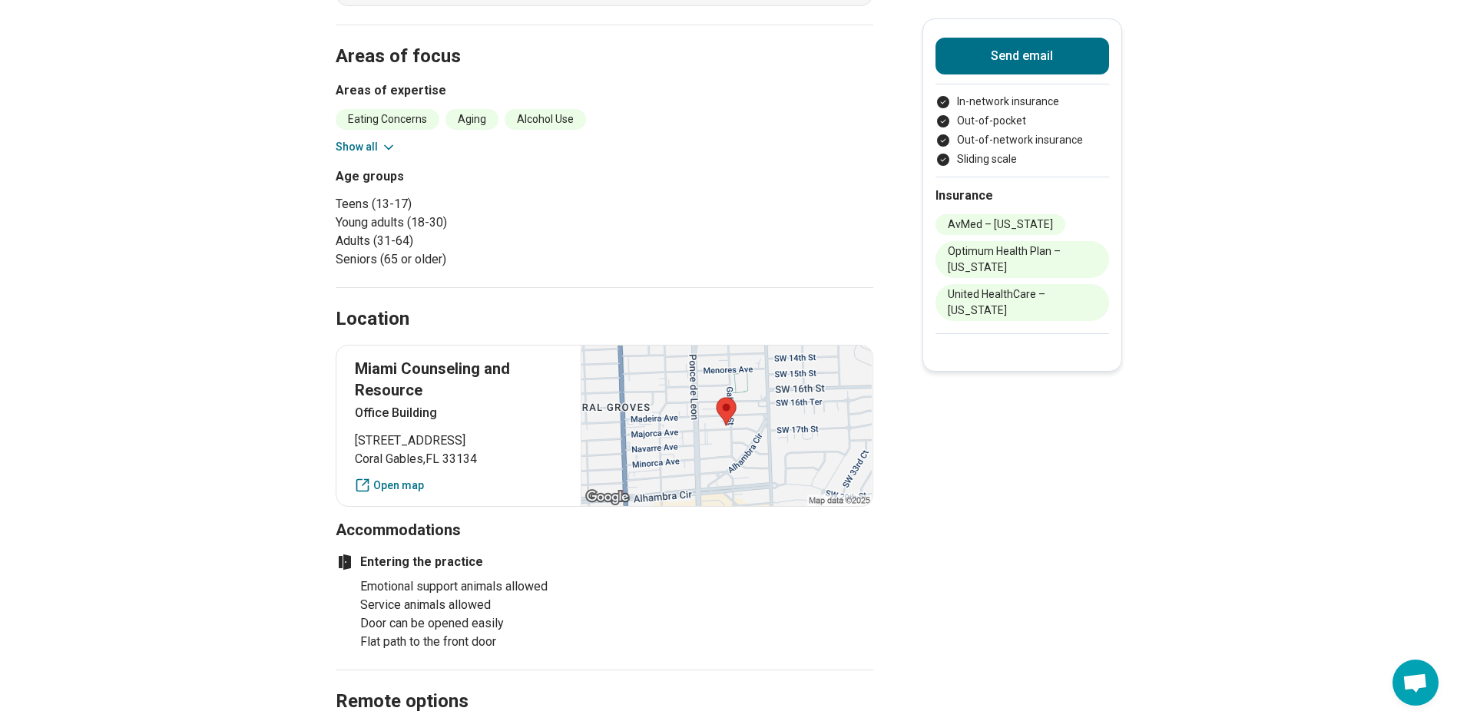
scroll to position [537, 0]
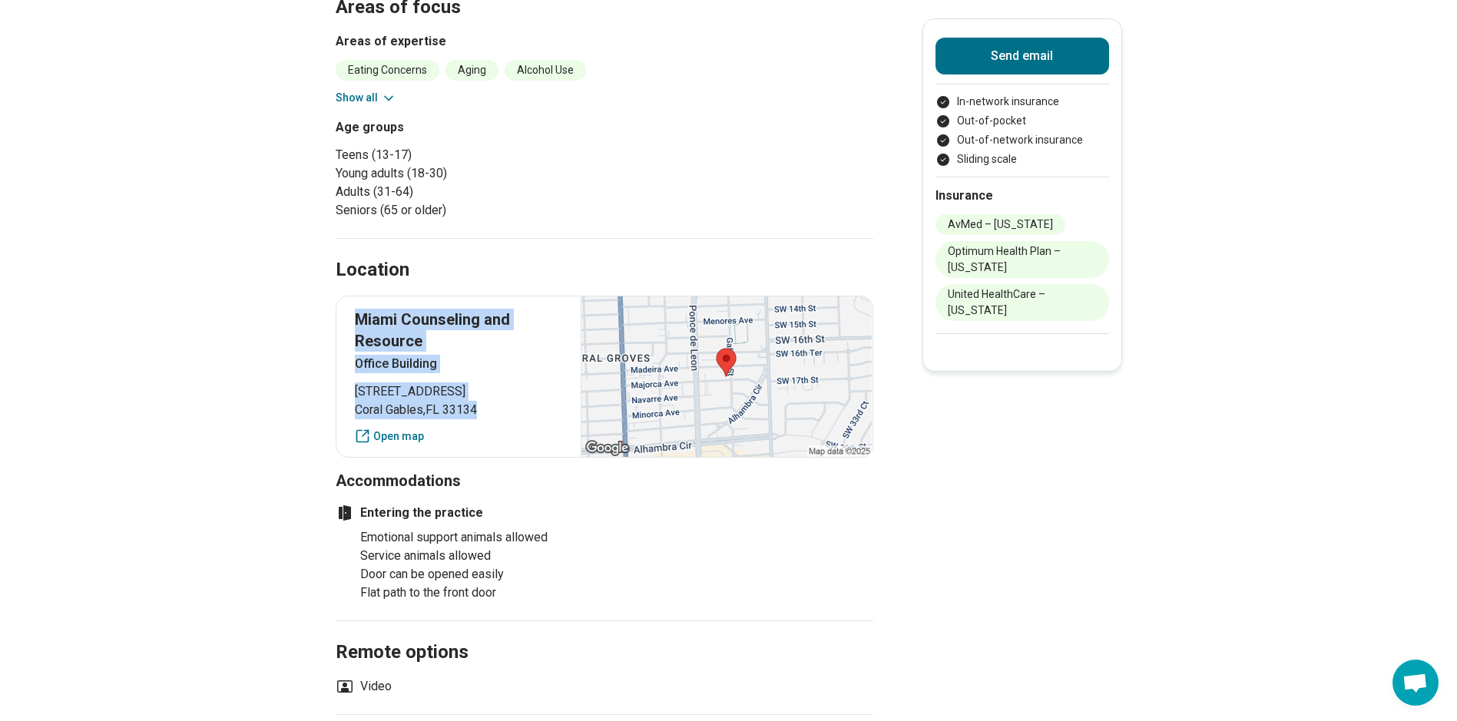
drag, startPoint x: 362, startPoint y: 303, endPoint x: 489, endPoint y: 385, distance: 151.4
click at [489, 385] on div "Miami Counseling and Resource Office Building 111 Majorca Avenue Coral Gables ,…" at bounding box center [604, 377] width 537 height 162
drag, startPoint x: 489, startPoint y: 385, endPoint x: 397, endPoint y: 332, distance: 106.7
copy div "Miami Counseling and Resource Office Building 111 Majorca Avenue Coral Gables ,…"
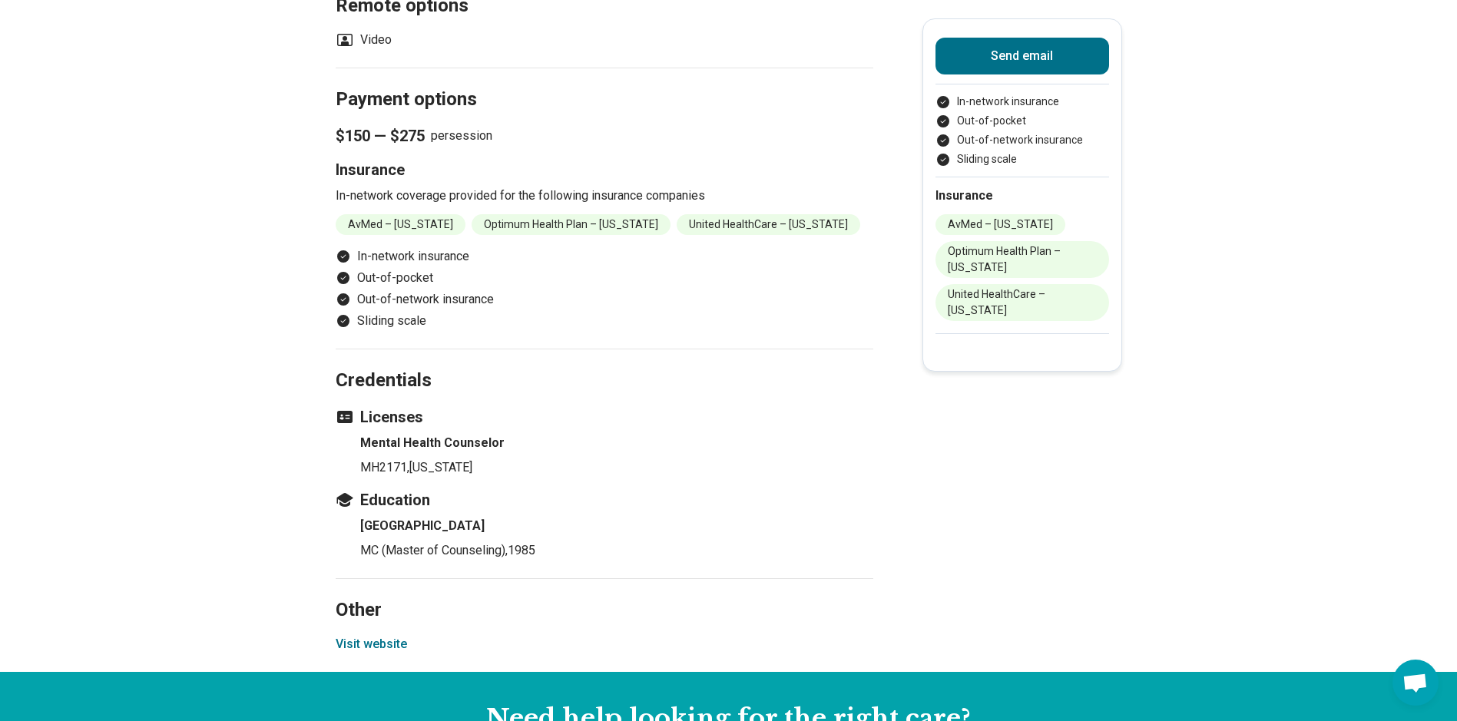
scroll to position [1229, 0]
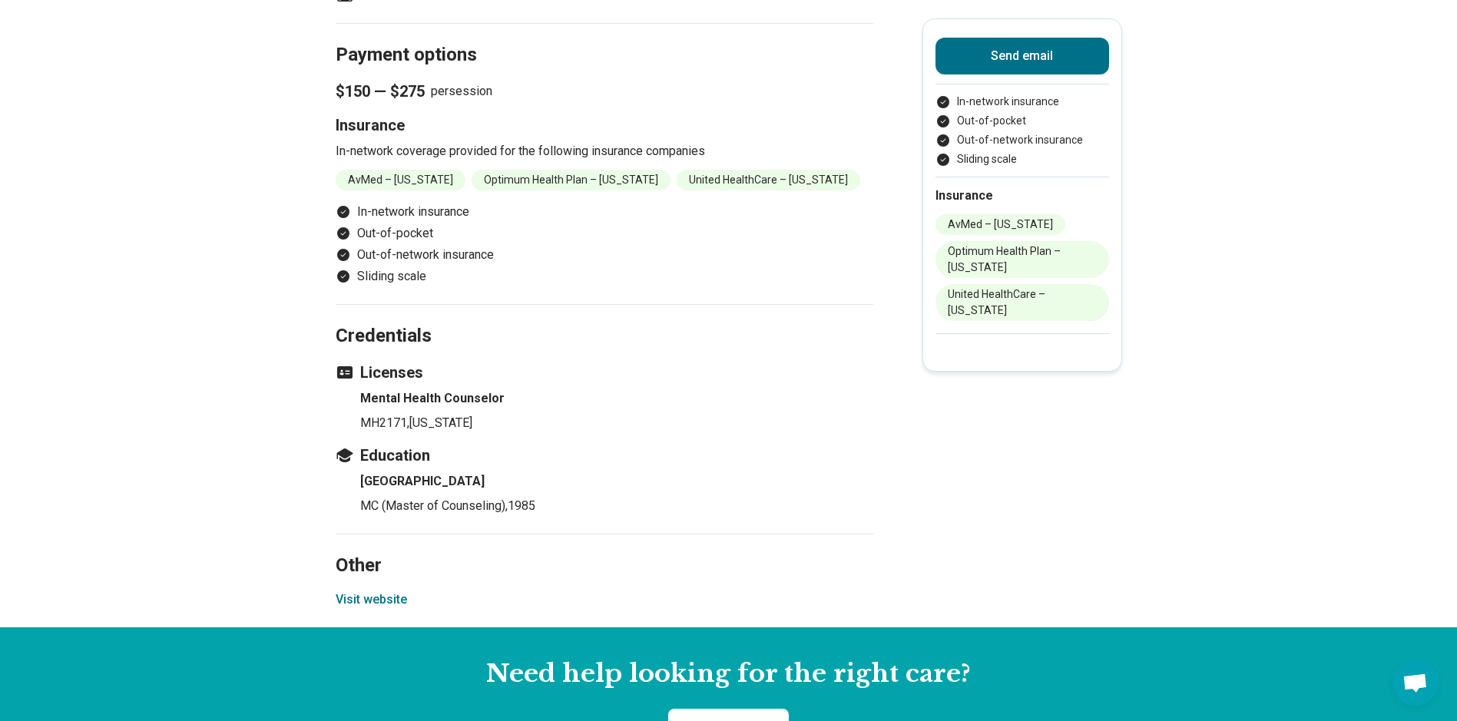
click at [397, 598] on button "Visit website" at bounding box center [371, 599] width 71 height 18
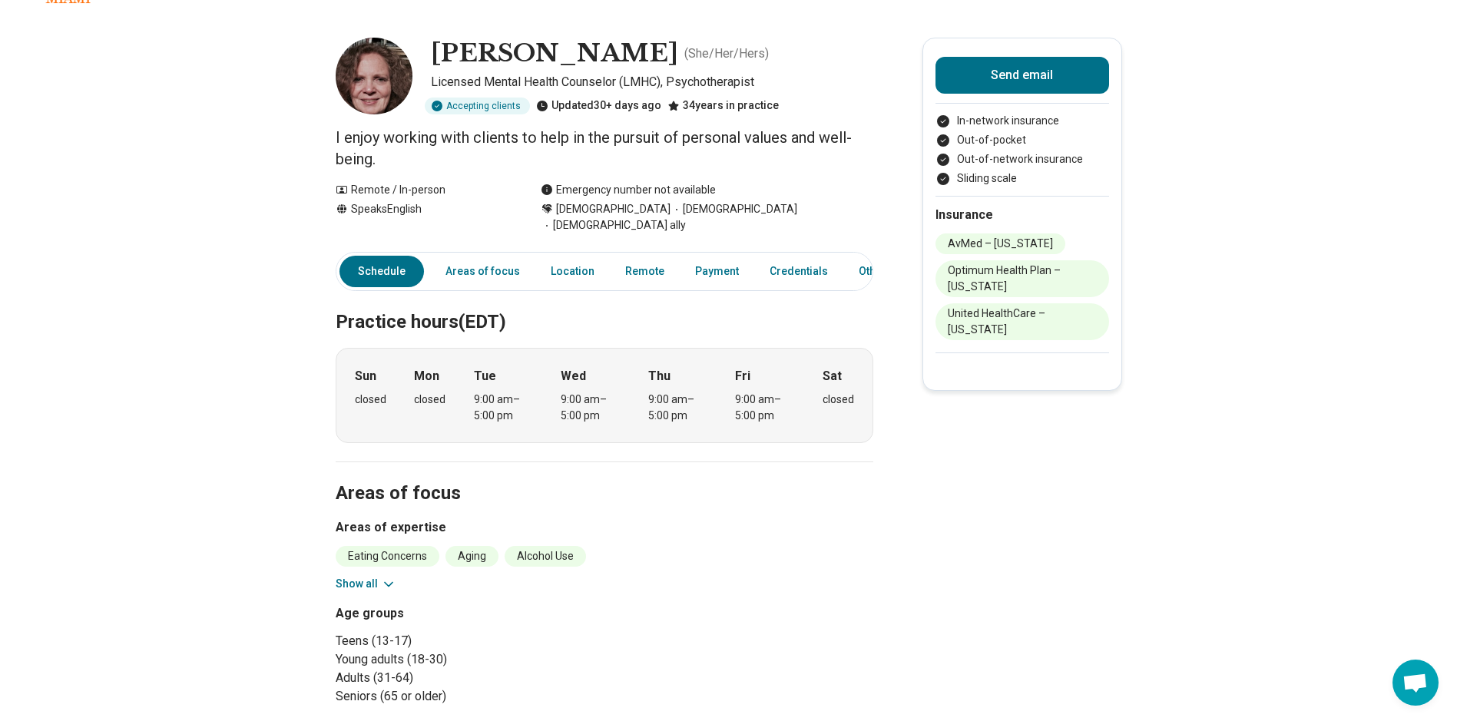
scroll to position [0, 0]
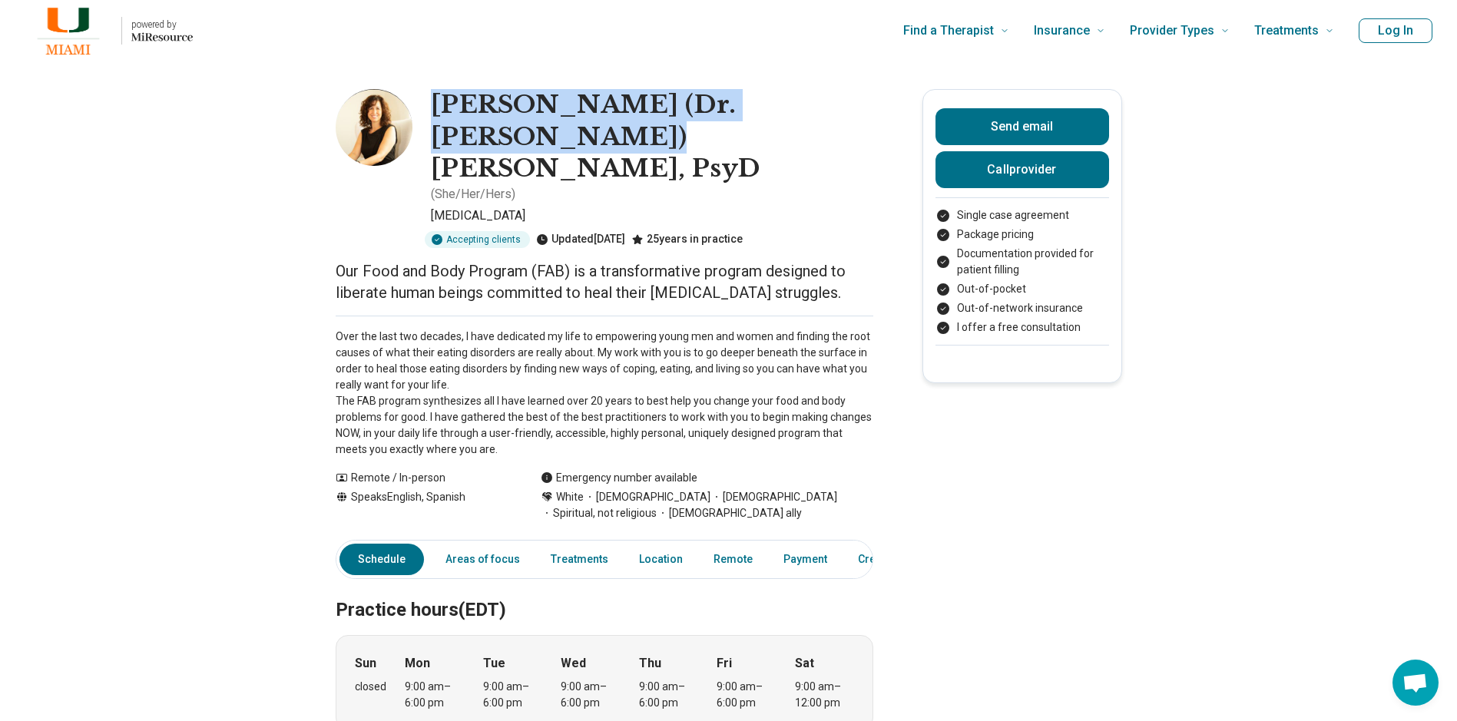
drag, startPoint x: 438, startPoint y: 99, endPoint x: 881, endPoint y: 114, distance: 444.1
drag, startPoint x: 881, startPoint y: 114, endPoint x: 830, endPoint y: 106, distance: 52.1
copy h1 "[PERSON_NAME] (Dr. [PERSON_NAME]) [PERSON_NAME], PsyD"
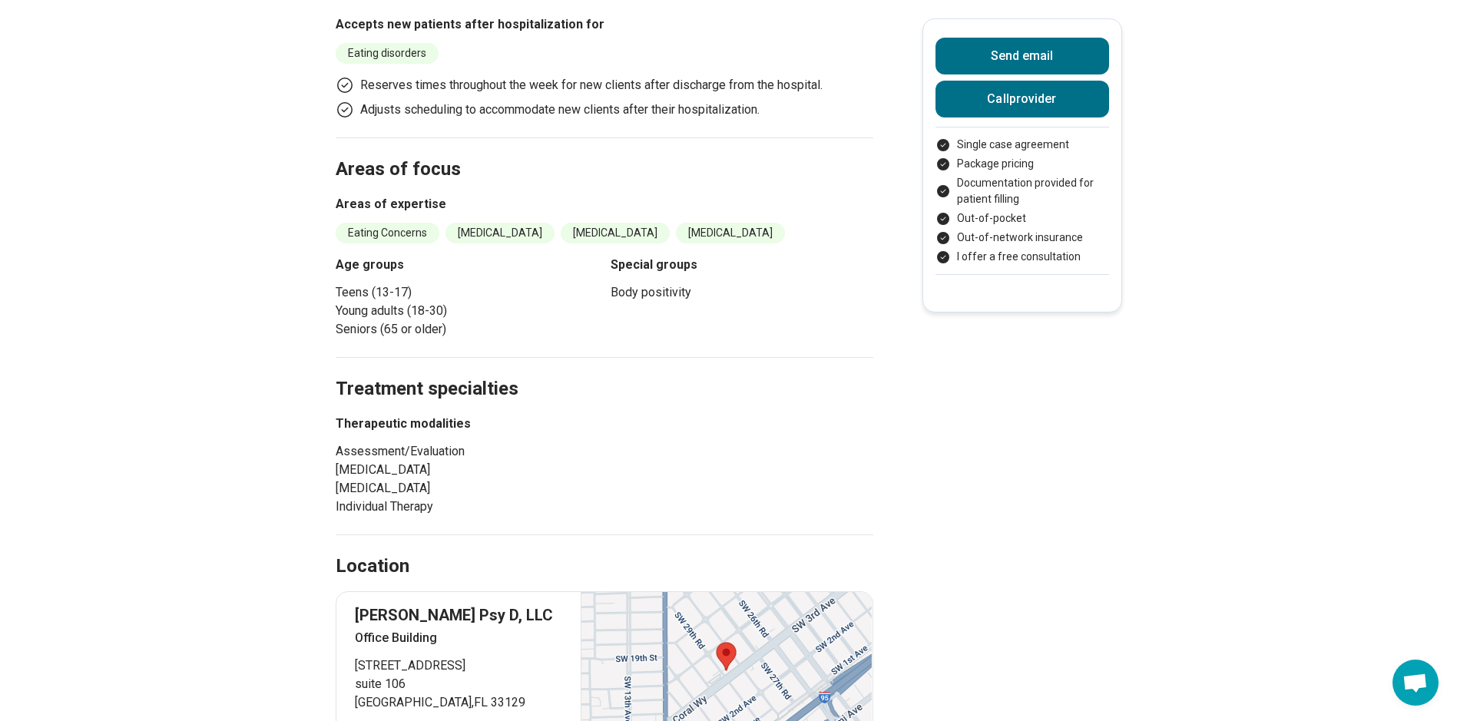
scroll to position [921, 0]
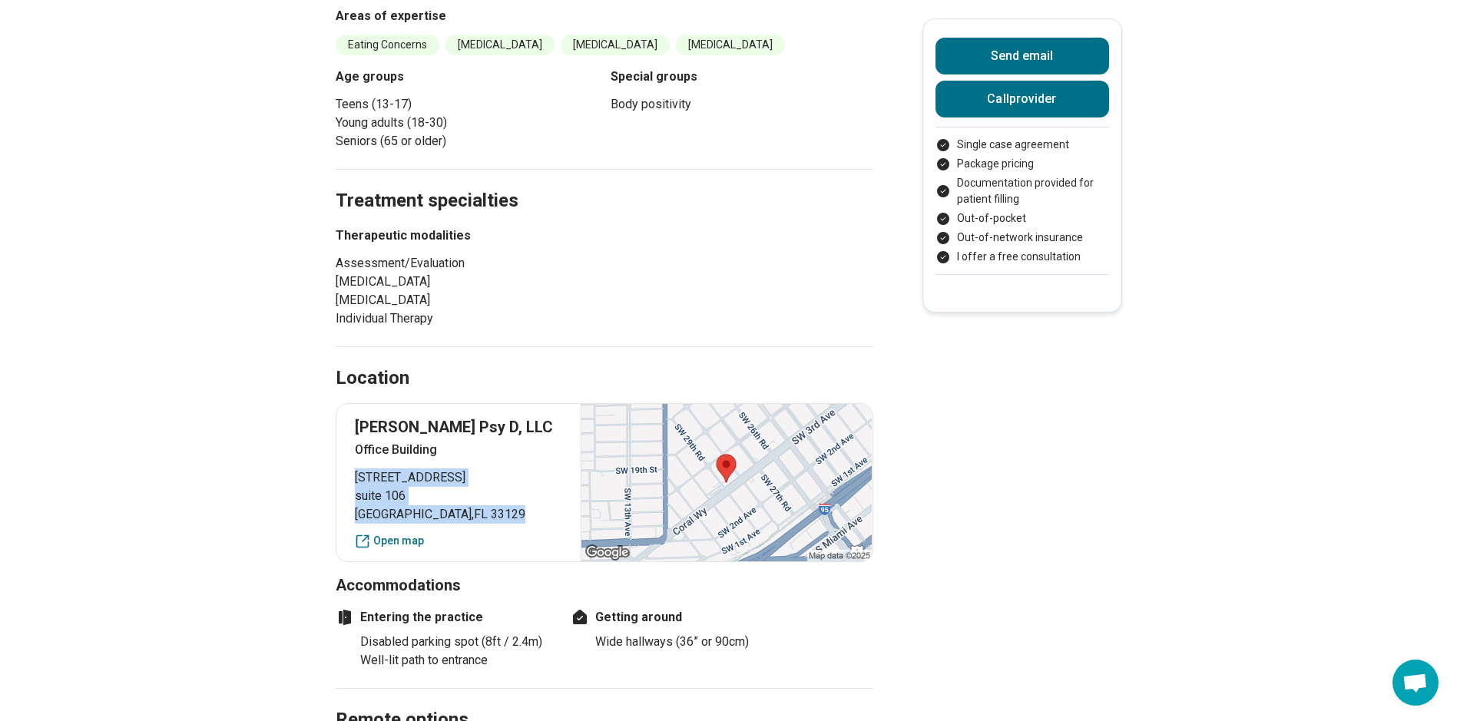
drag, startPoint x: 360, startPoint y: 413, endPoint x: 461, endPoint y: 446, distance: 105.9
click at [461, 468] on p "2840 Southwest 3rd Avenue suite 106 Miami , FL 33129" at bounding box center [459, 495] width 208 height 55
drag, startPoint x: 461, startPoint y: 446, endPoint x: 395, endPoint y: 434, distance: 66.4
copy p "2840 Southwest 3rd Avenue suite 106 Miami , FL 33129"
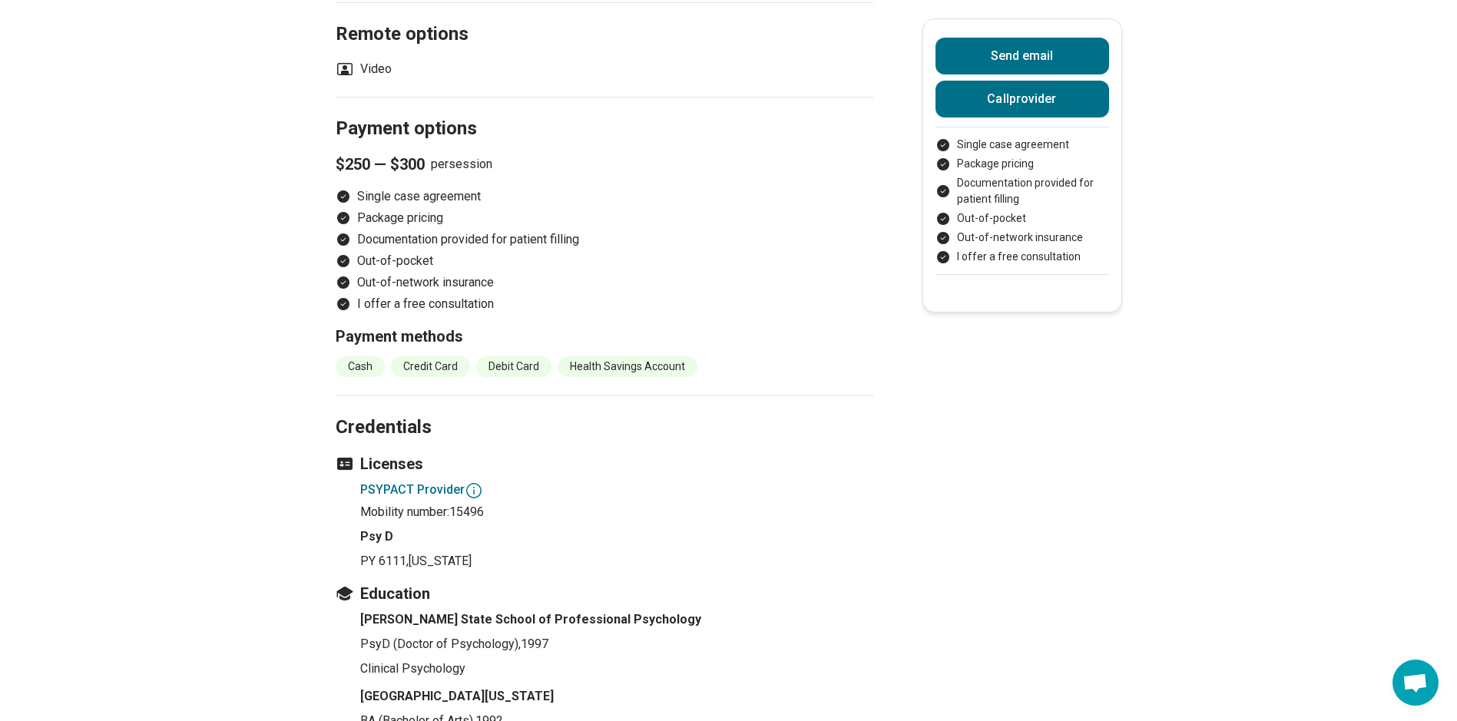
scroll to position [1689, 0]
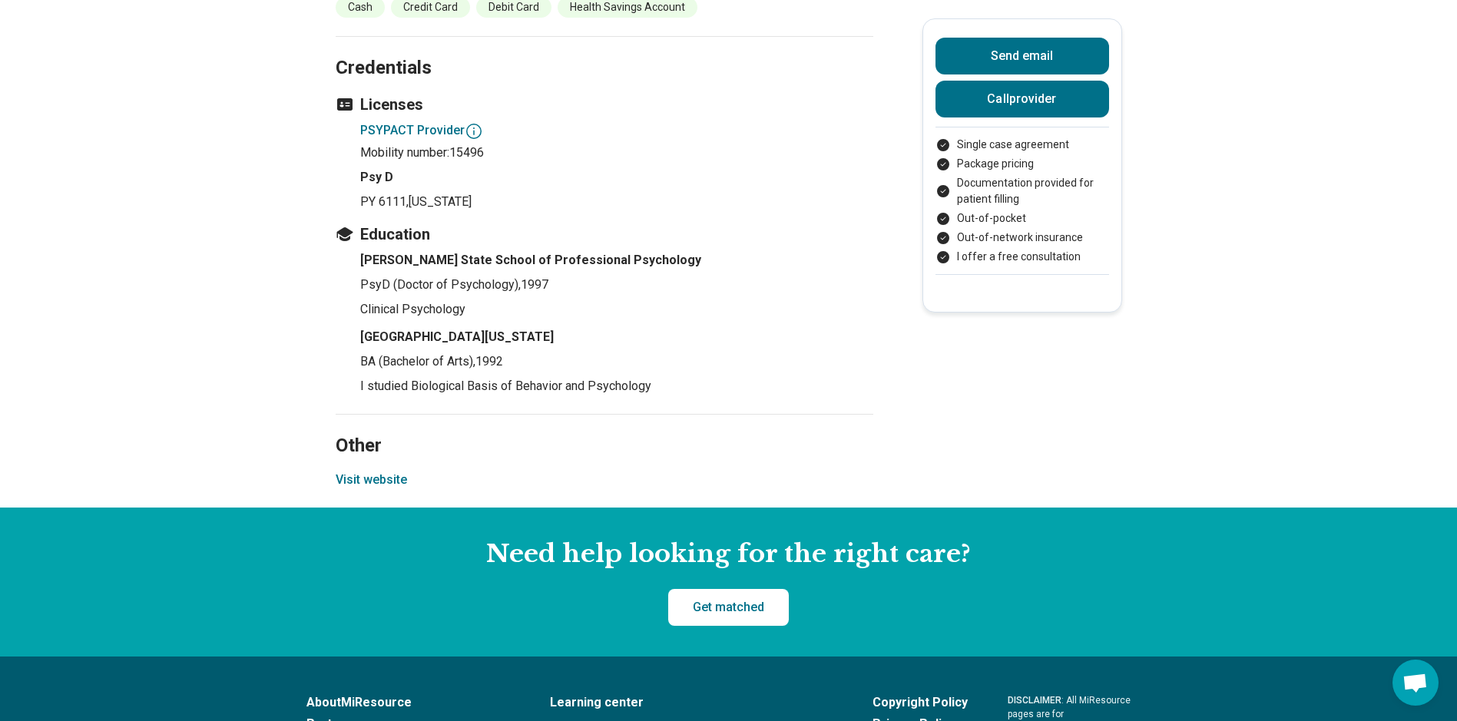
scroll to position [1996, 0]
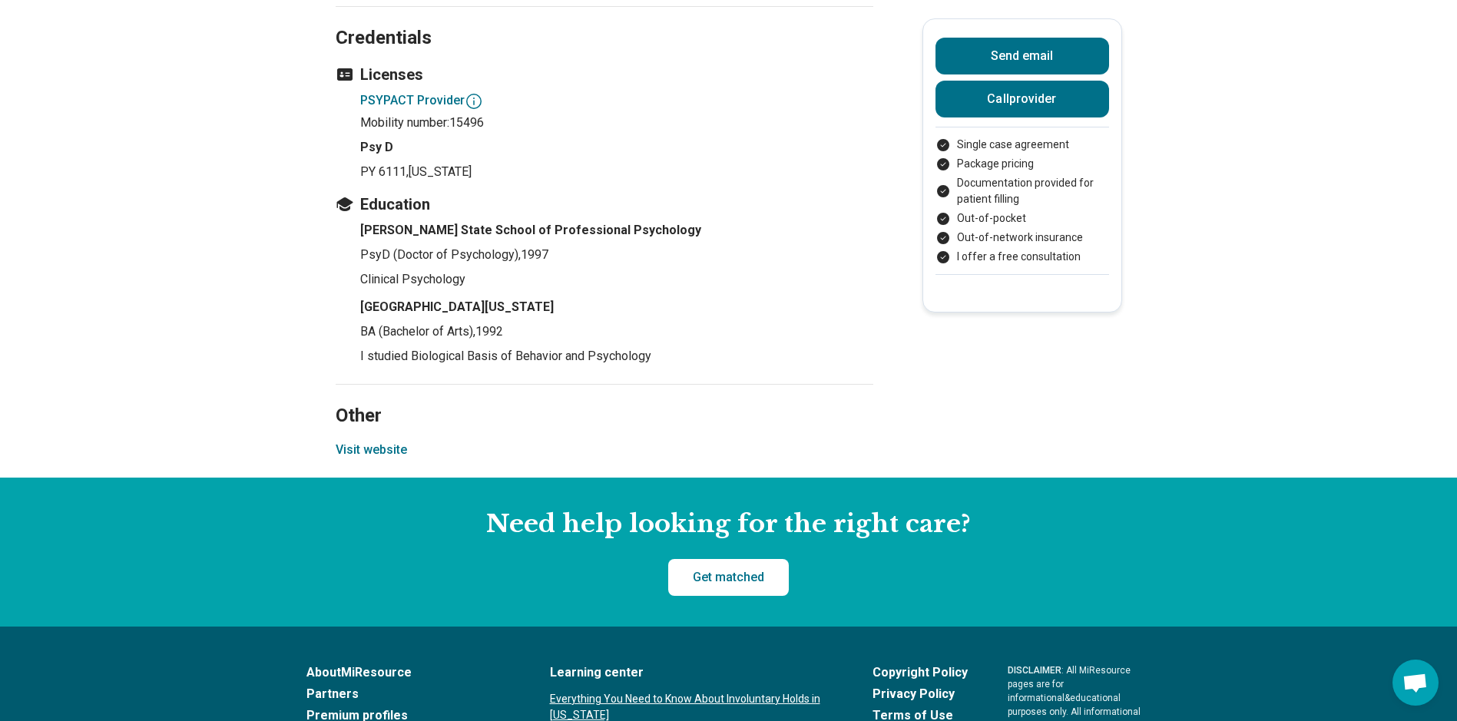
click at [378, 441] on button "Visit website" at bounding box center [371, 450] width 71 height 18
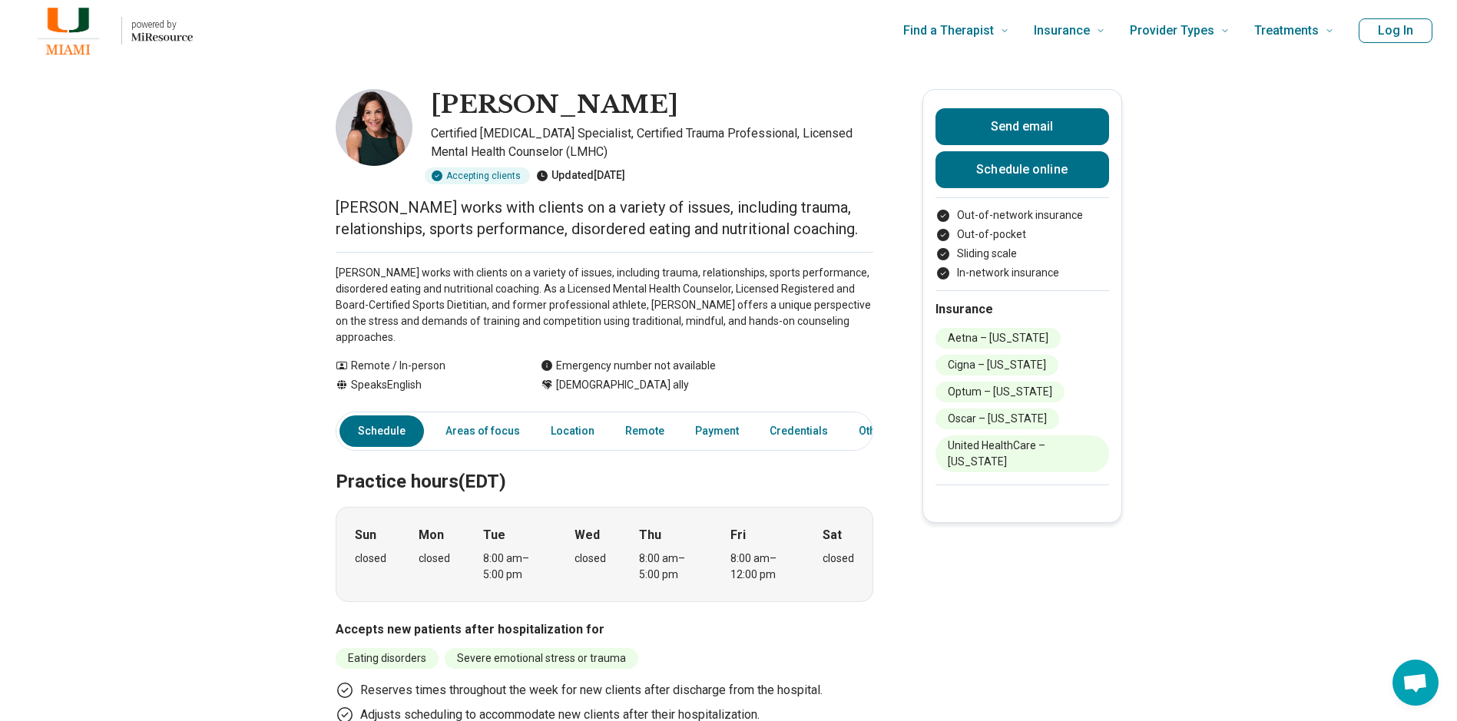
drag, startPoint x: 442, startPoint y: 102, endPoint x: 623, endPoint y: 157, distance: 188.7
click at [623, 157] on div "Lisa Dorfman Certified Eating Disorder Specialist, Certified Trauma Professiona…" at bounding box center [604, 136] width 537 height 95
drag, startPoint x: 623, startPoint y: 157, endPoint x: 586, endPoint y: 136, distance: 42.7
copy div "Lisa Dorfman Certified Eating Disorder Specialist, Certified Trauma Professiona…"
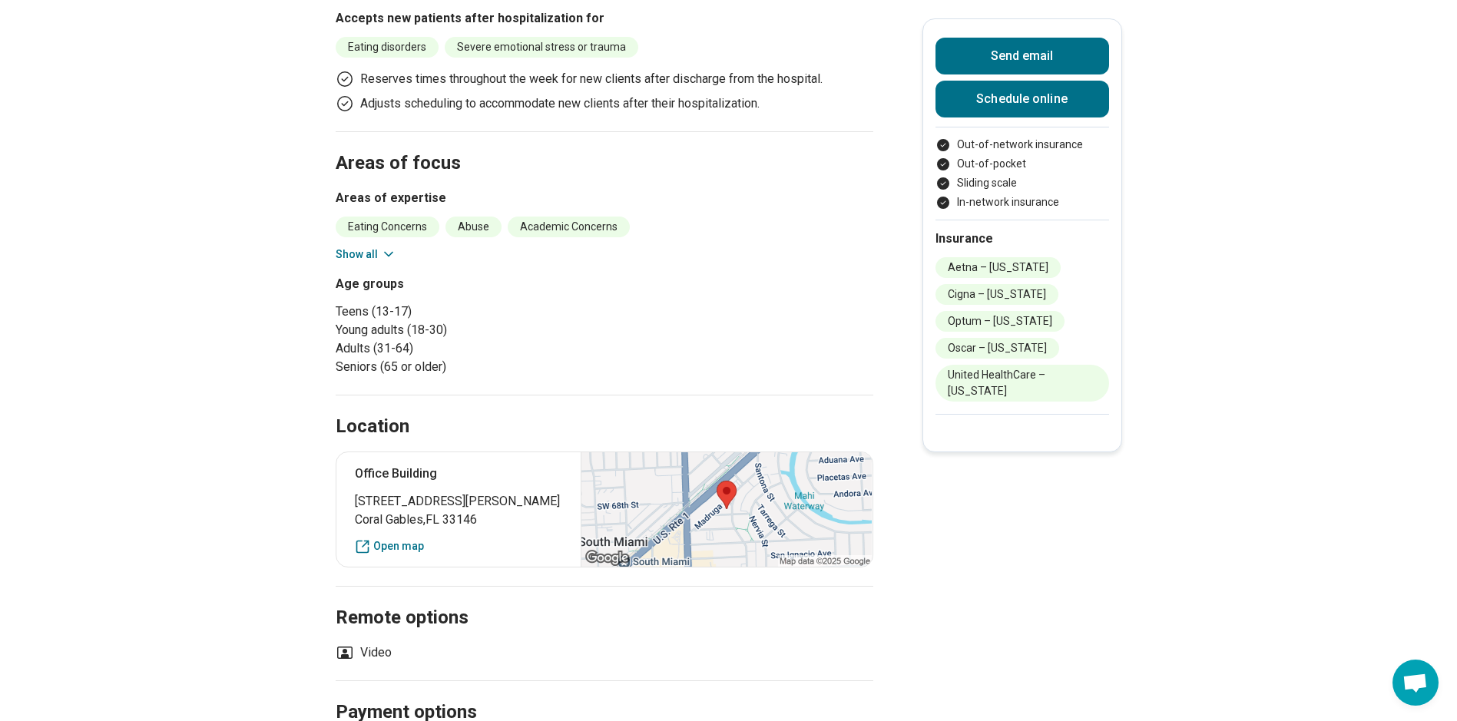
scroll to position [614, 0]
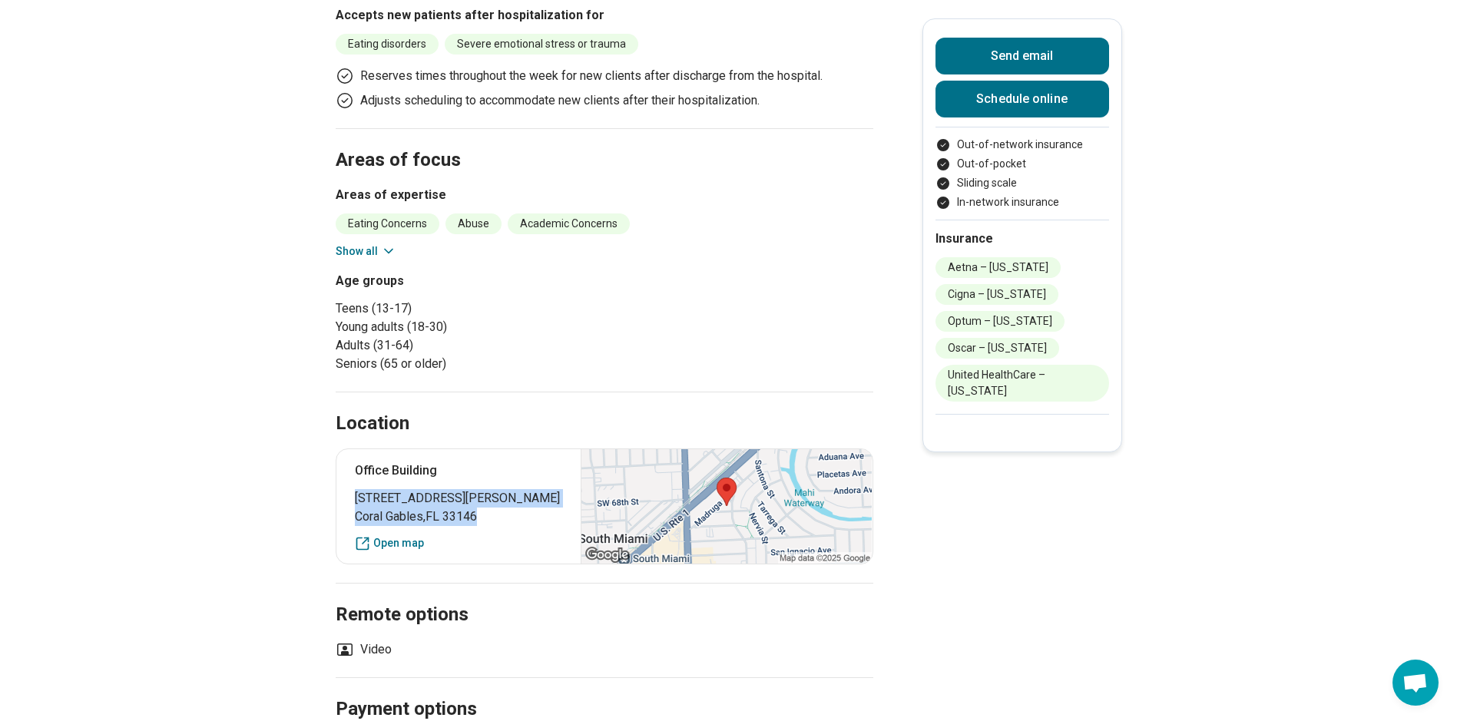
drag, startPoint x: 361, startPoint y: 482, endPoint x: 494, endPoint y: 498, distance: 134.6
click at [494, 498] on p "1550 Madruga Avenue Coral Gables , FL 33146" at bounding box center [459, 507] width 208 height 37
drag, startPoint x: 494, startPoint y: 498, endPoint x: 438, endPoint y: 491, distance: 56.6
copy p "1550 Madruga Avenue Coral Gables , FL 33146"
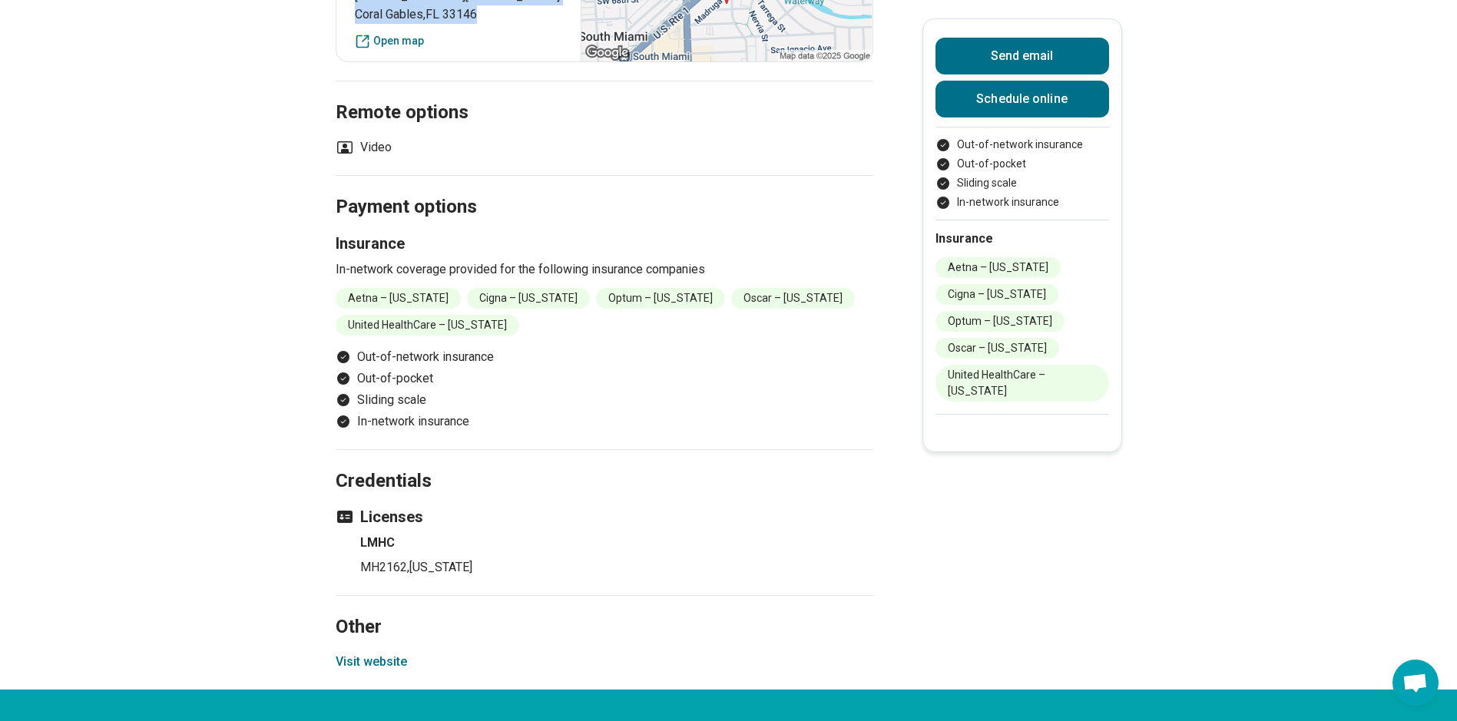
scroll to position [1305, 0]
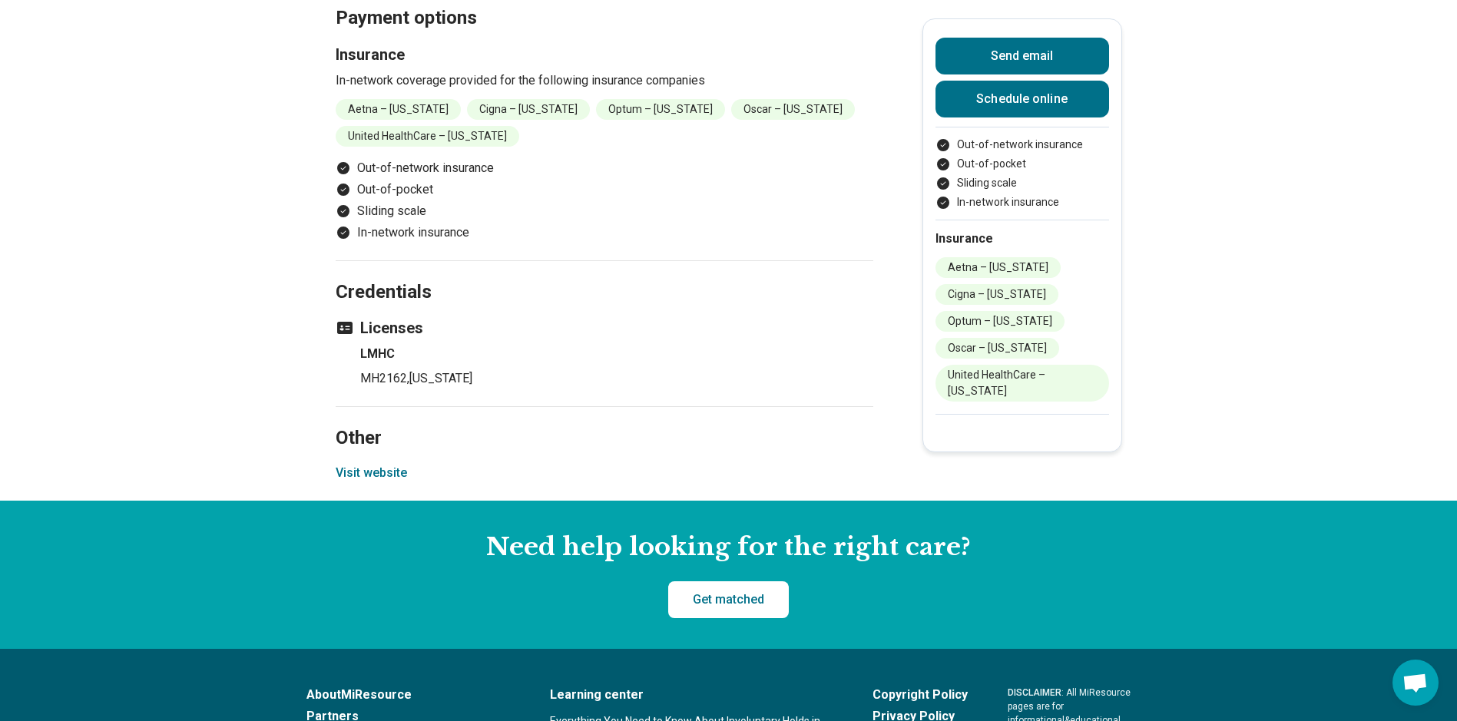
click at [364, 464] on button "Visit website" at bounding box center [371, 473] width 71 height 18
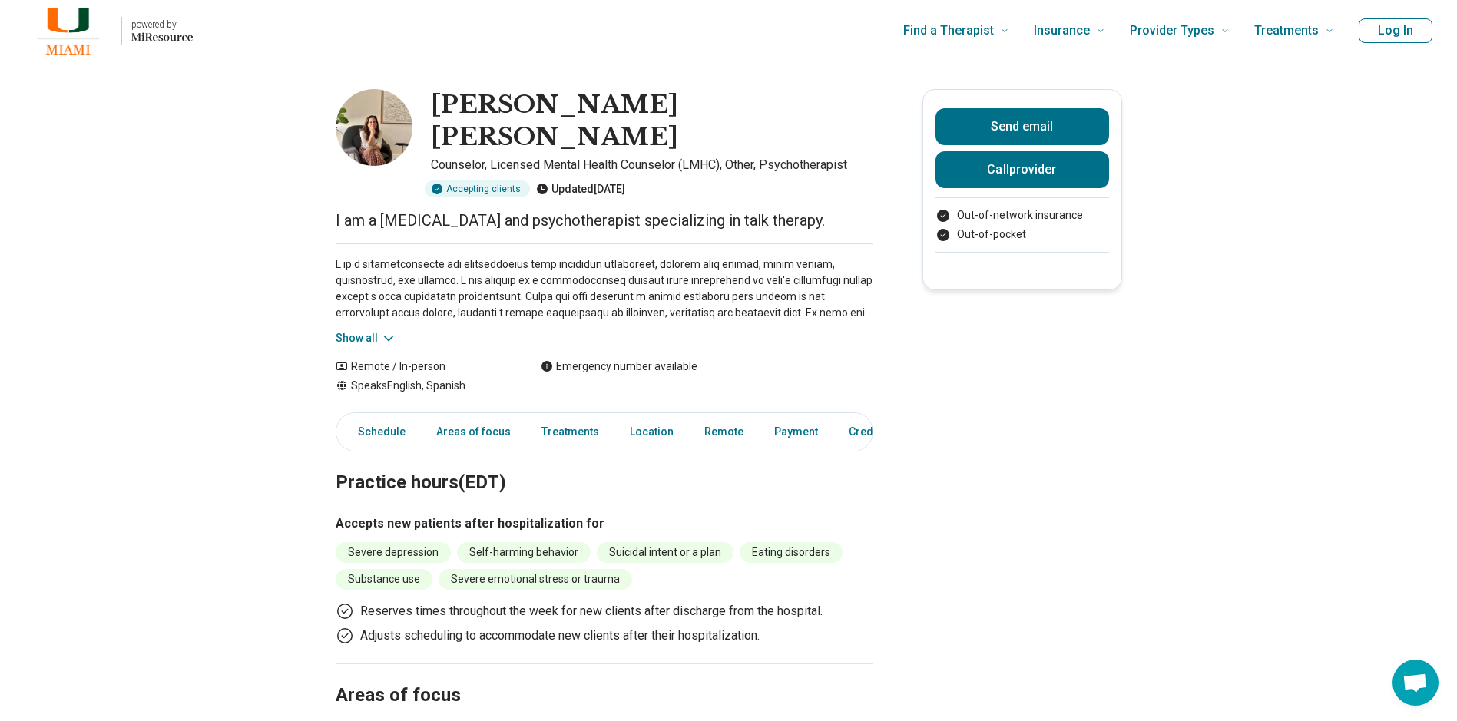
click at [377, 330] on button "Show all" at bounding box center [366, 338] width 61 height 16
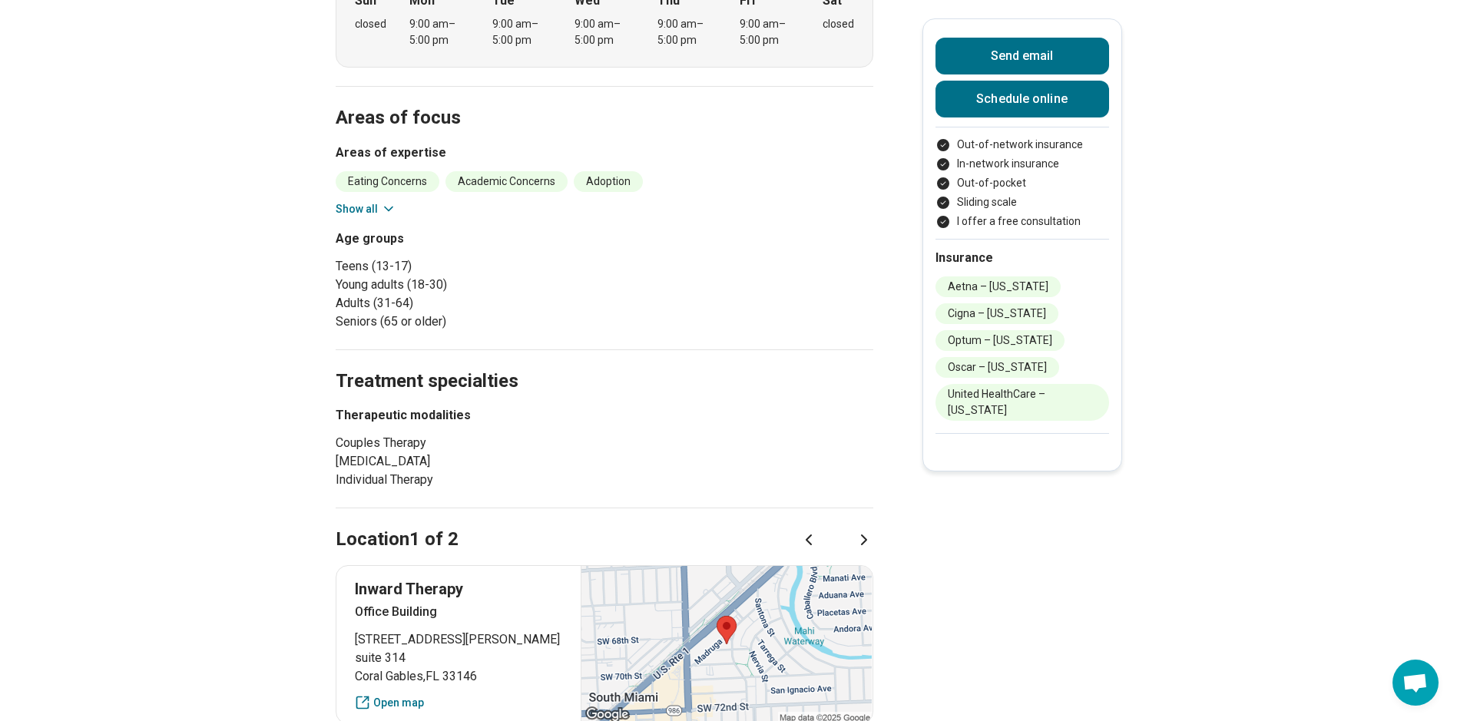
scroll to position [691, 0]
